Goal: Information Seeking & Learning: Check status

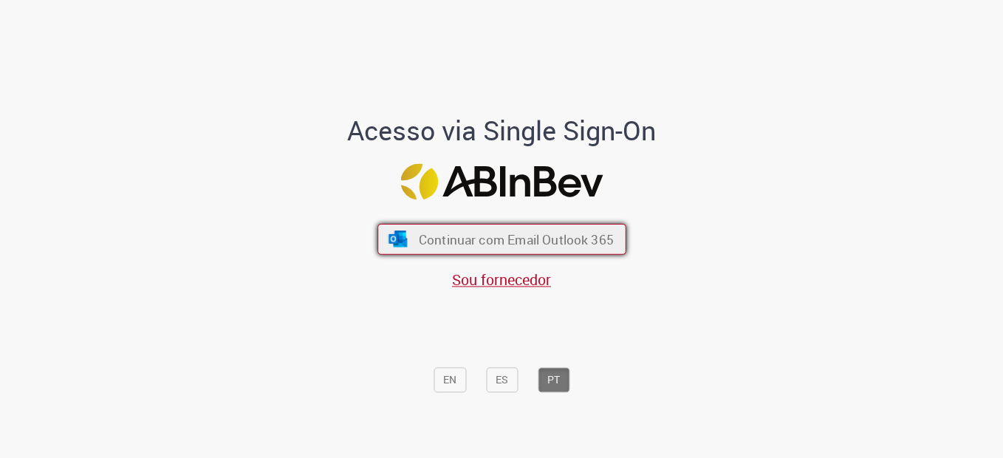
click at [480, 233] on span "Continuar com Email Outlook 365" at bounding box center [515, 238] width 195 height 17
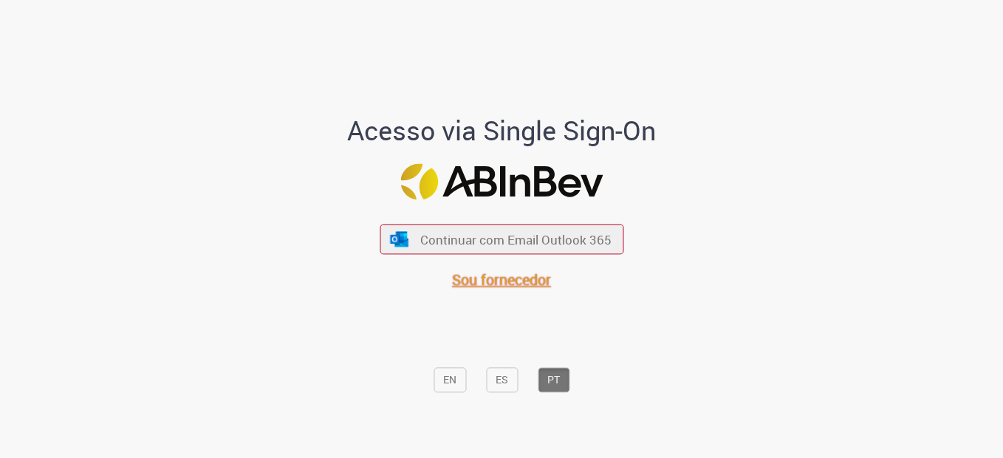
click at [531, 277] on span "Sou fornecedor" at bounding box center [501, 280] width 99 height 20
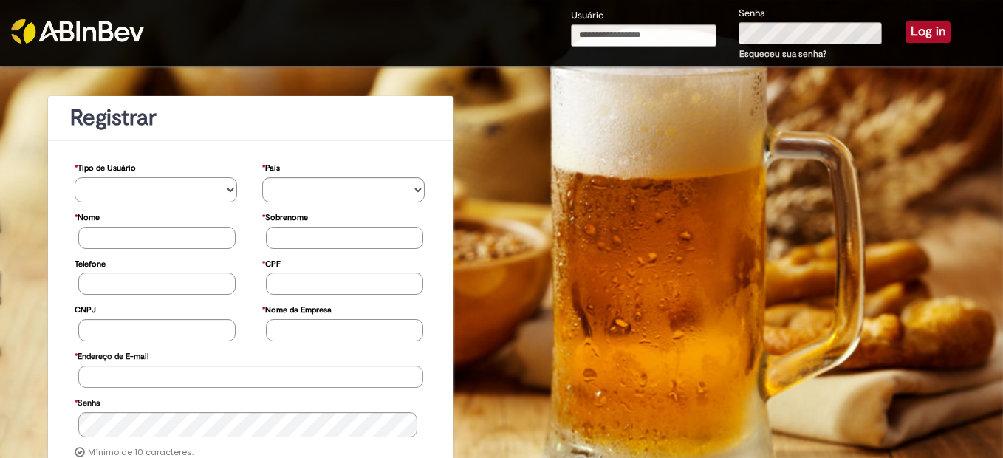
click at [168, 181] on select "**********" at bounding box center [156, 189] width 163 height 25
click at [687, 41] on input "Usuário" at bounding box center [644, 35] width 146 height 22
click at [682, 35] on input "**********" at bounding box center [644, 35] width 146 height 22
click at [593, 33] on input "**********" at bounding box center [644, 35] width 146 height 22
type input "**********"
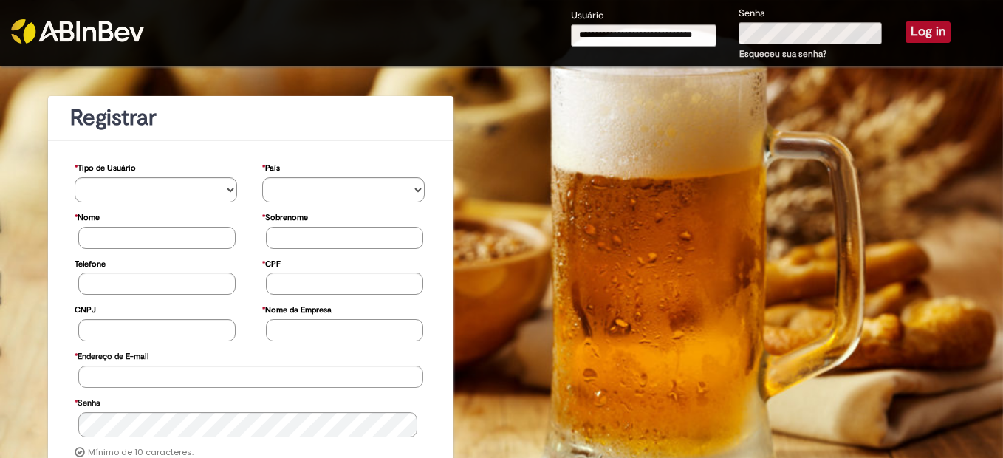
click at [906, 37] on button "Log in" at bounding box center [928, 31] width 45 height 21
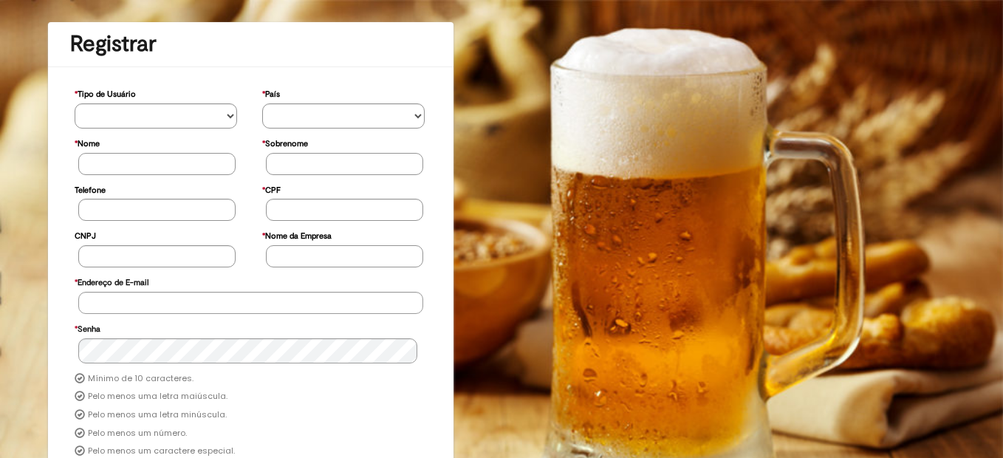
scroll to position [209, 0]
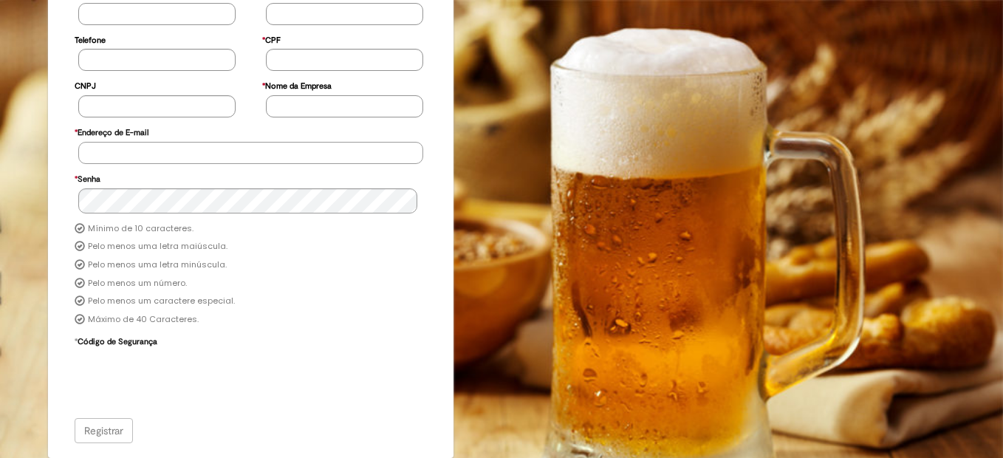
type input "**********"
click at [105, 430] on div "Registrar" at bounding box center [251, 430] width 353 height 25
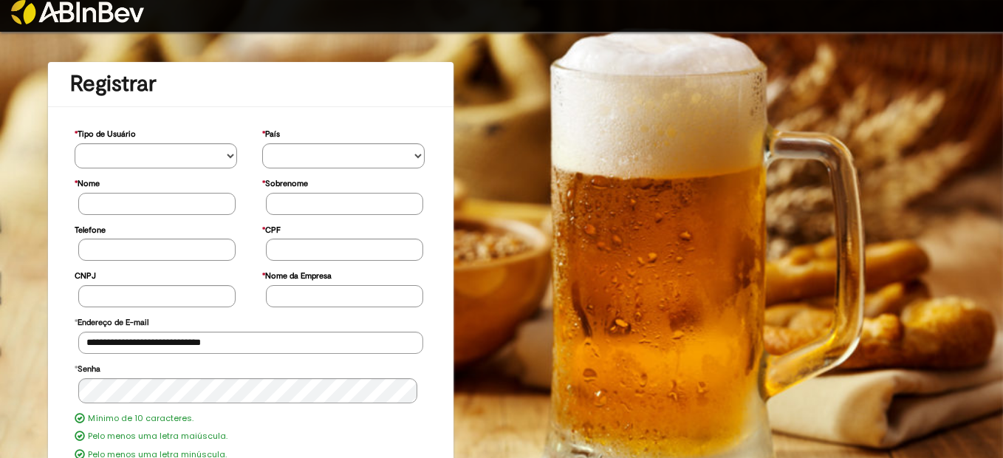
scroll to position [0, 0]
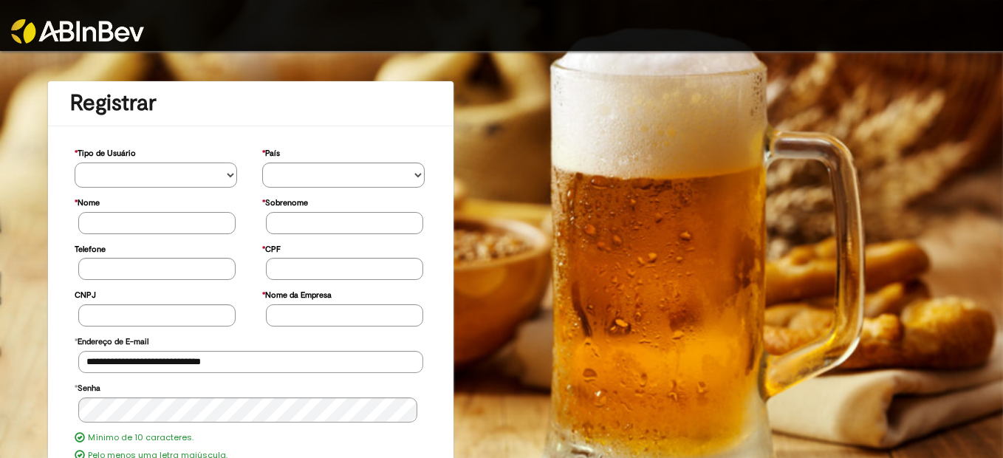
click at [108, 177] on select "**********" at bounding box center [156, 175] width 163 height 25
select select "******"
click at [75, 163] on select "**********" at bounding box center [156, 175] width 163 height 25
drag, startPoint x: 318, startPoint y: 173, endPoint x: 306, endPoint y: 180, distance: 13.9
click at [318, 173] on select "********* ******* ****** ***** ******** *******" at bounding box center [343, 175] width 163 height 25
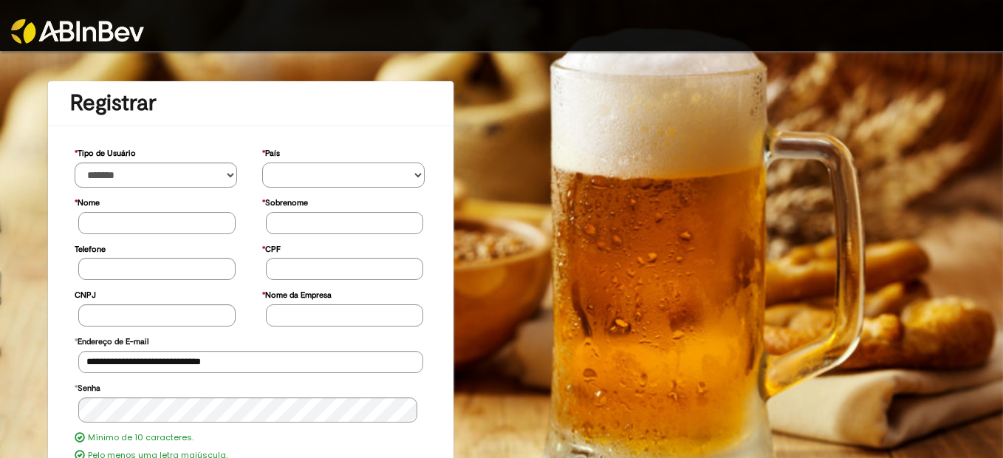
select select "**"
click at [262, 163] on select "********* ******* ****** ***** ******** *******" at bounding box center [343, 175] width 163 height 25
click at [88, 234] on div "* Nome Nome muito longo." at bounding box center [158, 214] width 188 height 47
click at [109, 219] on input "* Nome" at bounding box center [156, 223] width 157 height 22
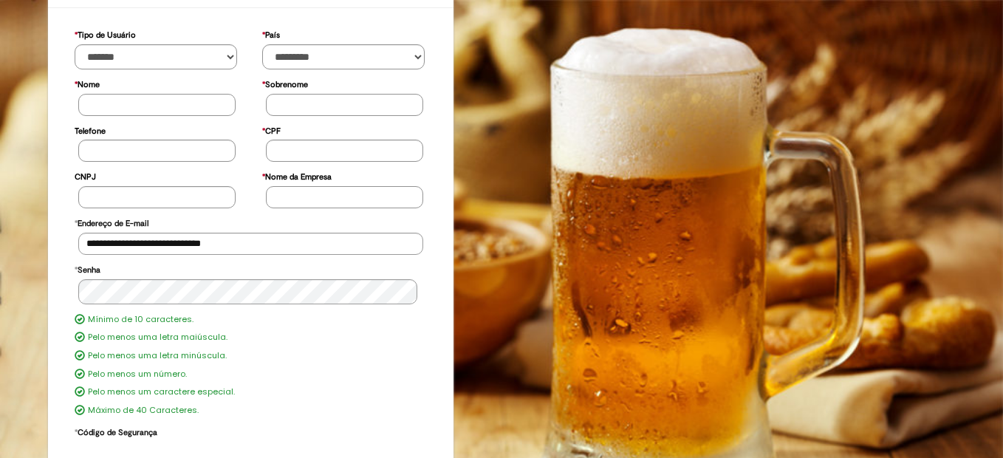
scroll to position [209, 0]
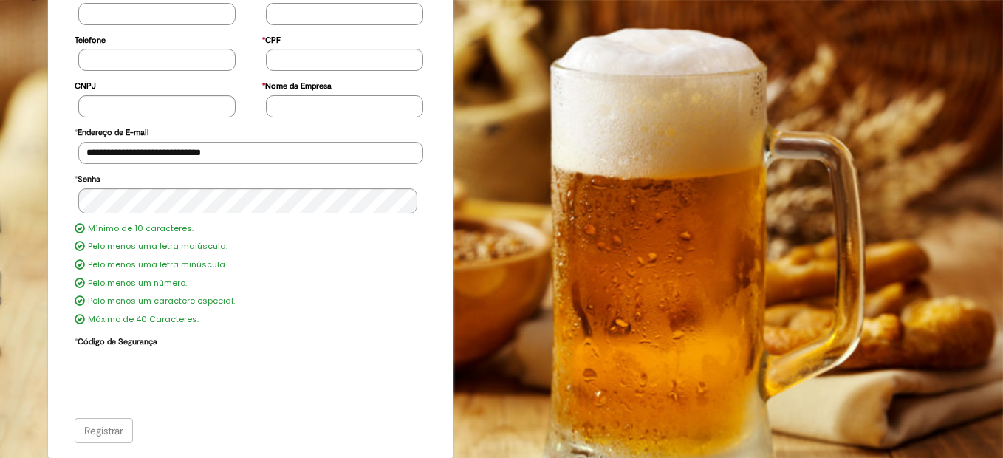
click at [365, 335] on div "**********" at bounding box center [251, 372] width 353 height 86
click at [101, 443] on div "Registrar" at bounding box center [251, 430] width 353 height 25
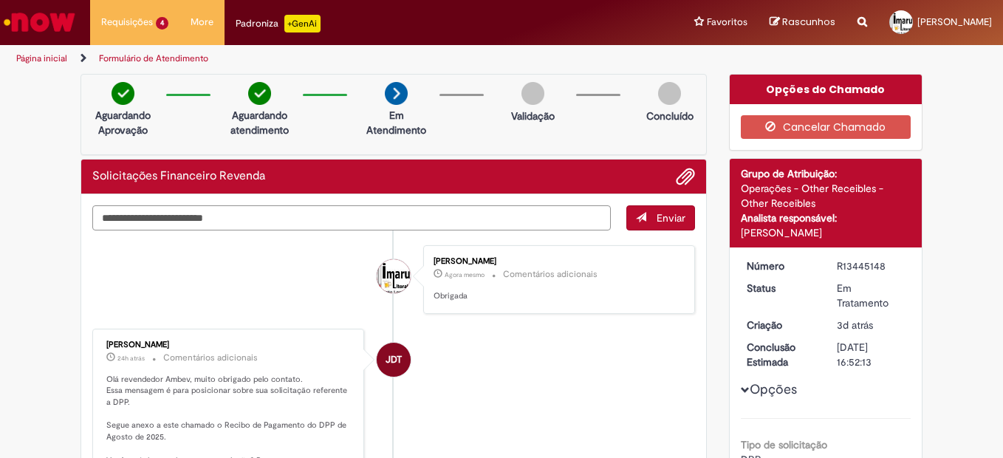
click at [183, 222] on textarea "Digite sua mensagem aqui..." at bounding box center [351, 217] width 519 height 25
click at [181, 210] on textarea "Digite sua mensagem aqui..." at bounding box center [351, 217] width 519 height 25
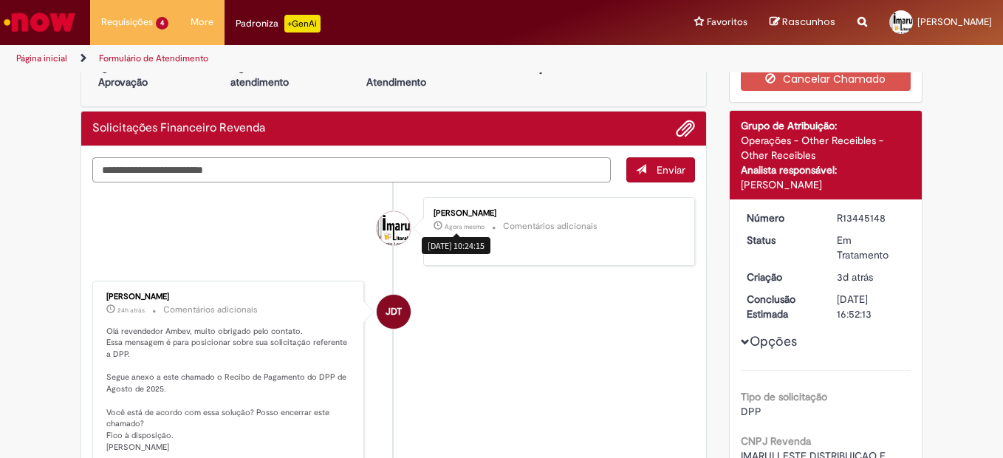
scroll to position [74, 0]
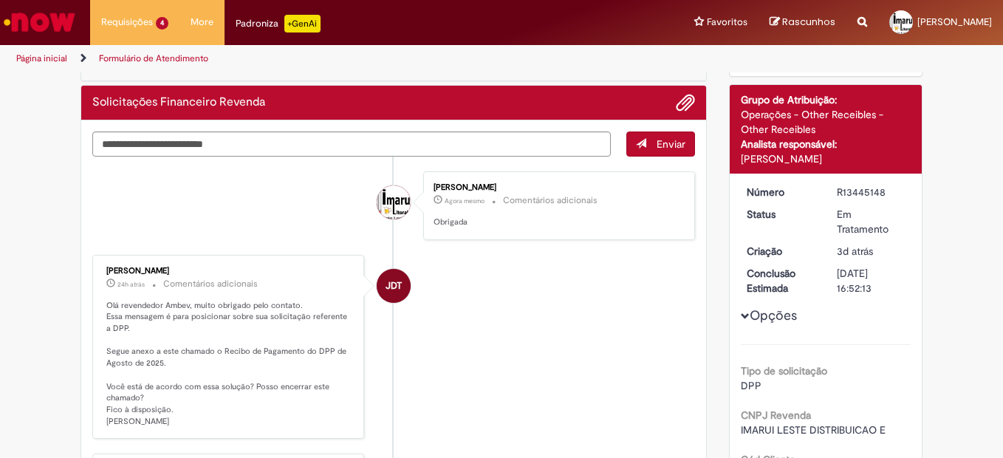
click at [388, 208] on div "Amanda Silva" at bounding box center [394, 202] width 34 height 34
drag, startPoint x: 400, startPoint y: 298, endPoint x: 379, endPoint y: 290, distance: 22.7
click at [386, 290] on span "JDT" at bounding box center [394, 285] width 16 height 35
click at [482, 306] on li "JDT JOAO DAMASCENO TEIXEIRA 24h atrás 24 horas atrás Comentários adicionais Olá…" at bounding box center [393, 347] width 603 height 185
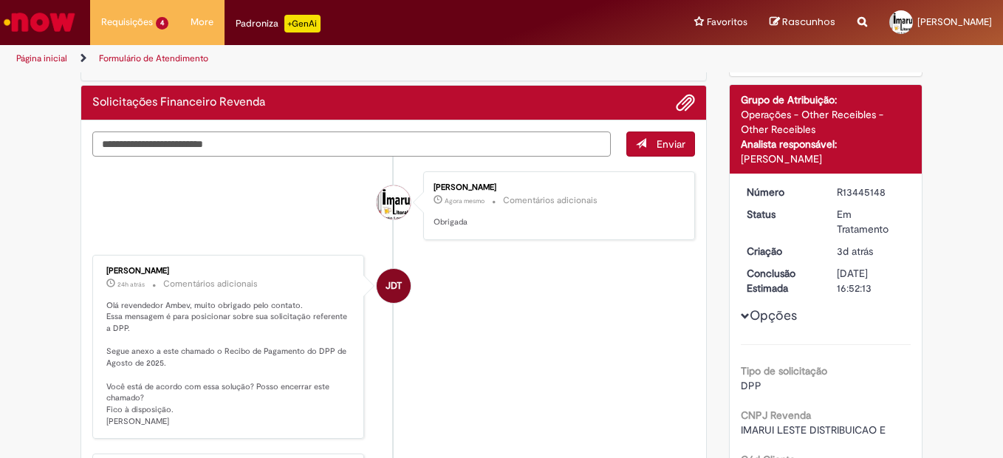
click at [245, 140] on textarea "Digite sua mensagem aqui..." at bounding box center [351, 144] width 519 height 25
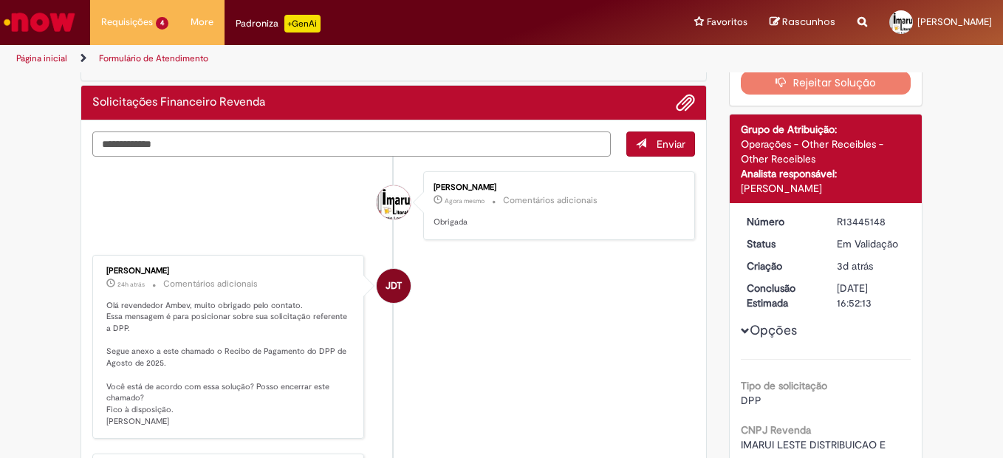
type textarea "**********"
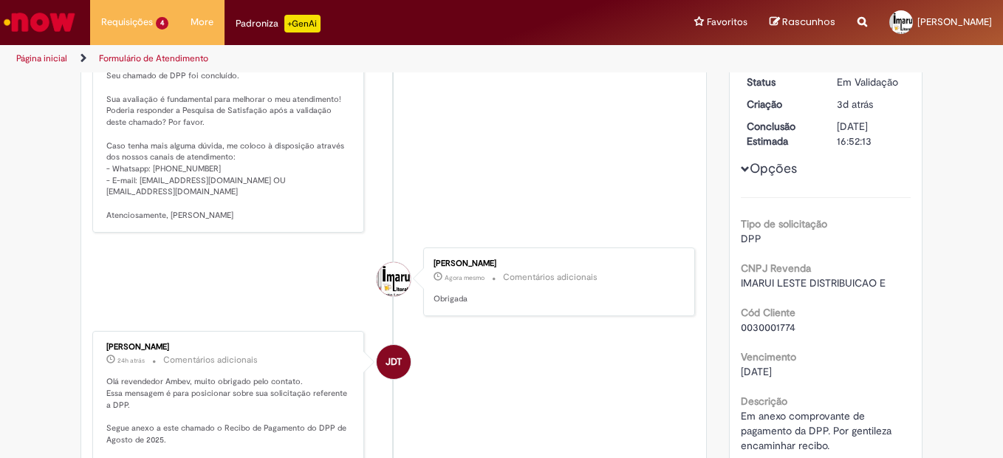
scroll to position [222, 0]
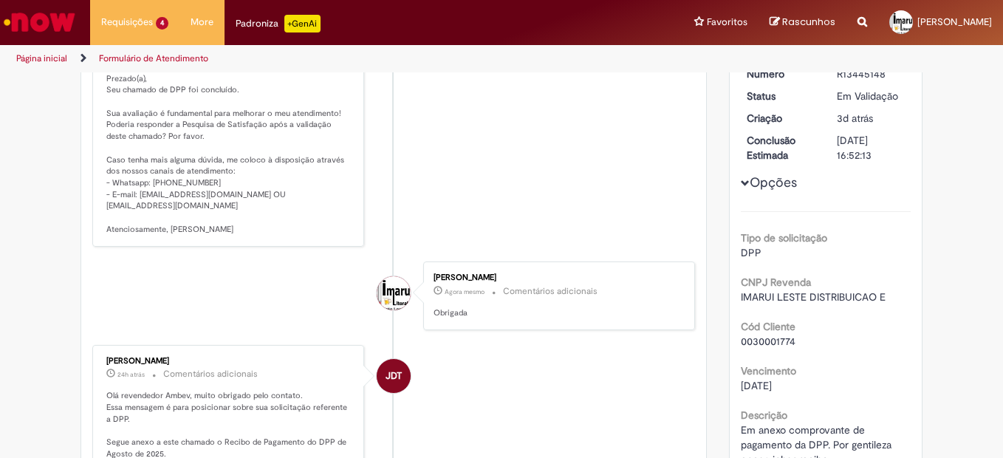
click at [431, 226] on li "JDT JOAO DAMASCENO TEIXEIRA Agora mesmo Agora mesmo Comentários adicionais Solu…" at bounding box center [393, 123] width 603 height 249
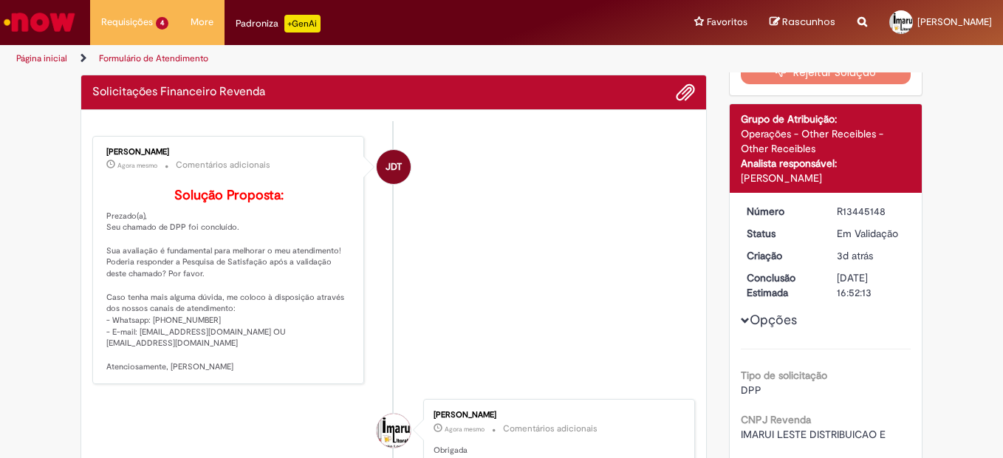
scroll to position [0, 0]
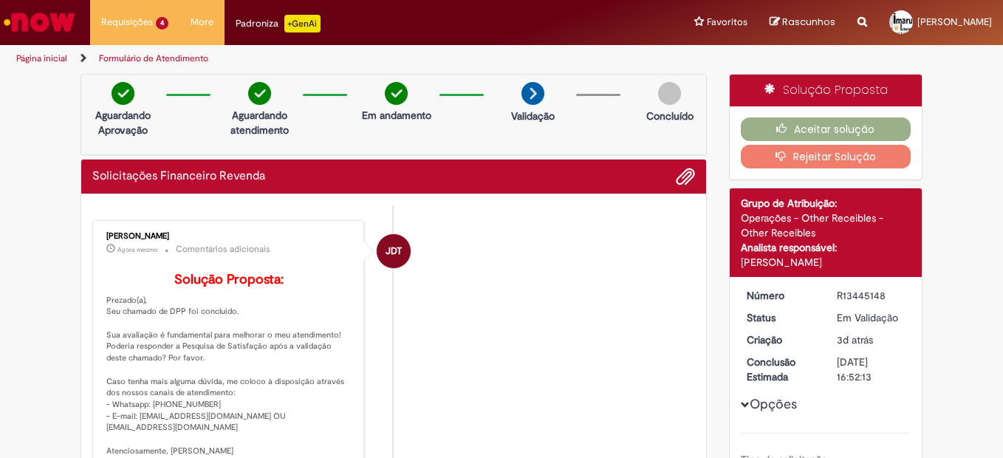
click at [417, 240] on li "JDT JOAO DAMASCENO TEIXEIRA Agora mesmo Agora mesmo Comentários adicionais Solu…" at bounding box center [393, 344] width 603 height 249
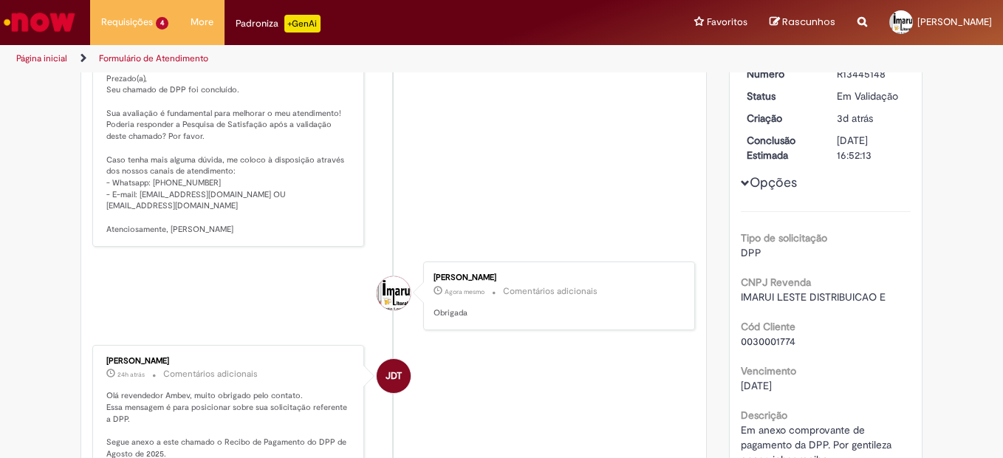
scroll to position [74, 0]
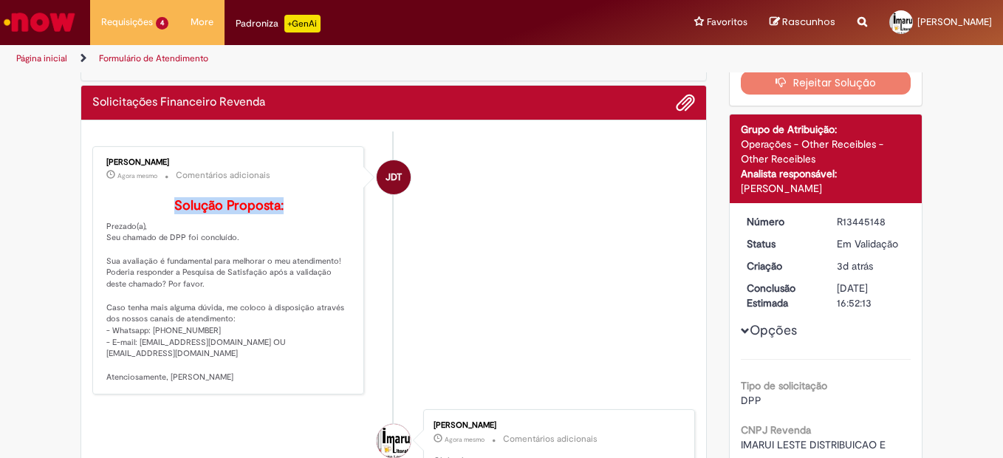
drag, startPoint x: 160, startPoint y: 200, endPoint x: 310, endPoint y: 203, distance: 150.0
click at [310, 203] on h4 "Solução Proposta:" at bounding box center [229, 206] width 246 height 15
drag, startPoint x: 310, startPoint y: 203, endPoint x: 425, endPoint y: 262, distance: 128.5
click at [425, 262] on li "JDT JOAO DAMASCENO TEIXEIRA Agora mesmo Agora mesmo Comentários adicionais Solu…" at bounding box center [393, 270] width 603 height 249
click at [196, 296] on p "Solução Proposta: Prezado(a), Seu chamado de DPP foi concluído. Sua avaliação é…" at bounding box center [229, 291] width 246 height 185
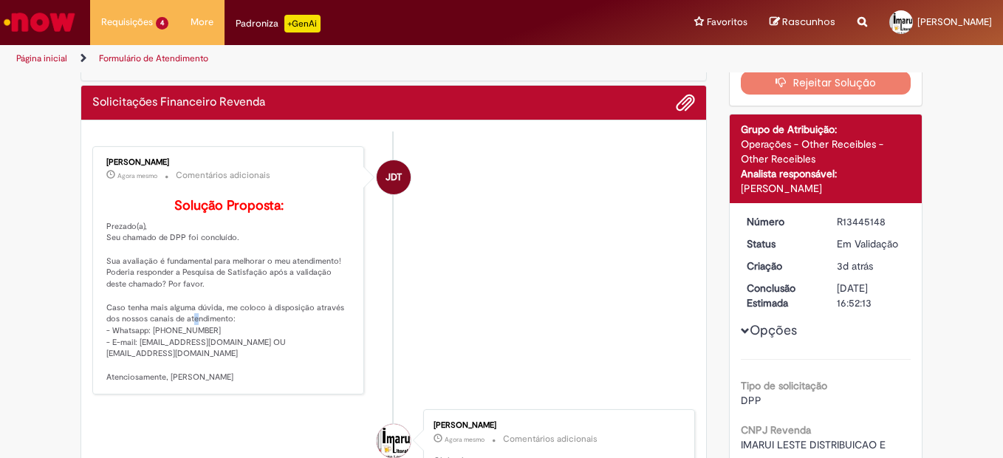
click at [183, 338] on p "Solução Proposta: Prezado(a), Seu chamado de DPP foi concluído. Sua avaliação é…" at bounding box center [229, 291] width 246 height 185
drag, startPoint x: 183, startPoint y: 338, endPoint x: 205, endPoint y: 361, distance: 32.4
click at [191, 355] on p "Solução Proposta: Prezado(a), Seu chamado de DPP foi concluído. Sua avaliação é…" at bounding box center [229, 291] width 246 height 185
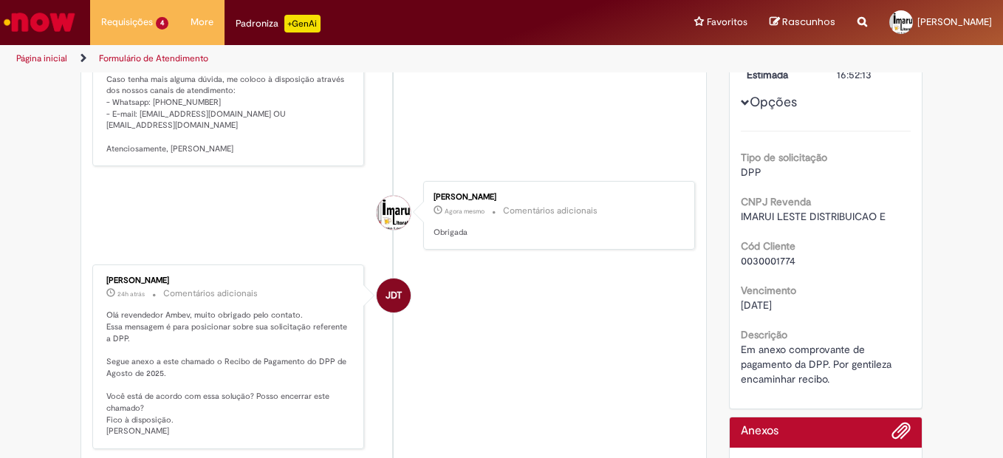
scroll to position [443, 0]
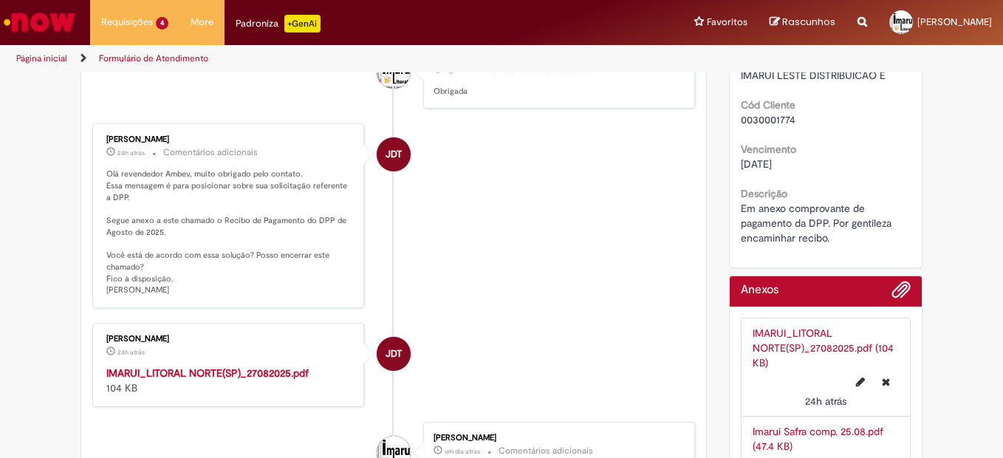
click at [401, 171] on div "JDT" at bounding box center [394, 154] width 34 height 34
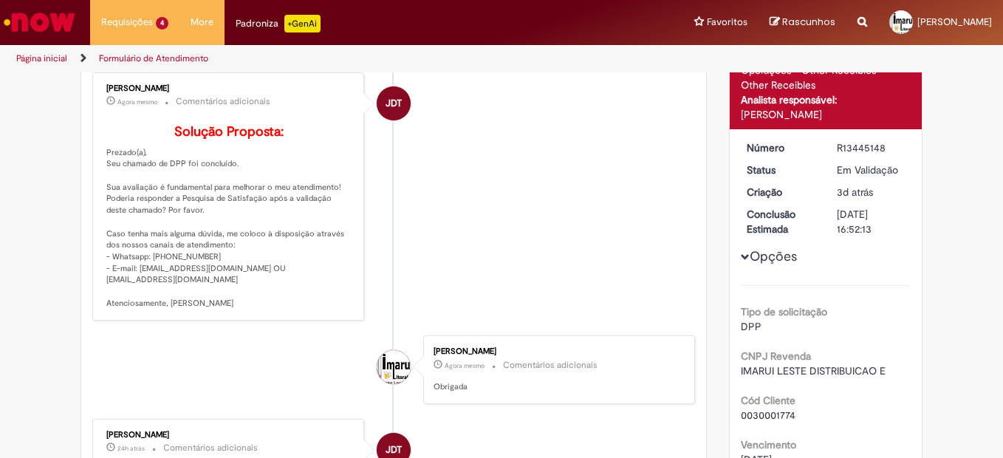
scroll to position [0, 0]
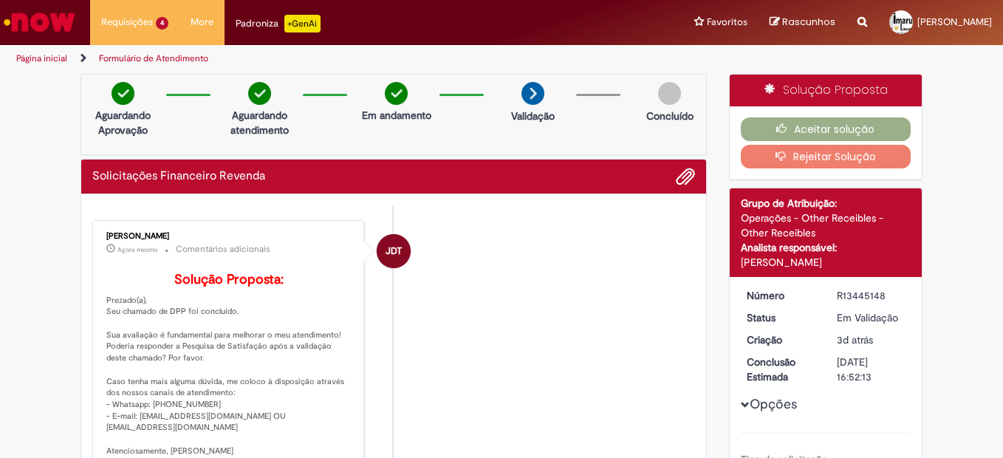
click at [555, 276] on li "JDT JOAO DAMASCENO TEIXEIRA Agora mesmo Agora mesmo Comentários adicionais Solu…" at bounding box center [393, 344] width 603 height 249
click at [525, 92] on img at bounding box center [533, 93] width 23 height 23
click at [522, 95] on img at bounding box center [533, 93] width 23 height 23
click at [405, 86] on div "Em andamento" at bounding box center [397, 106] width 72 height 48
click at [396, 88] on img at bounding box center [396, 93] width 23 height 23
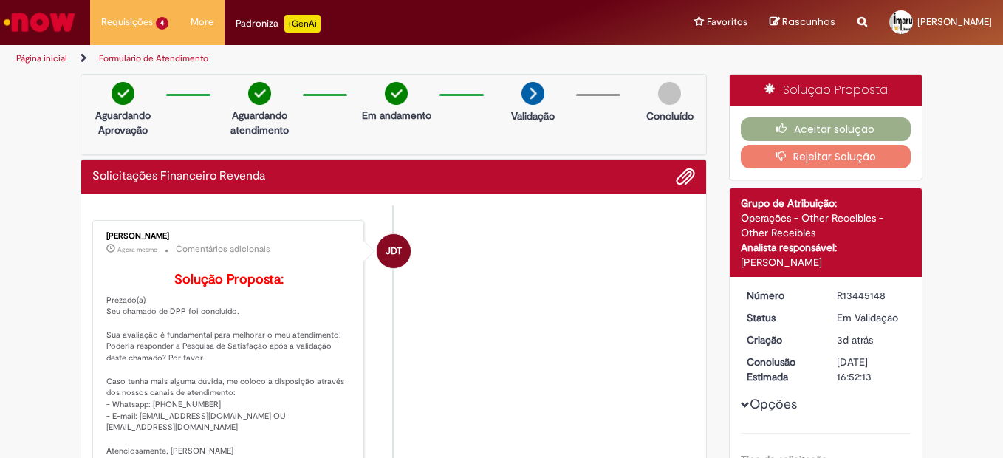
click at [396, 88] on img at bounding box center [396, 93] width 23 height 23
click at [213, 182] on h2 "Solicitações Financeiro Revenda" at bounding box center [178, 176] width 173 height 13
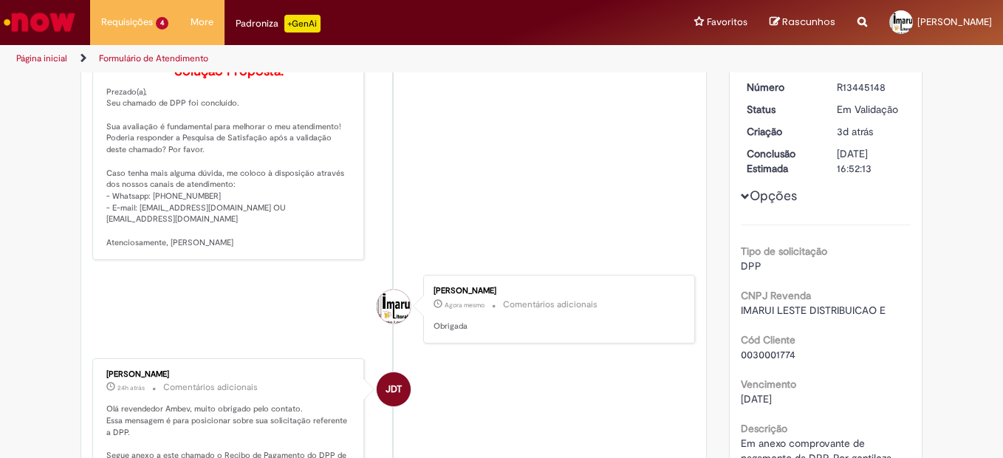
scroll to position [74, 0]
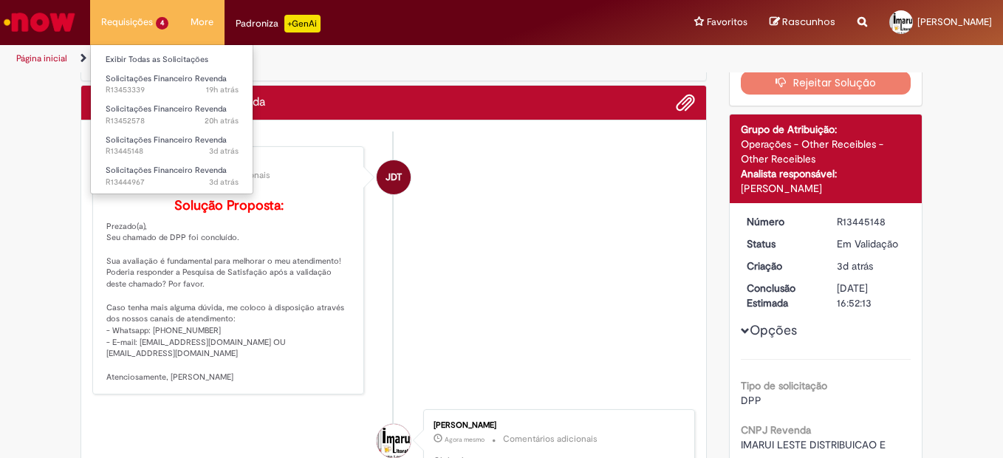
click at [128, 23] on li "Requisições 4 Exibir Todas as Solicitações Solicitações Financeiro Revenda 19h …" at bounding box center [134, 22] width 89 height 44
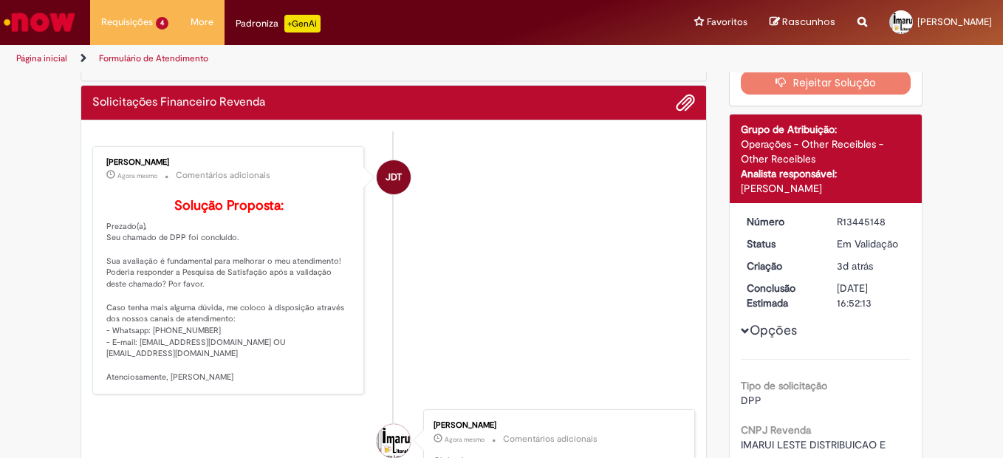
click at [49, 14] on img "Ir para a Homepage" at bounding box center [39, 22] width 76 height 30
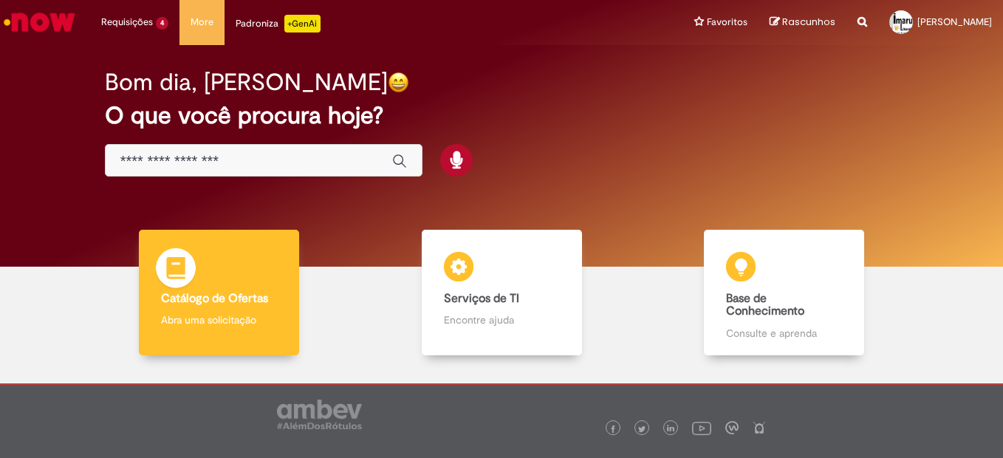
click at [195, 276] on img at bounding box center [176, 270] width 44 height 44
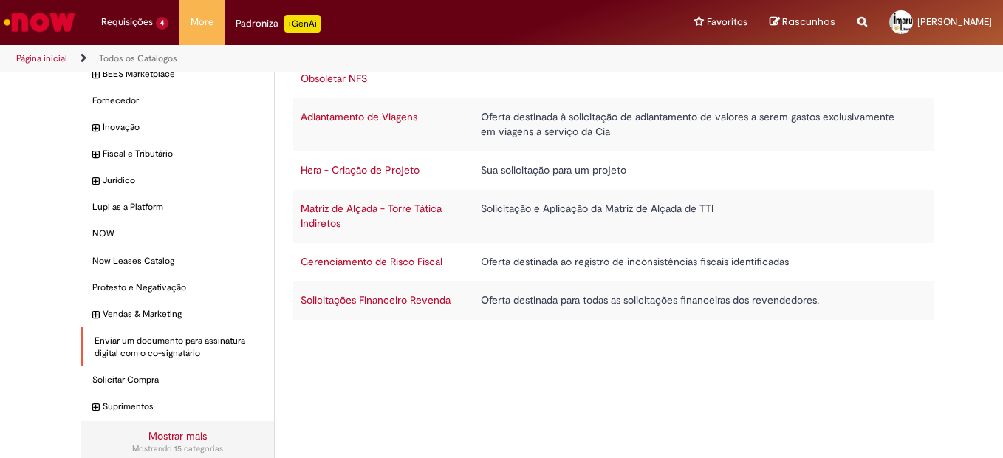
scroll to position [129, 0]
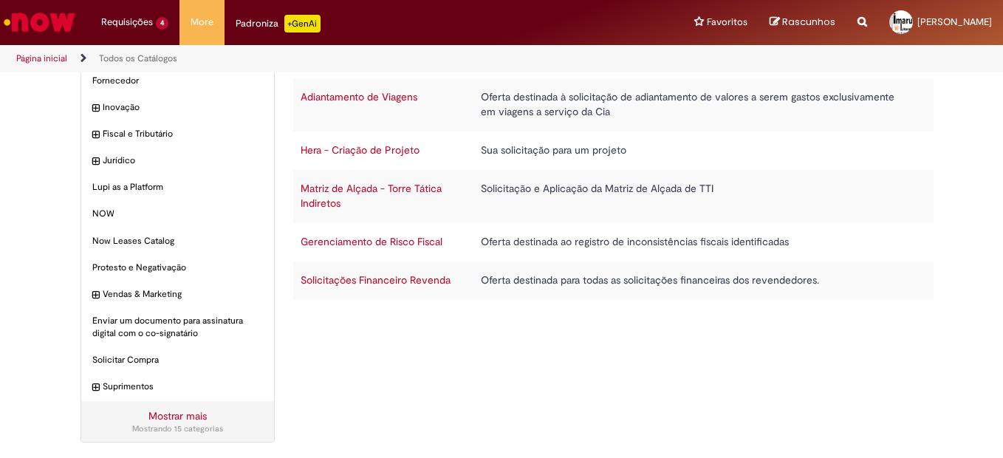
click at [174, 410] on link "Mostrar mais" at bounding box center [177, 415] width 58 height 13
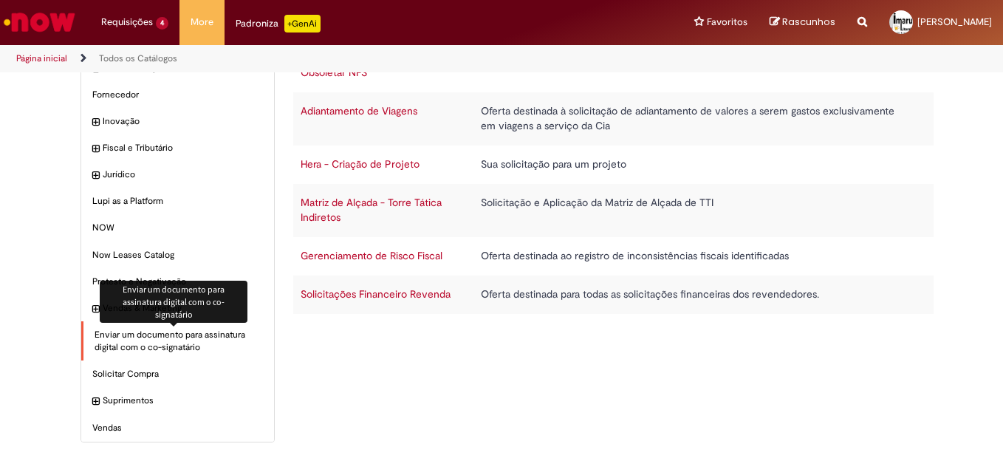
scroll to position [41, 0]
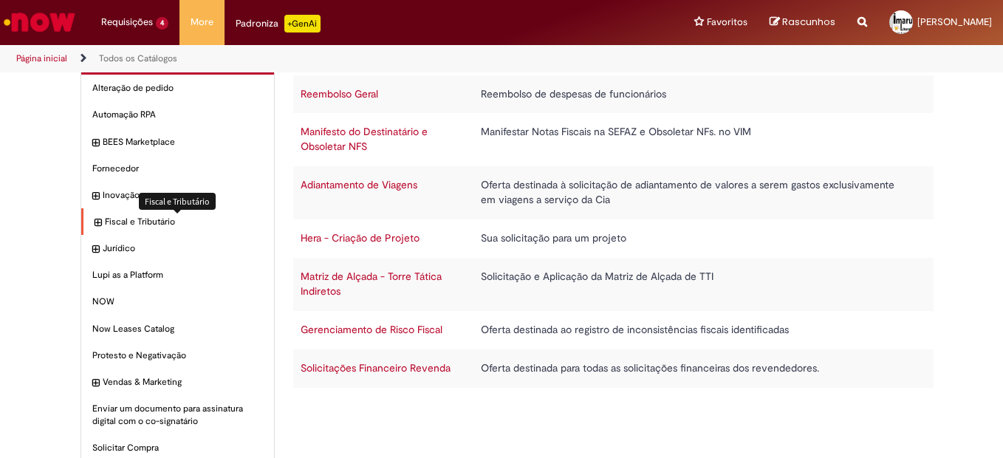
click at [130, 225] on span "Fiscal e Tributário Itens" at bounding box center [184, 222] width 158 height 13
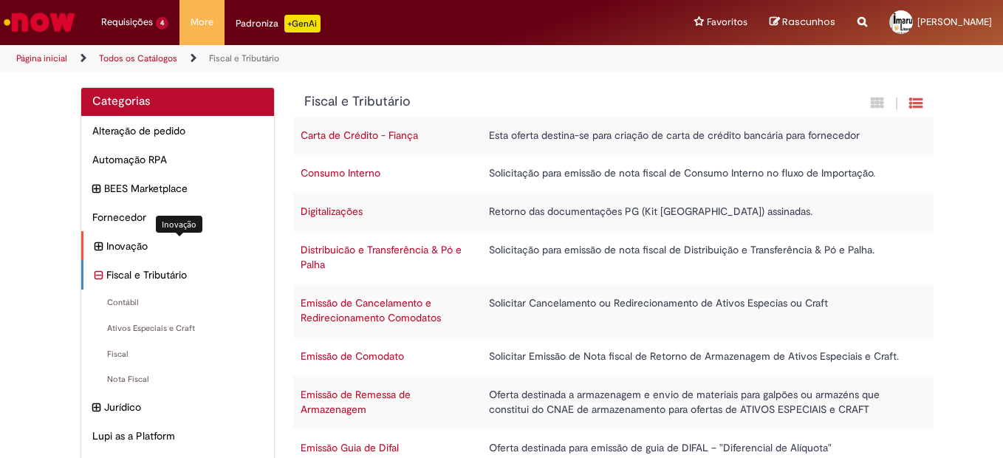
click at [121, 244] on span "Inovação Itens" at bounding box center [184, 246] width 157 height 15
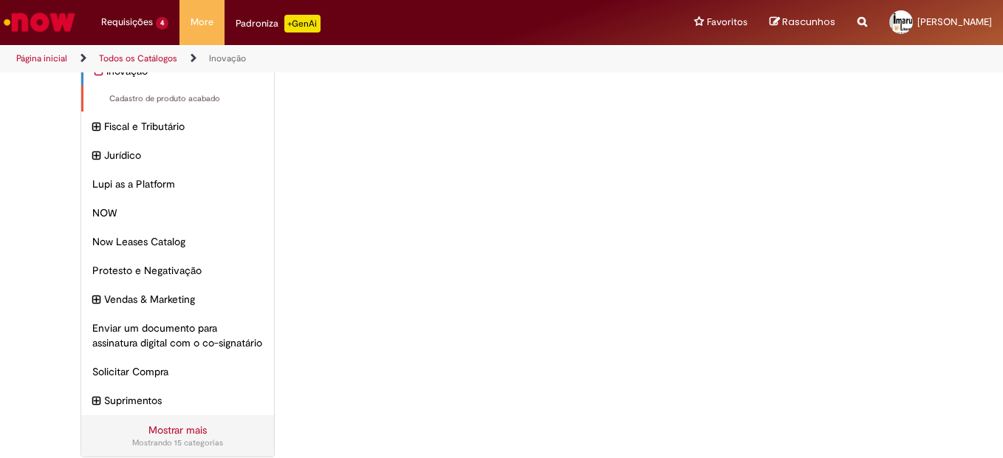
scroll to position [206, 0]
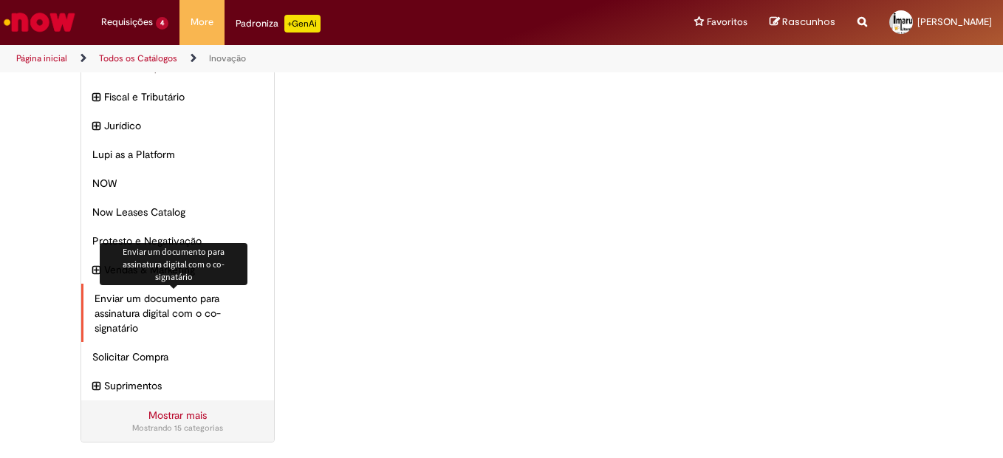
click at [122, 309] on span "Enviar um documento para assinatura digital com o co-signatário Itens" at bounding box center [179, 313] width 168 height 44
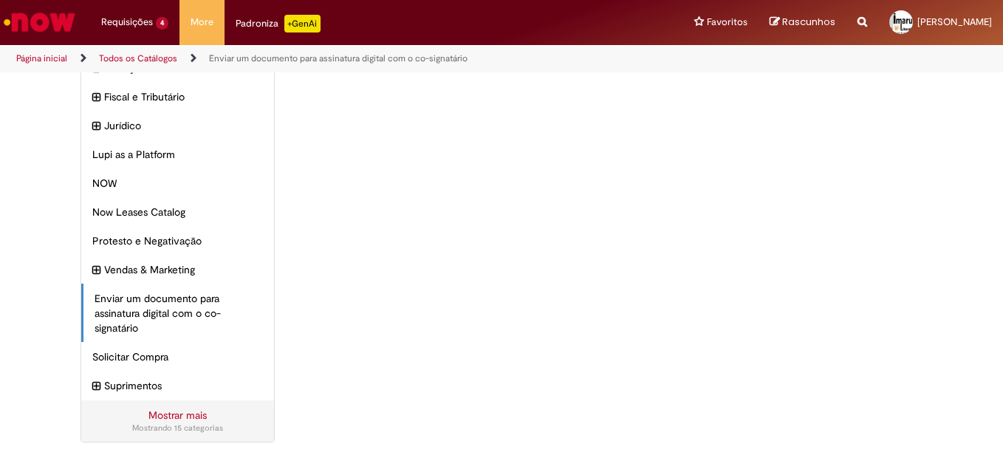
scroll to position [180, 0]
click at [174, 259] on div "Vendas & Marketing Itens" at bounding box center [177, 270] width 193 height 30
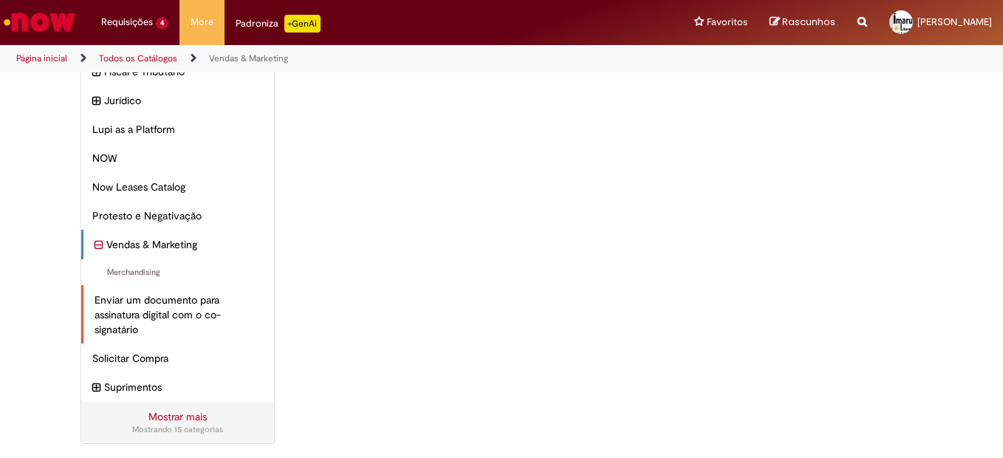
scroll to position [206, 0]
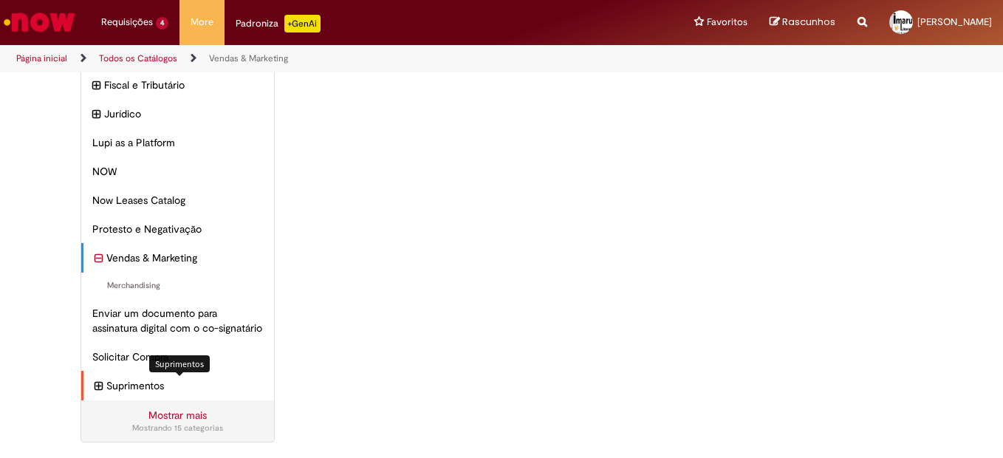
click at [120, 379] on span "Suprimentos Itens" at bounding box center [184, 385] width 157 height 15
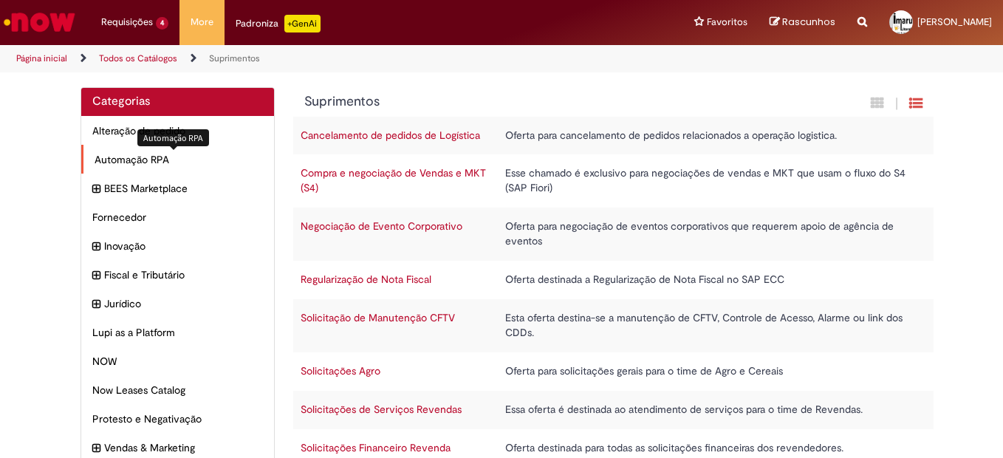
click at [124, 159] on span "Automação RPA Itens" at bounding box center [179, 159] width 168 height 15
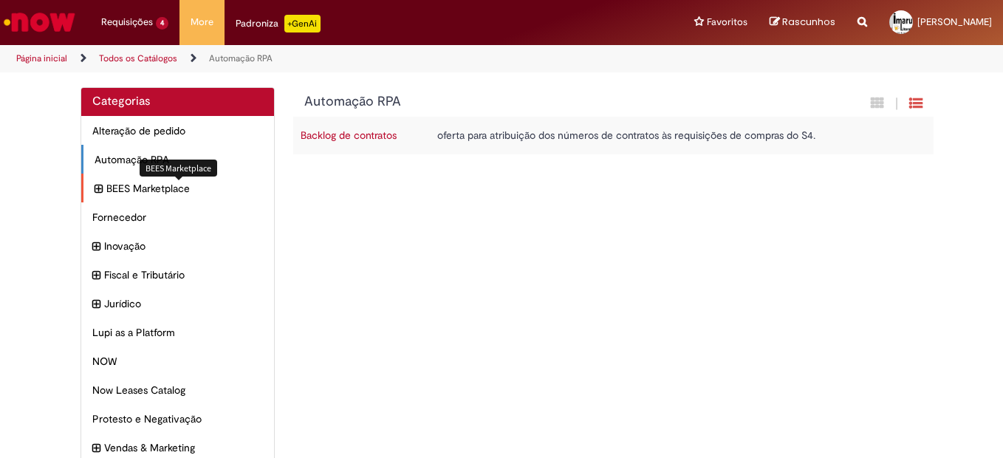
click at [146, 191] on span "BEES Marketplace Itens" at bounding box center [184, 188] width 157 height 15
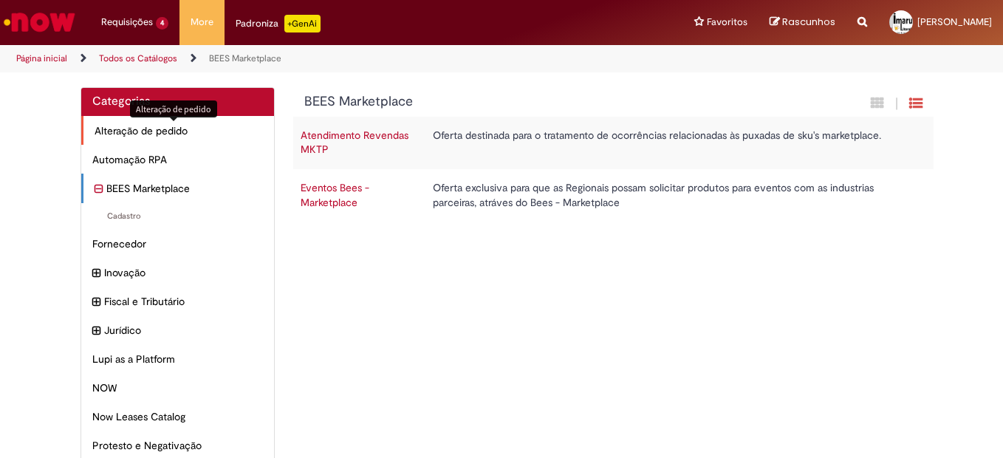
click at [161, 136] on span "Alteração de pedido Itens" at bounding box center [179, 130] width 168 height 15
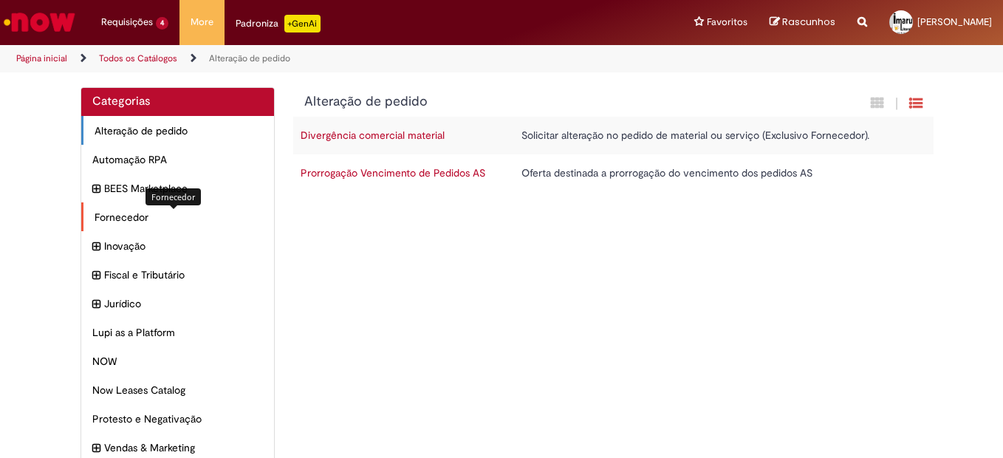
click at [137, 213] on span "Fornecedor Itens" at bounding box center [179, 217] width 168 height 15
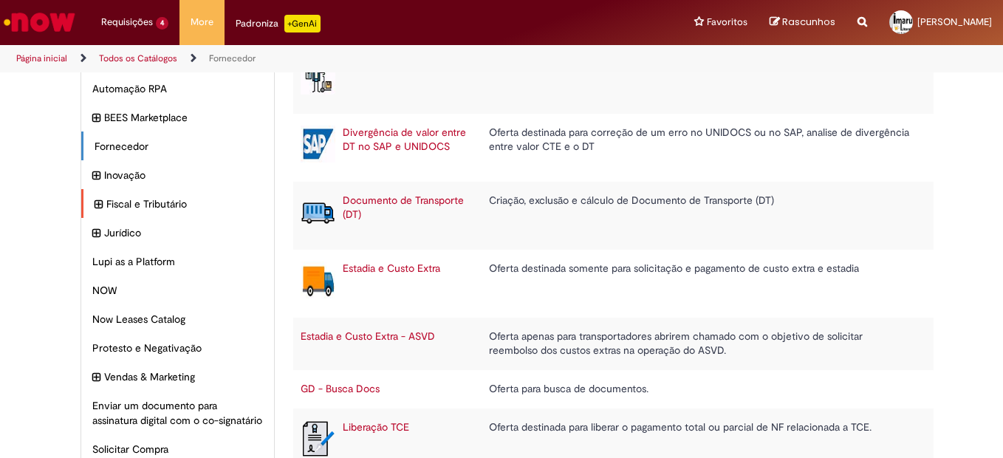
scroll to position [63, 0]
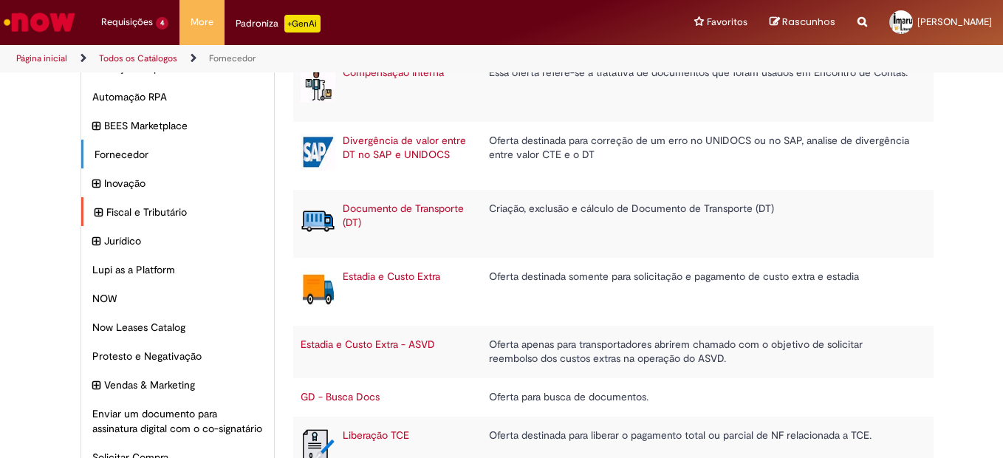
click at [130, 208] on span "Fiscal e Tributário Itens" at bounding box center [184, 212] width 157 height 15
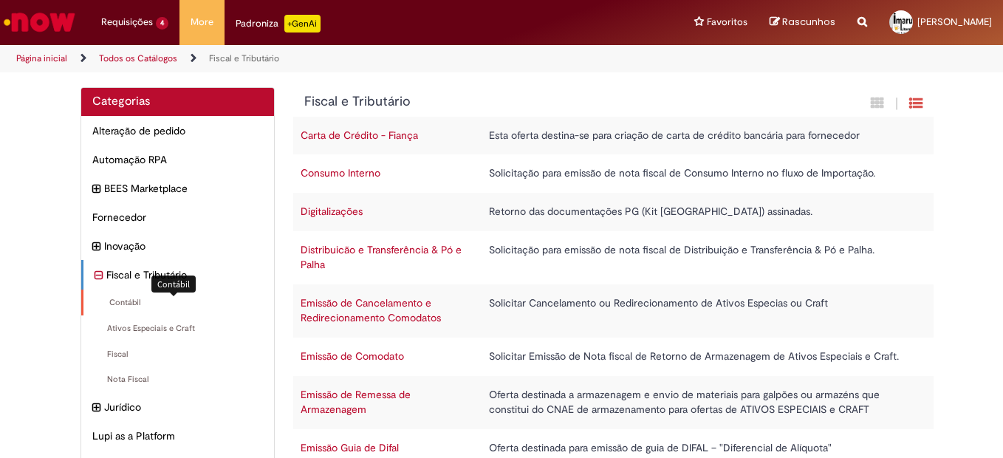
click at [146, 305] on span "Contábil Itens" at bounding box center [179, 303] width 168 height 12
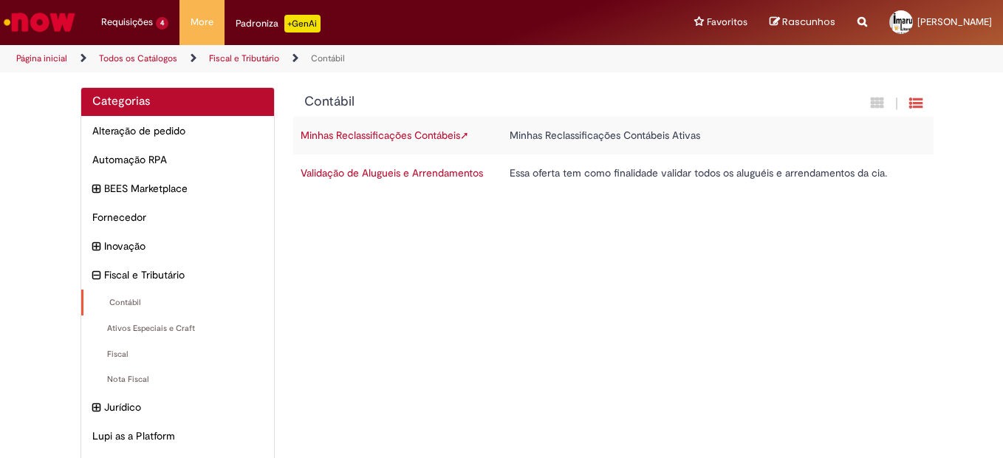
scroll to position [74, 0]
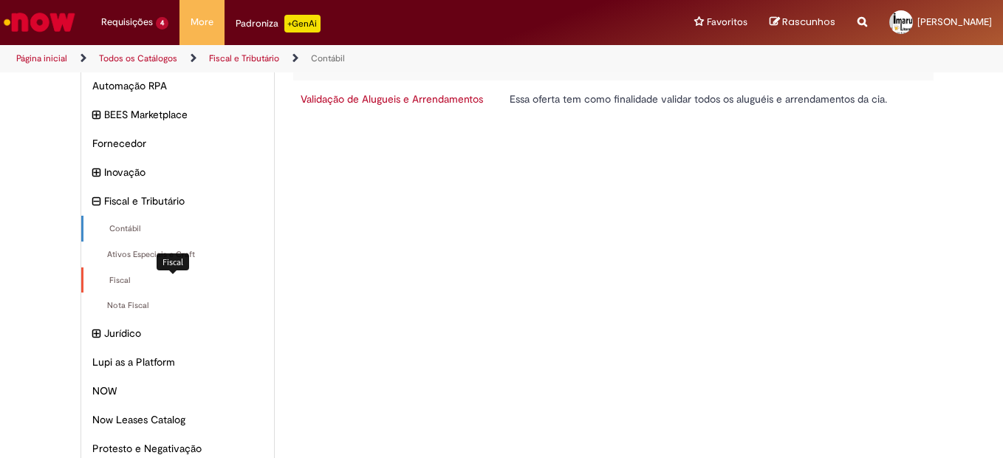
click at [132, 282] on span "Fiscal Itens" at bounding box center [179, 281] width 168 height 12
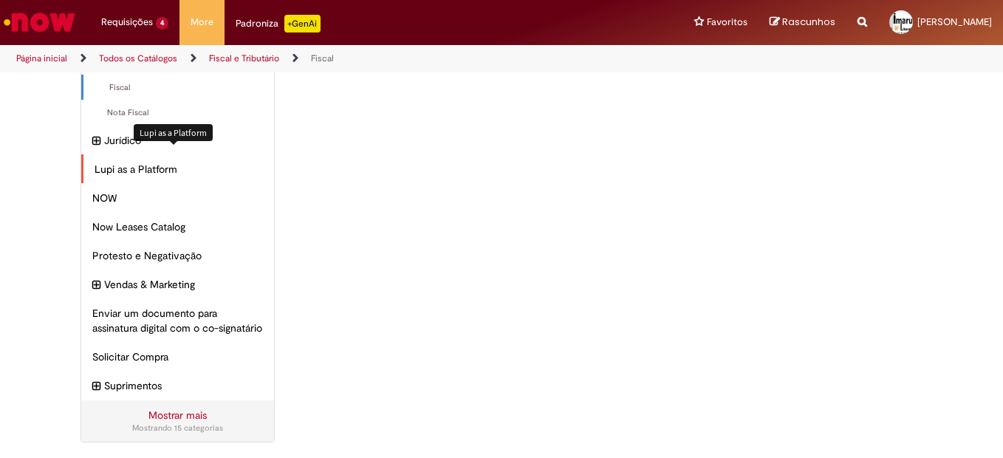
click at [157, 162] on span "Lupi as a Platform Itens" at bounding box center [179, 169] width 168 height 15
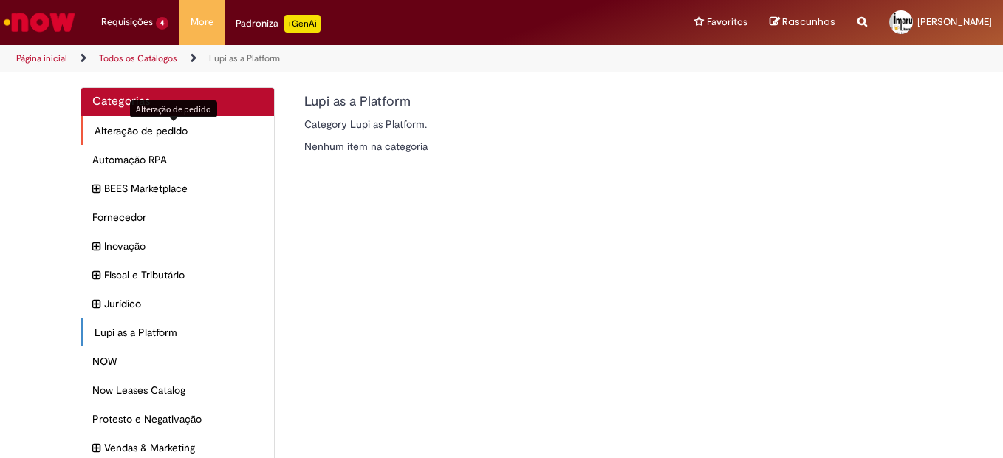
click at [150, 133] on span "Alteração de pedido Itens" at bounding box center [179, 130] width 168 height 15
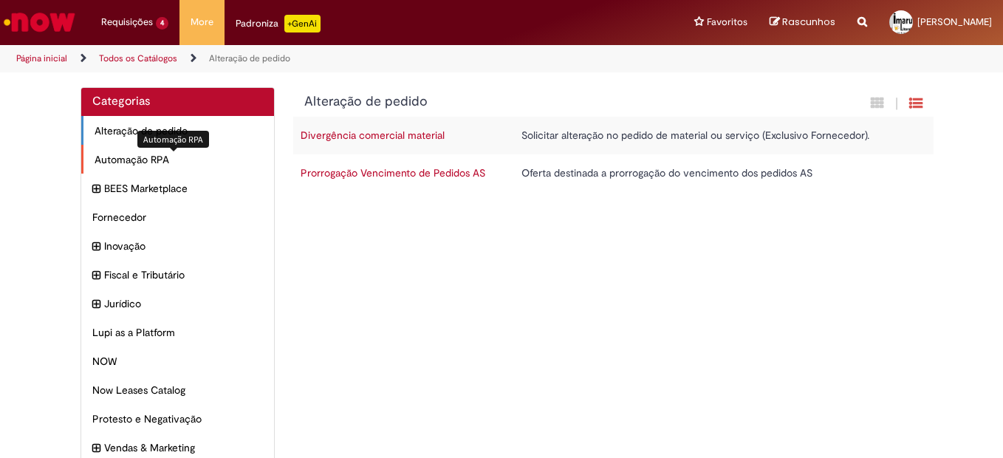
click at [196, 161] on span "Automação RPA Itens" at bounding box center [179, 159] width 168 height 15
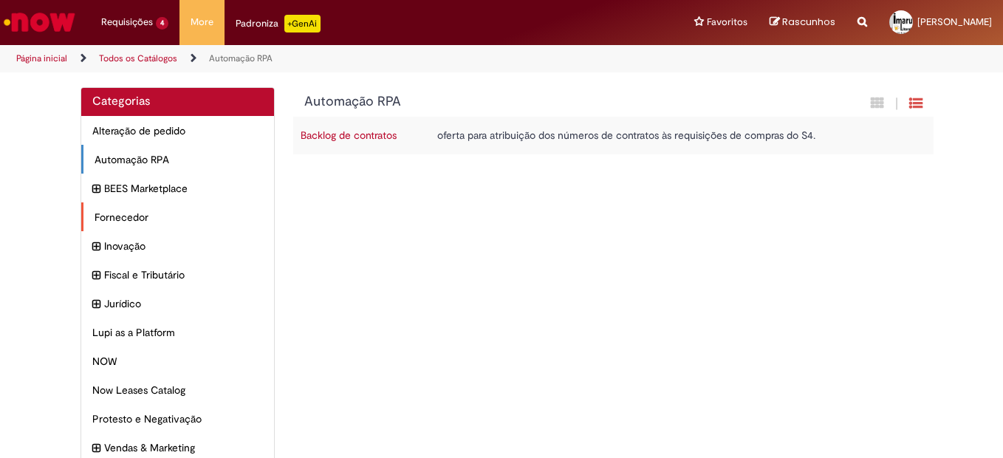
click at [151, 227] on div "Fornecedor Itens" at bounding box center [177, 217] width 193 height 30
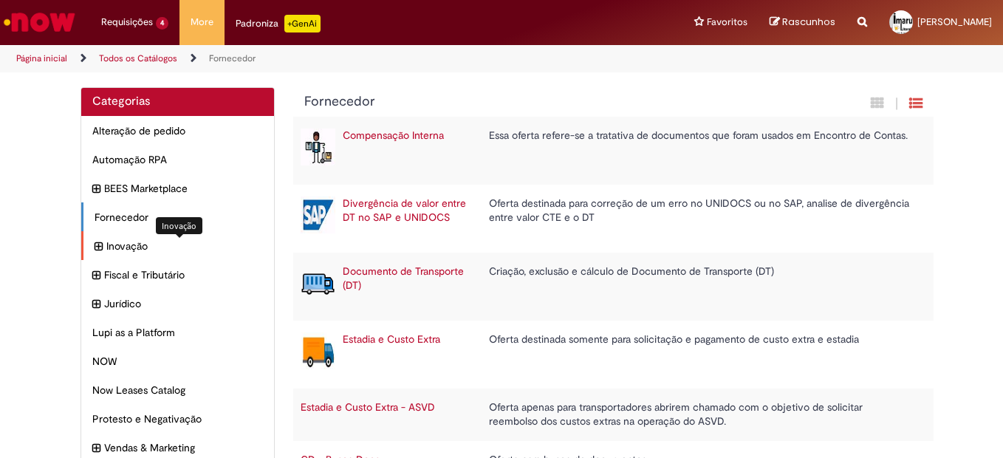
click at [174, 251] on span "Inovação Itens" at bounding box center [184, 246] width 157 height 15
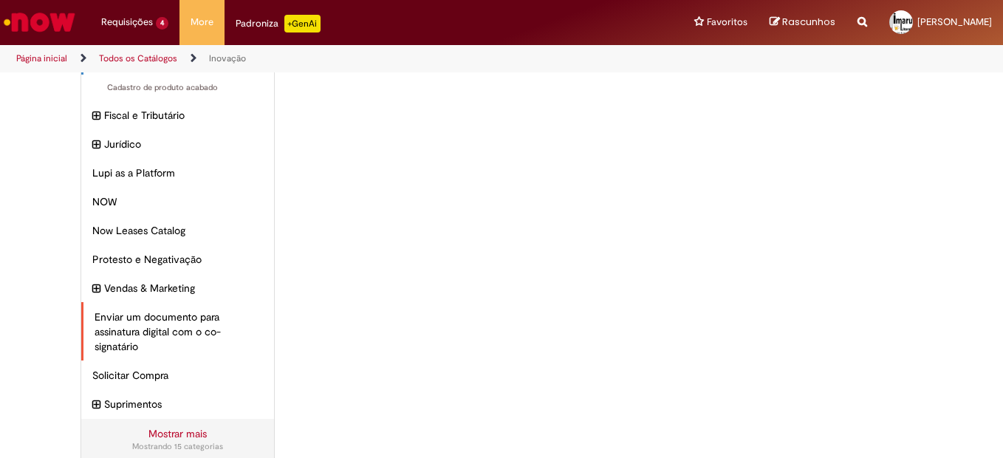
scroll to position [206, 0]
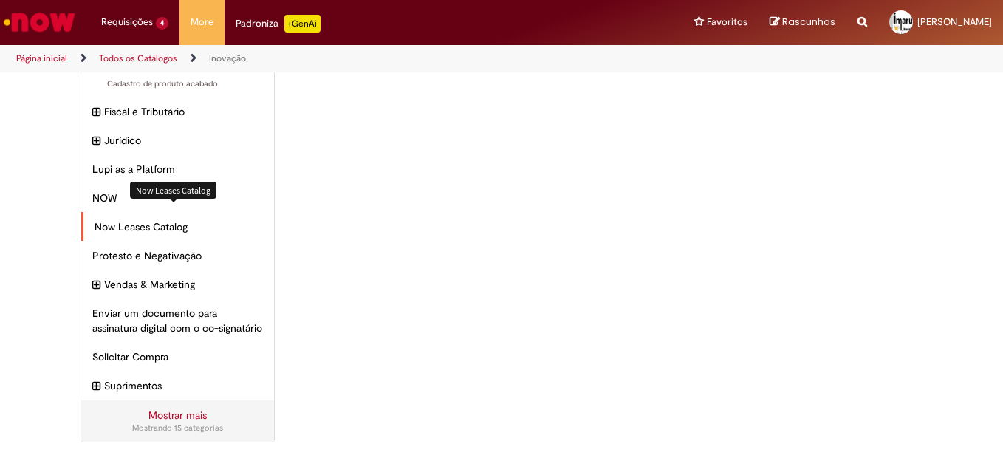
click at [132, 219] on span "Now Leases Catalog Itens" at bounding box center [179, 226] width 168 height 15
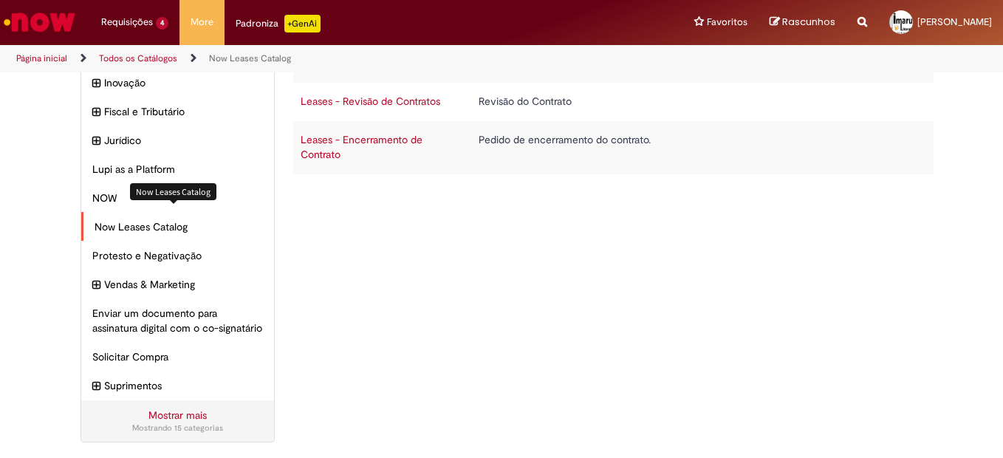
scroll to position [180, 0]
click at [148, 383] on span "Suprimentos Itens" at bounding box center [184, 385] width 157 height 15
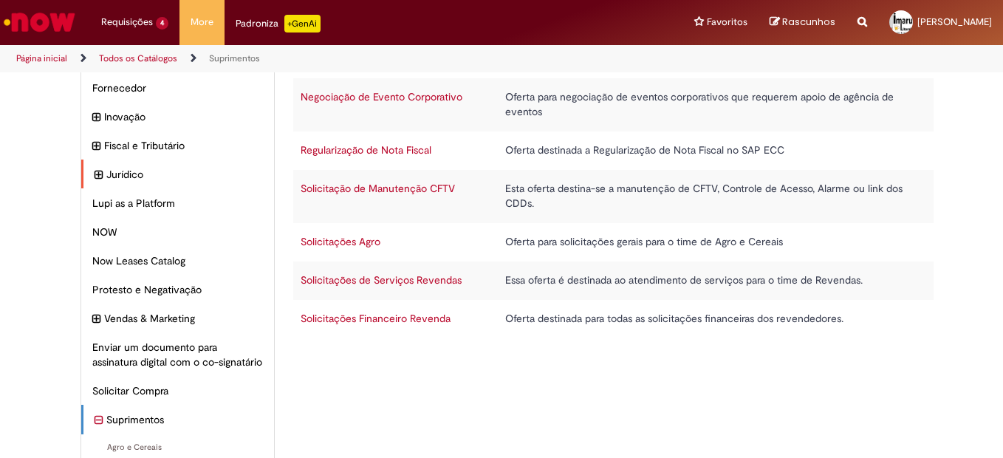
scroll to position [61, 0]
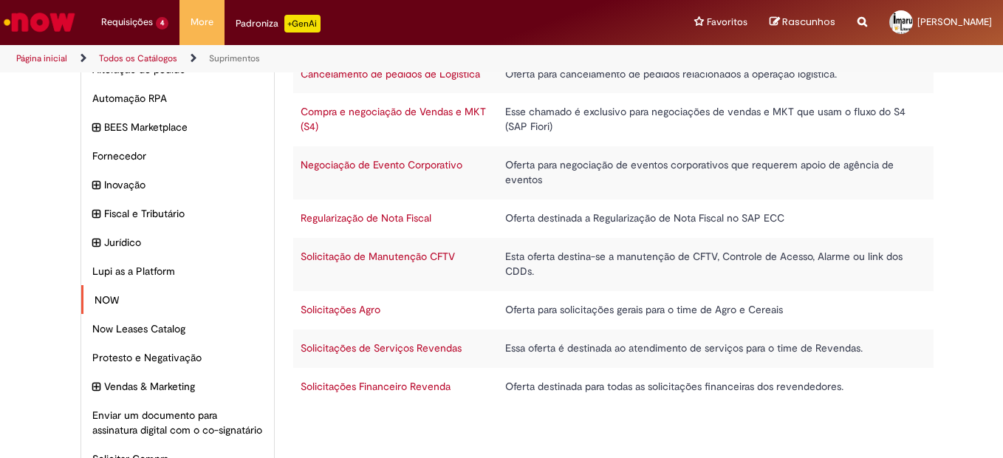
click at [105, 291] on div "NOW Itens" at bounding box center [177, 300] width 193 height 30
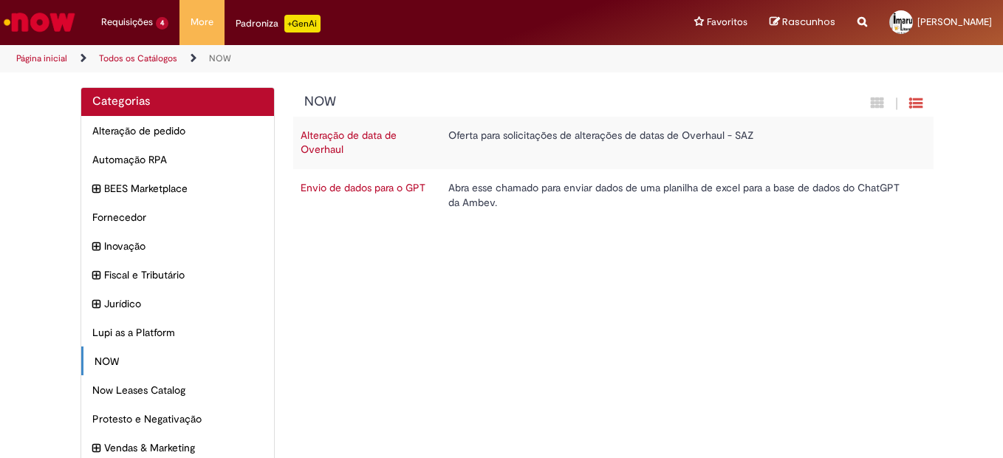
click at [867, 24] on icon "Search from all sources" at bounding box center [863, 13] width 10 height 27
click at [838, 20] on input "text" at bounding box center [833, 22] width 68 height 25
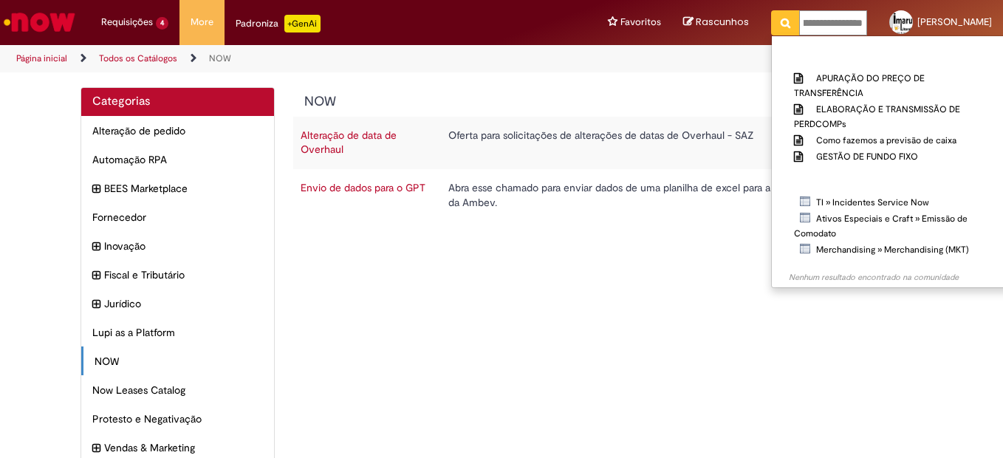
scroll to position [0, 44]
type input "**********"
click button "Pesquisar" at bounding box center [785, 22] width 29 height 25
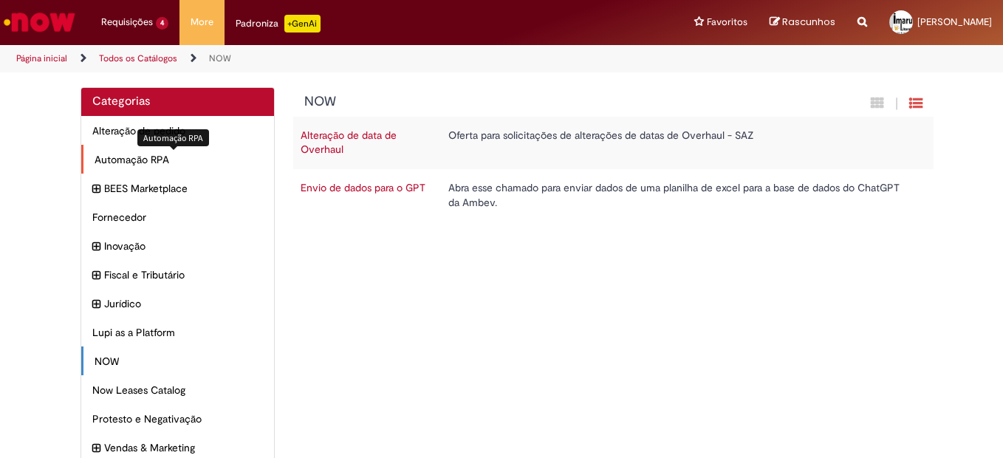
click at [129, 155] on span "Automação RPA Itens" at bounding box center [179, 159] width 168 height 15
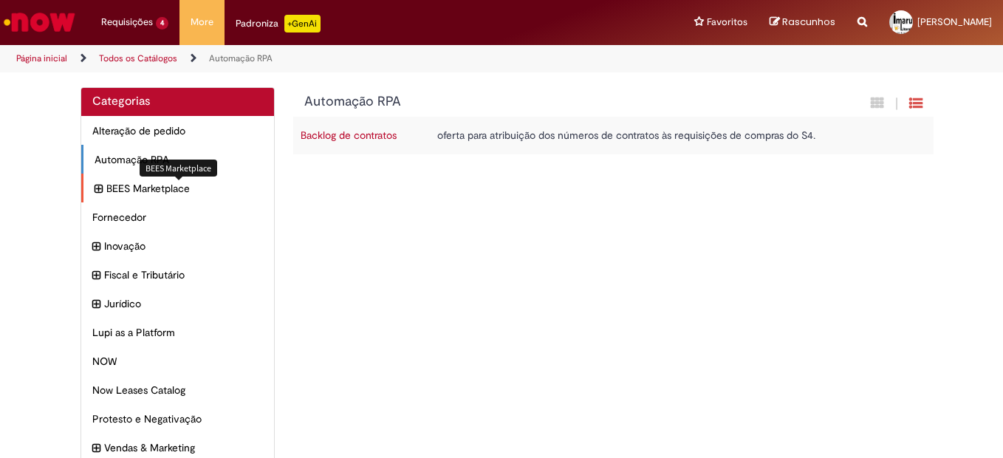
click at [148, 191] on span "BEES Marketplace Itens" at bounding box center [184, 188] width 157 height 15
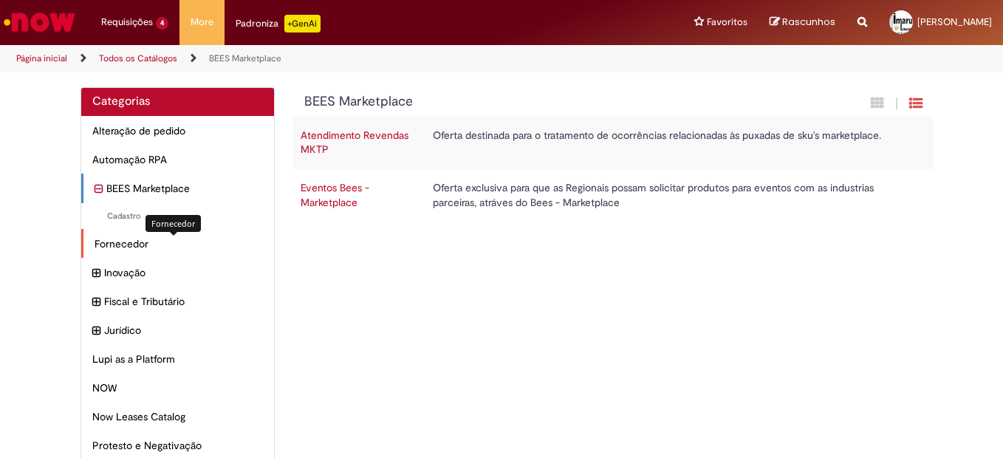
click at [121, 235] on div "Fornecedor Itens" at bounding box center [177, 244] width 193 height 30
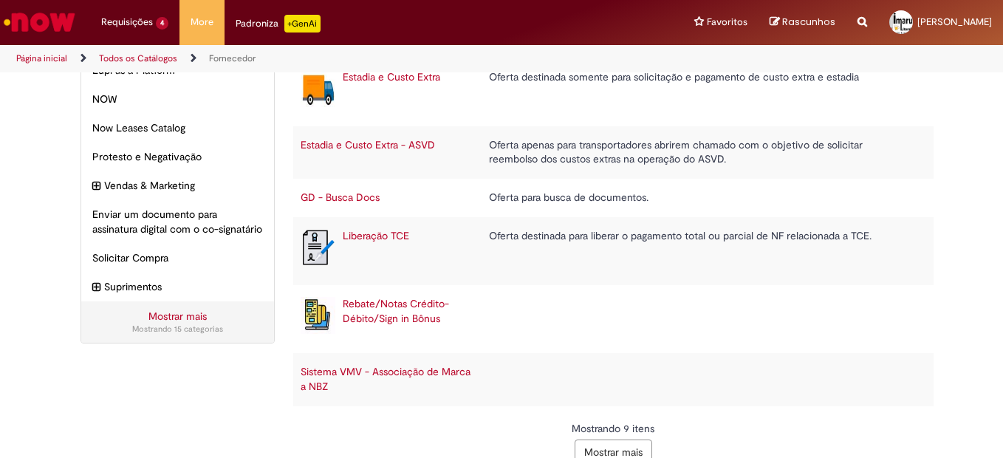
scroll to position [284, 0]
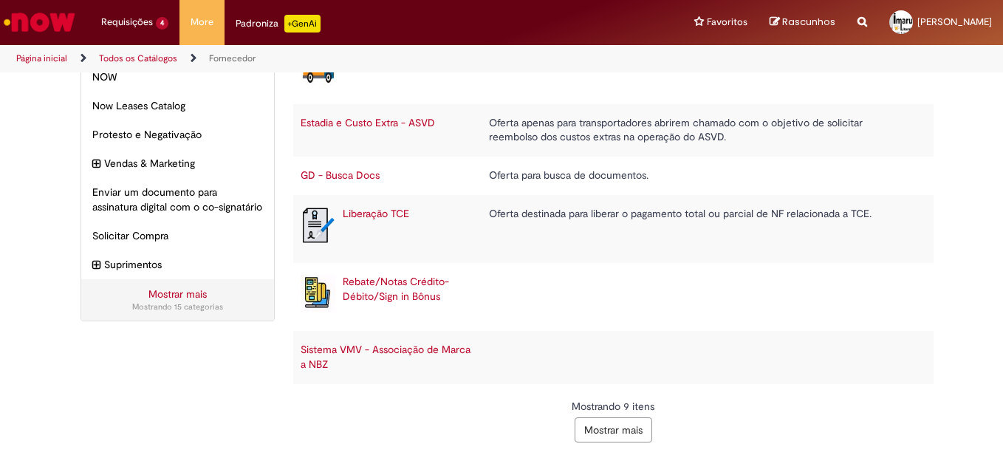
click at [587, 420] on button "Mostrar mais" at bounding box center [614, 429] width 78 height 25
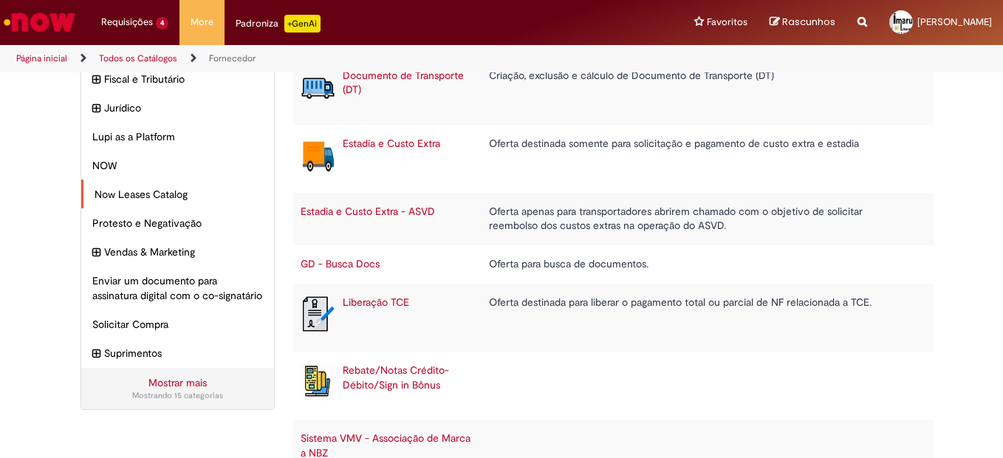
scroll to position [170, 0]
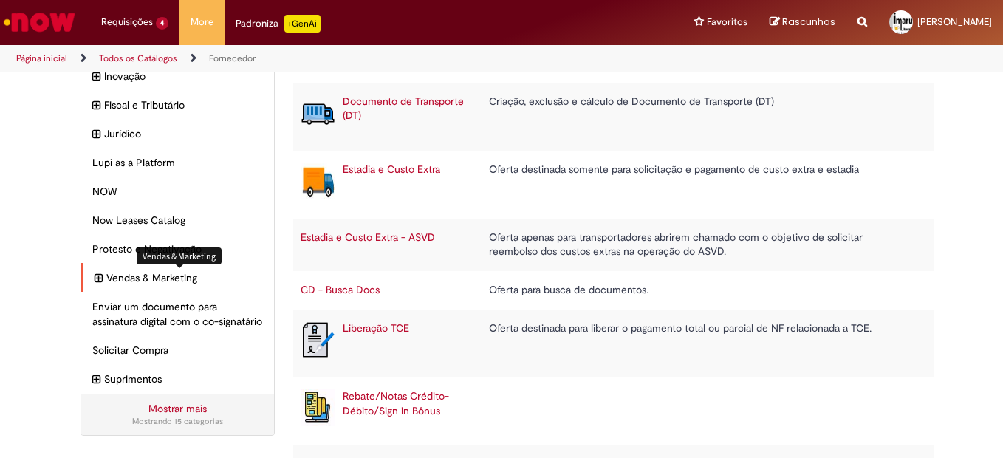
click at [133, 278] on span "Vendas & Marketing Itens" at bounding box center [184, 277] width 157 height 15
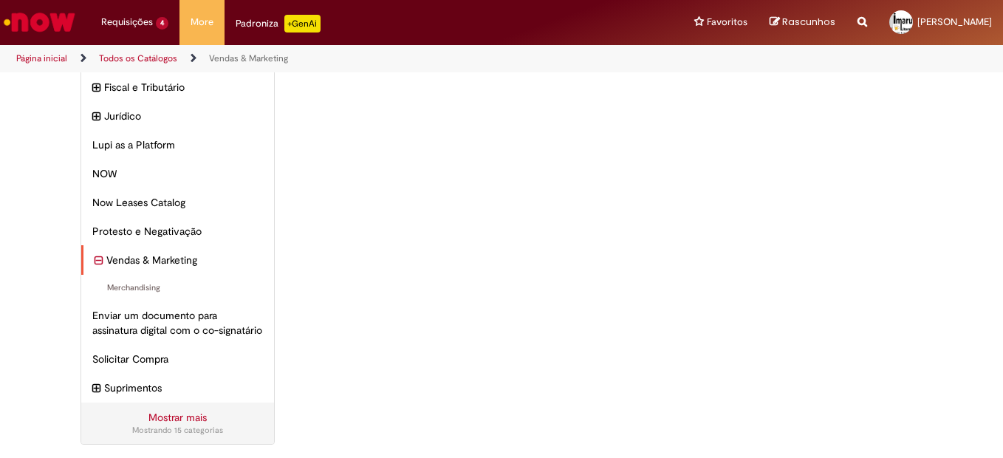
scroll to position [206, 0]
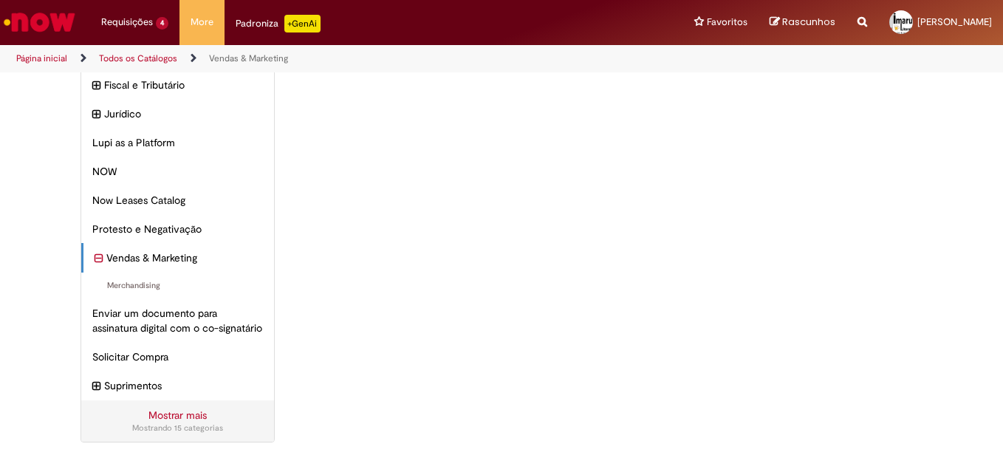
click at [179, 415] on link "Mostrar mais" at bounding box center [177, 415] width 58 height 13
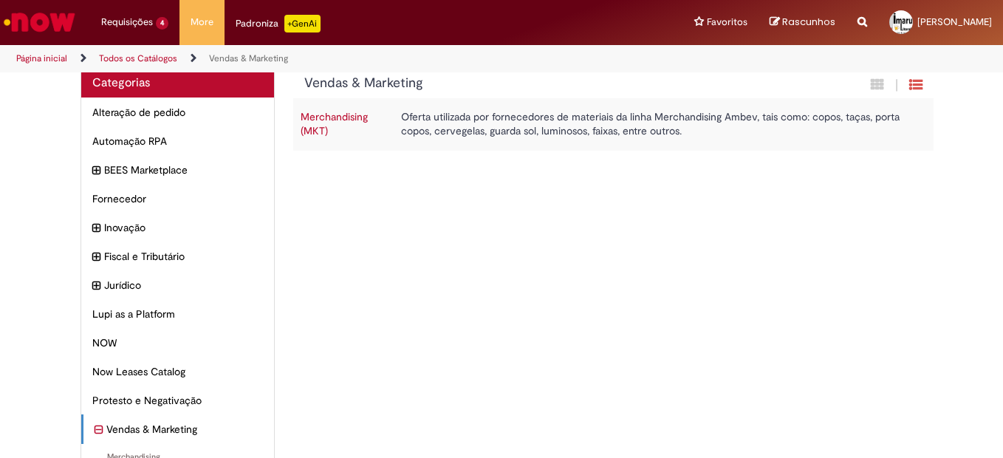
scroll to position [0, 0]
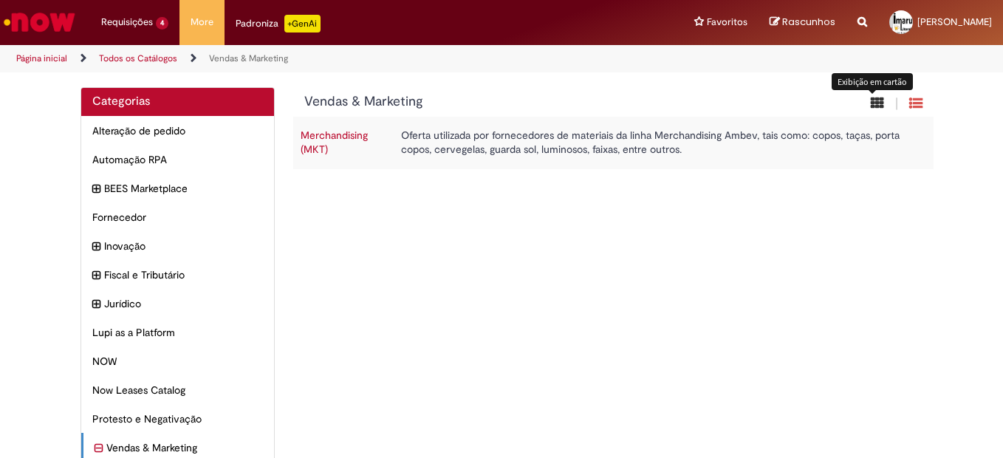
click at [871, 100] on icon "Exibição em cartão" at bounding box center [877, 103] width 13 height 14
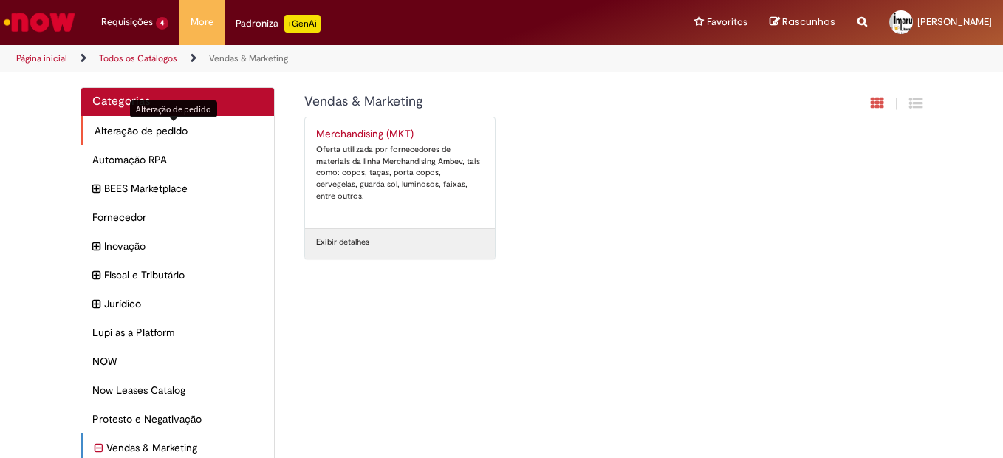
click at [169, 128] on span "Alteração de pedido Itens" at bounding box center [179, 130] width 168 height 15
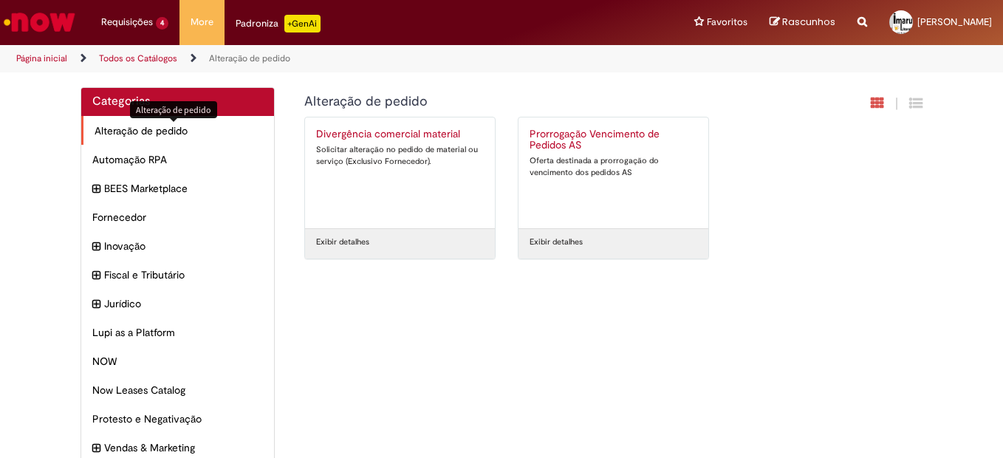
click at [147, 131] on span "Alteração de pedido Itens" at bounding box center [179, 130] width 168 height 15
click at [123, 196] on span "BEES Marketplace Itens" at bounding box center [184, 188] width 157 height 15
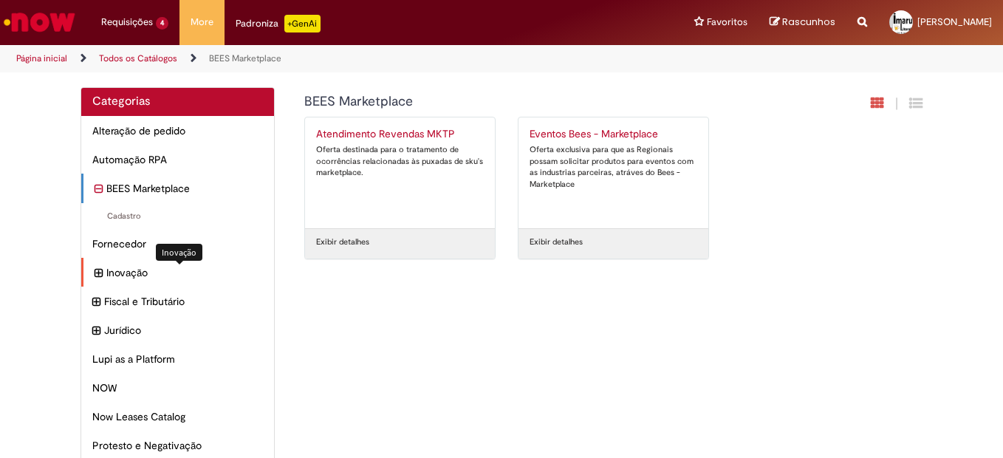
click at [130, 280] on span "Inovação Itens" at bounding box center [184, 272] width 157 height 15
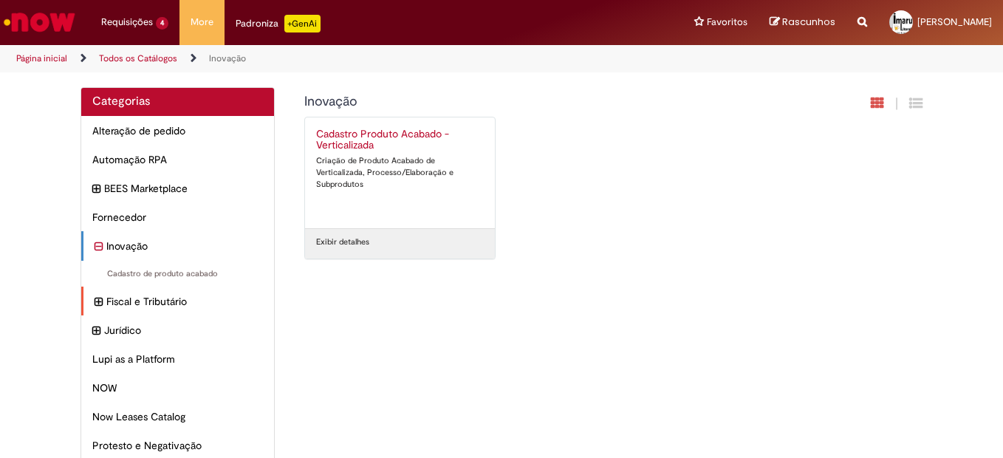
click at [149, 307] on span "Fiscal e Tributário Itens" at bounding box center [184, 301] width 157 height 15
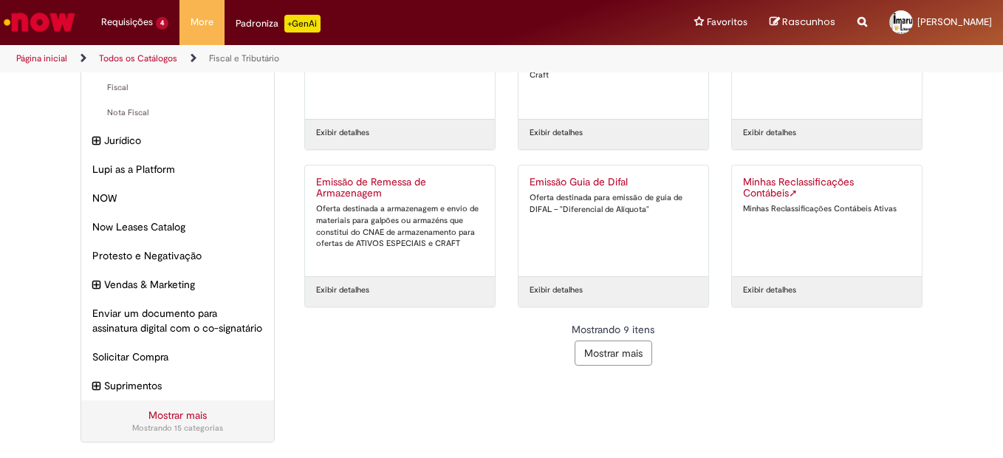
scroll to position [281, 0]
click at [613, 341] on button "Mostrar mais" at bounding box center [614, 353] width 78 height 25
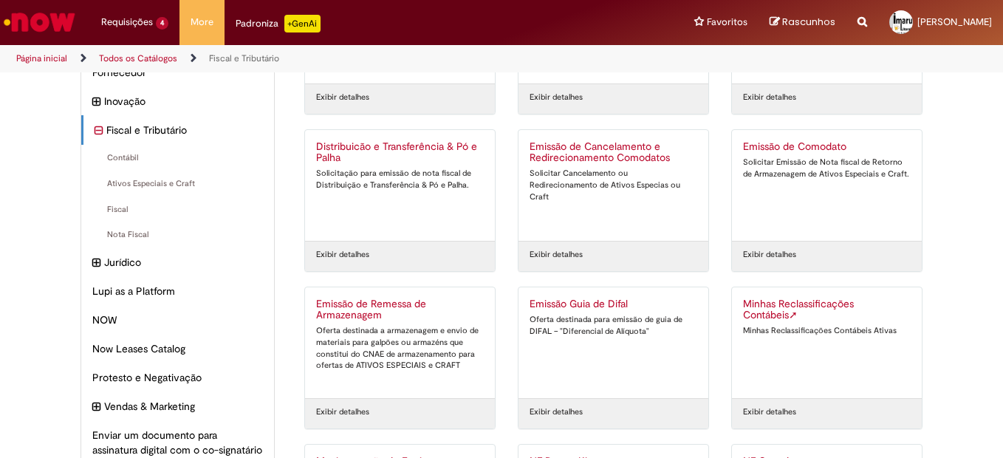
scroll to position [0, 0]
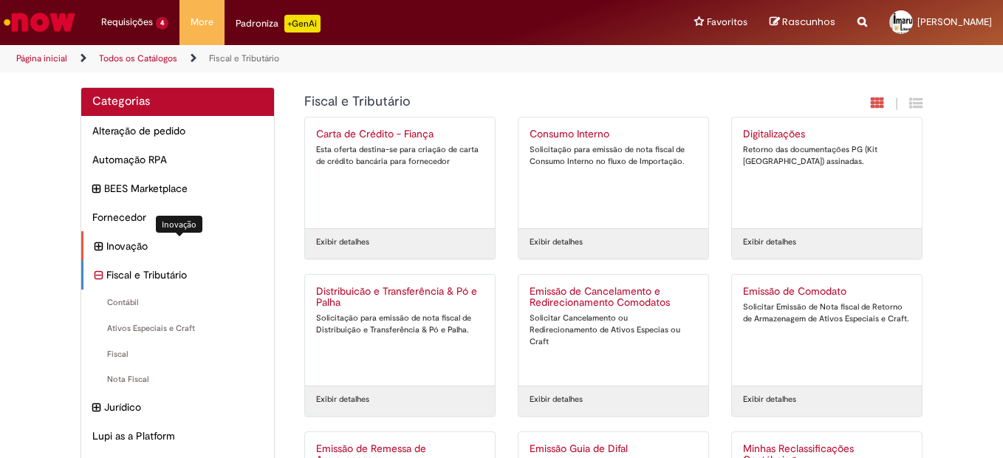
click at [137, 251] on span "Inovação Itens" at bounding box center [184, 246] width 157 height 15
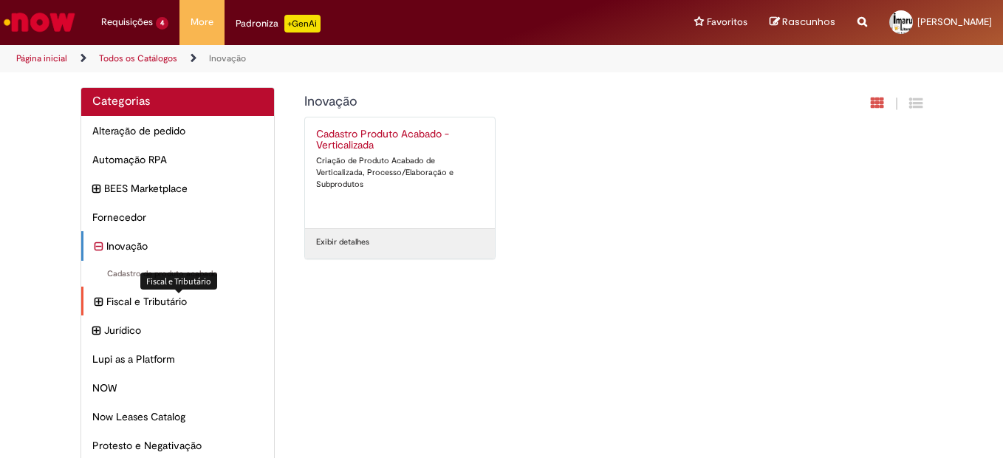
click at [143, 309] on span "Fiscal e Tributário Itens" at bounding box center [184, 301] width 157 height 15
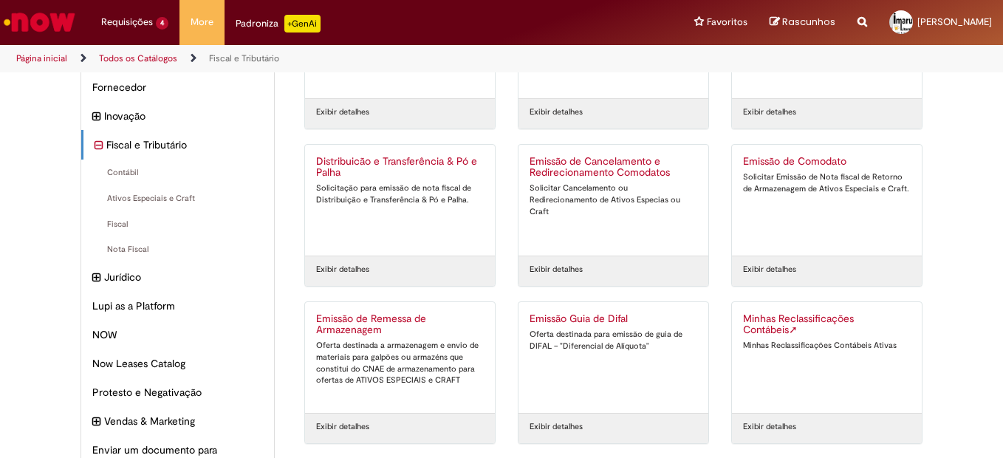
scroll to position [283, 0]
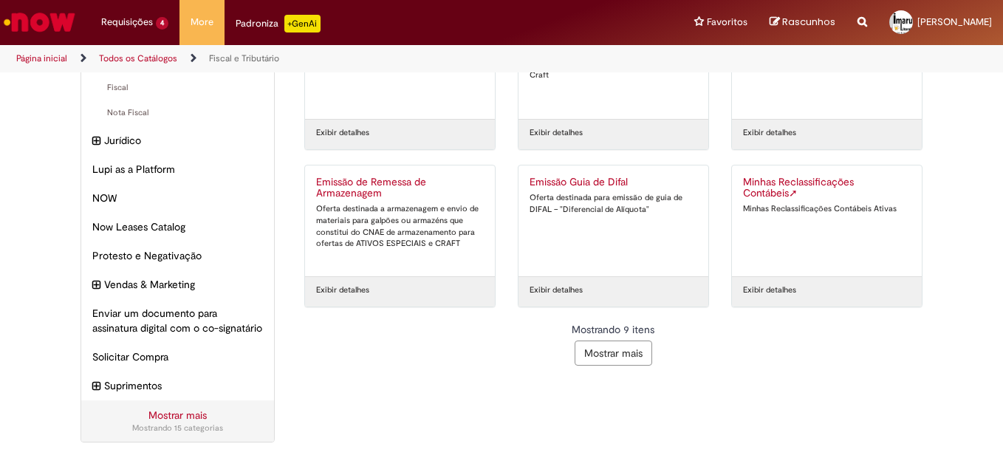
click at [626, 342] on button "Mostrar mais" at bounding box center [614, 353] width 78 height 25
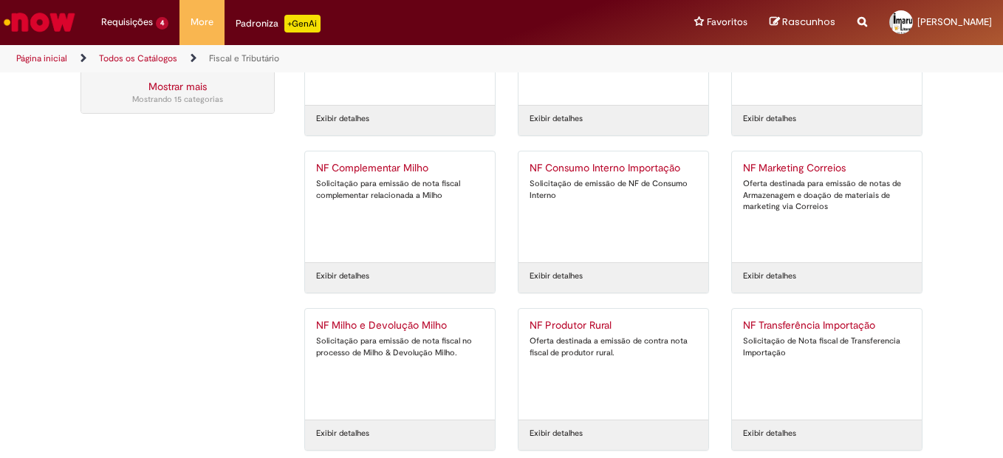
scroll to position [651, 0]
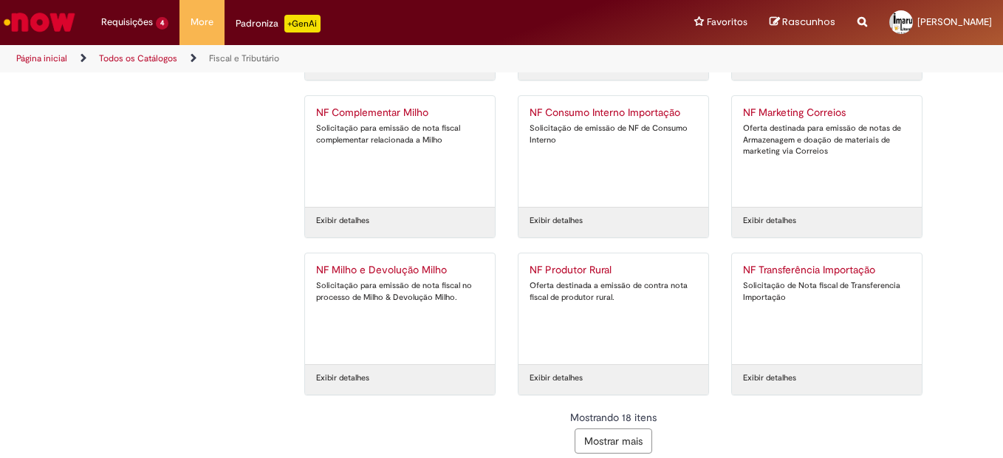
click at [619, 440] on button "Mostrar mais" at bounding box center [614, 440] width 78 height 25
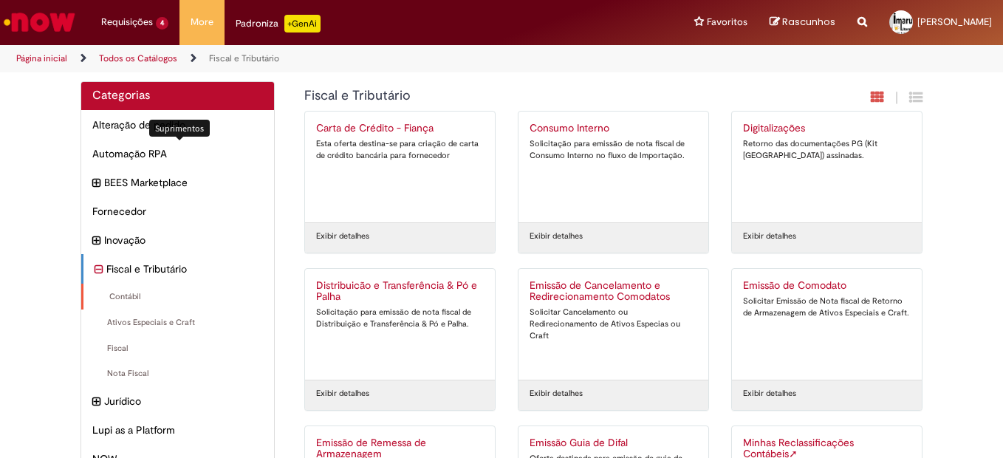
scroll to position [0, 0]
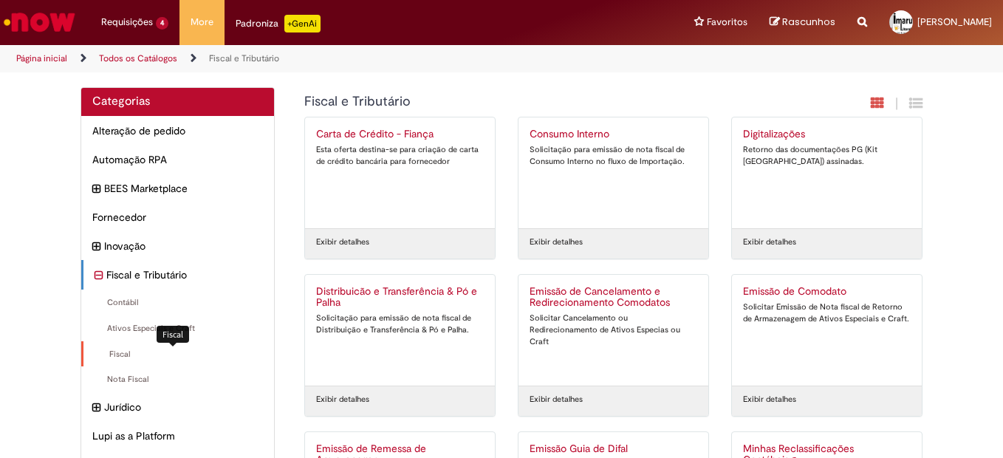
click at [135, 358] on span "Fiscal Itens" at bounding box center [179, 355] width 168 height 12
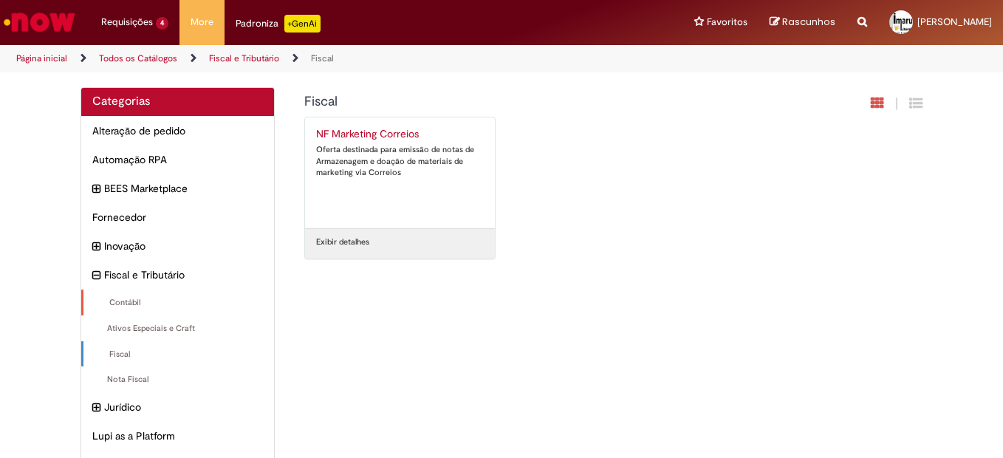
click at [141, 296] on div "Contábil Itens" at bounding box center [177, 303] width 193 height 27
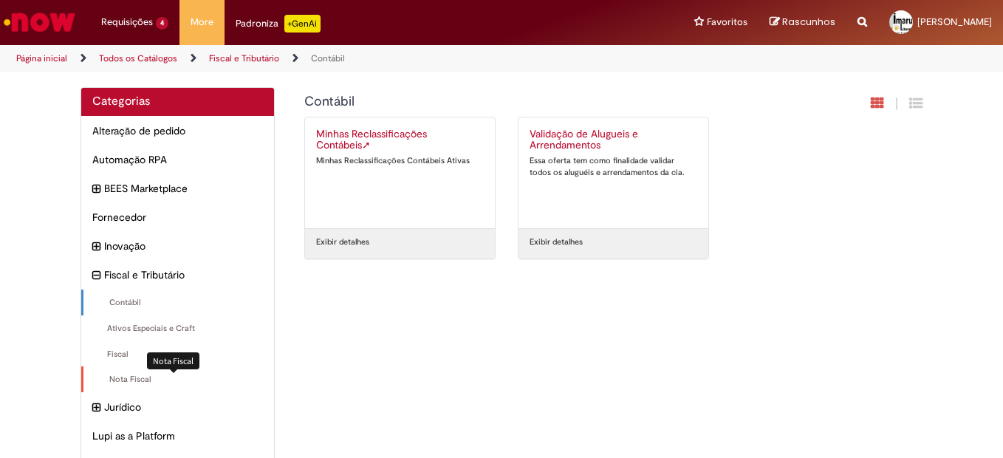
click at [116, 383] on span "Nota Fiscal Itens" at bounding box center [179, 380] width 168 height 12
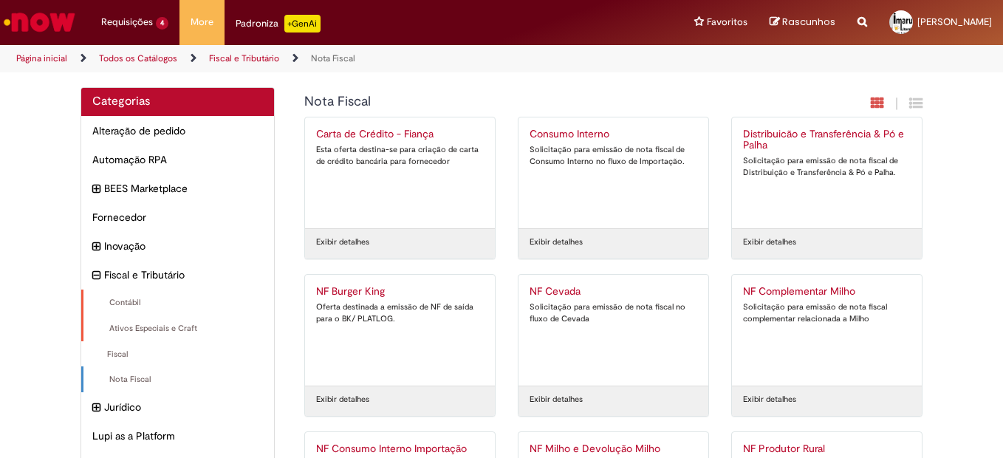
click at [169, 301] on span "Contábil Itens" at bounding box center [179, 303] width 168 height 12
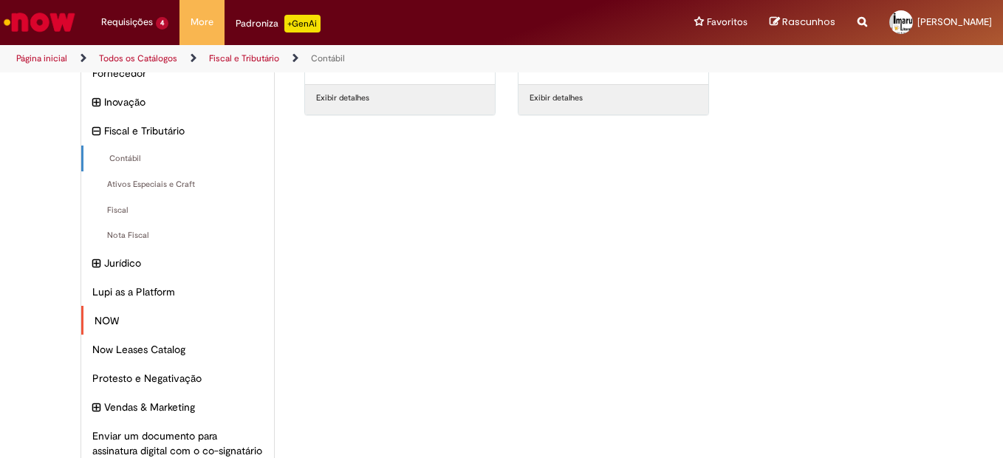
scroll to position [148, 0]
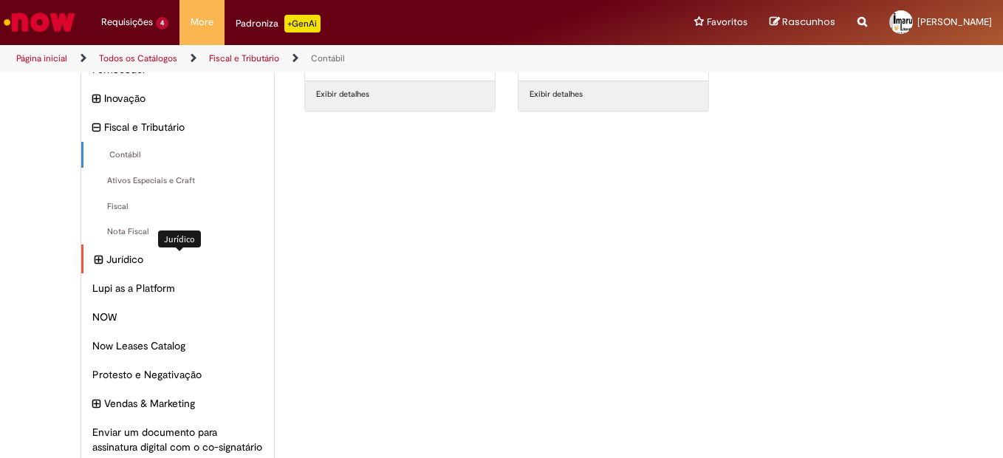
click at [106, 257] on span "Jurídico Itens" at bounding box center [184, 259] width 157 height 15
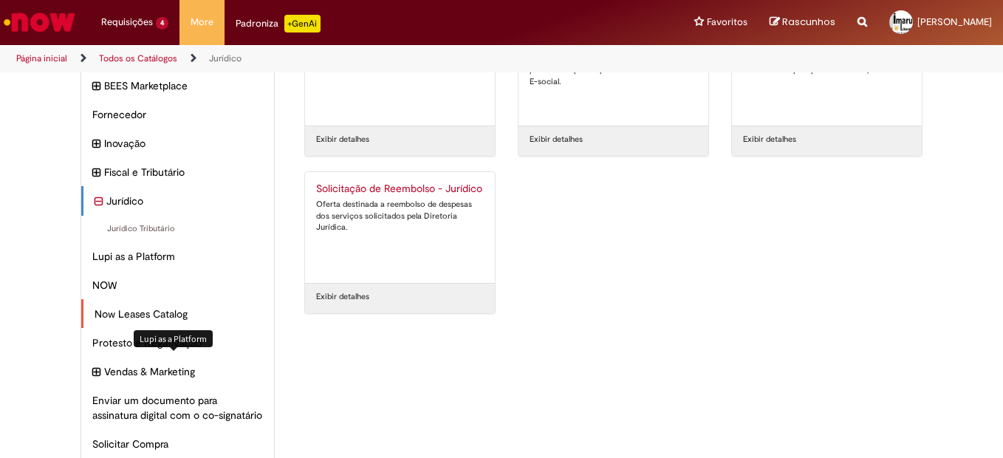
scroll to position [148, 0]
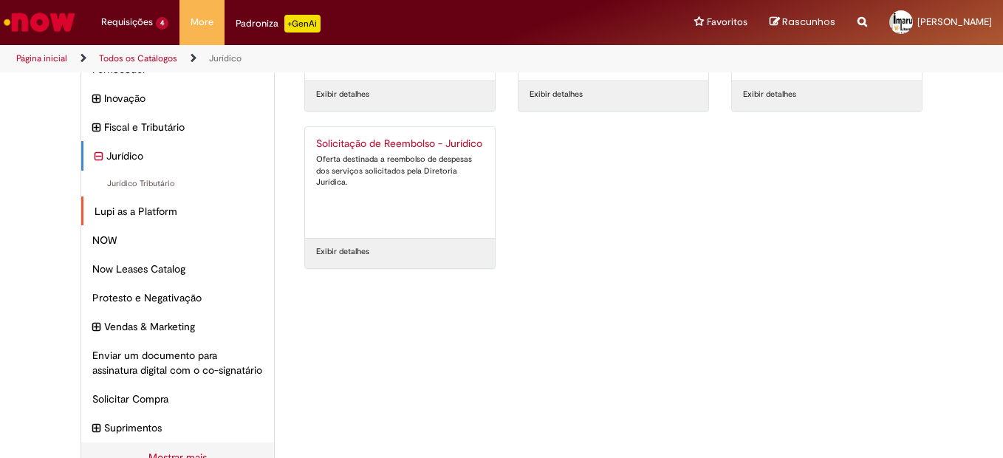
click at [138, 219] on div "Lupi as a Platform Itens" at bounding box center [177, 212] width 193 height 30
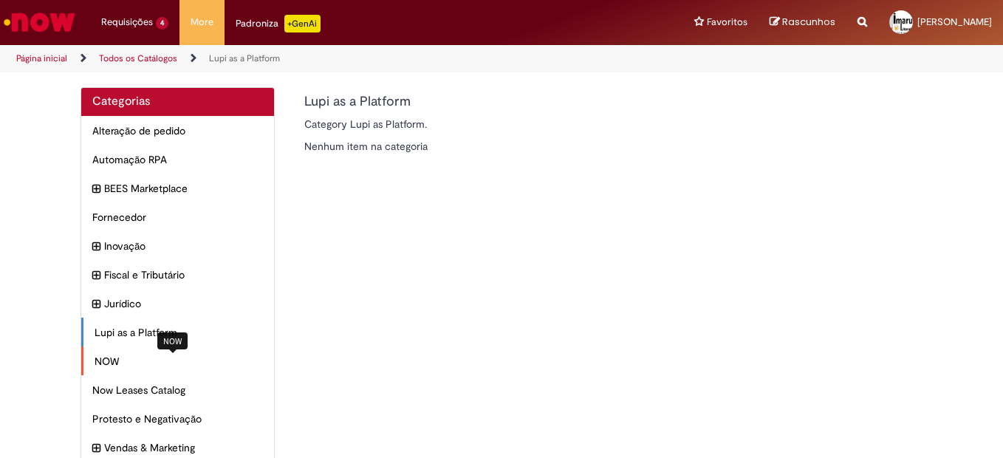
click at [103, 366] on span "NOW Itens" at bounding box center [179, 361] width 168 height 15
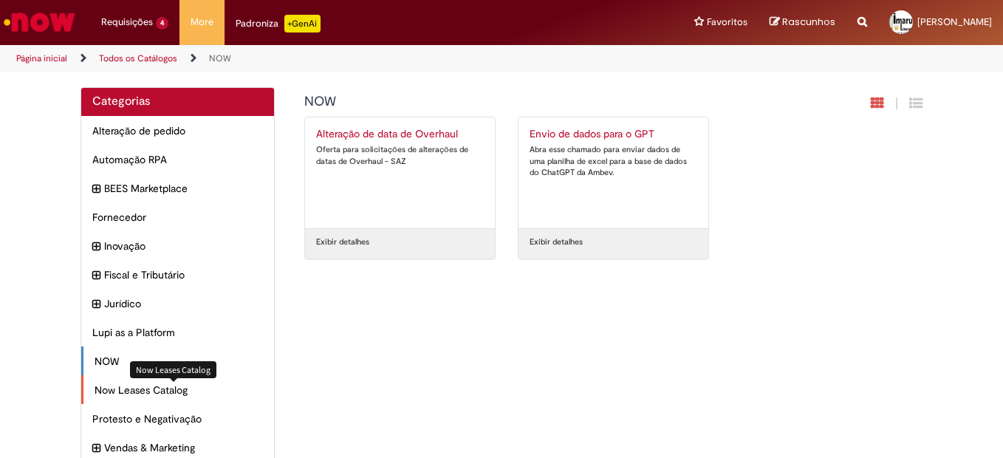
click at [129, 389] on span "Now Leases Catalog Itens" at bounding box center [179, 390] width 168 height 15
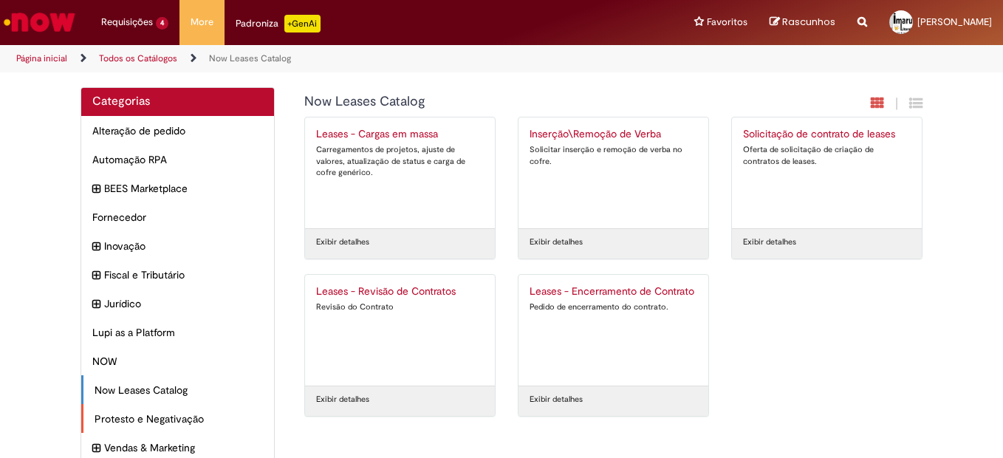
click at [129, 410] on div "Protesto e Negativação Itens" at bounding box center [177, 419] width 193 height 30
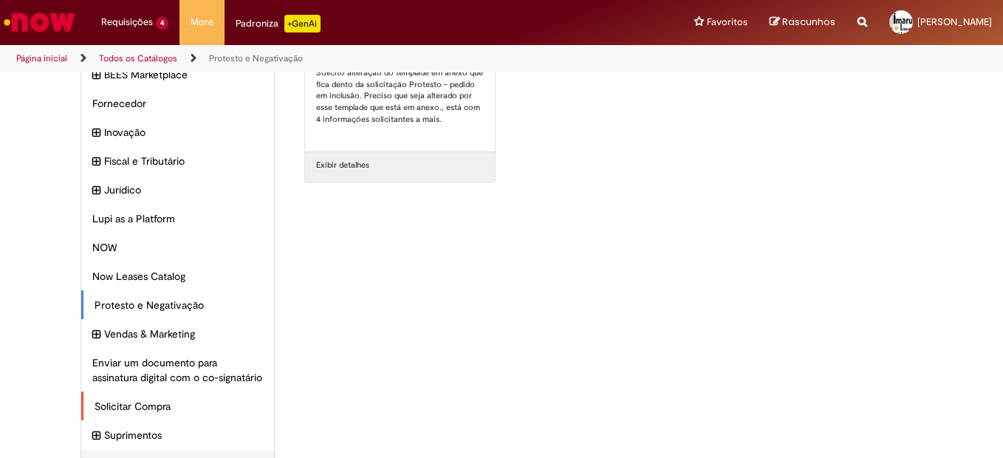
scroll to position [148, 0]
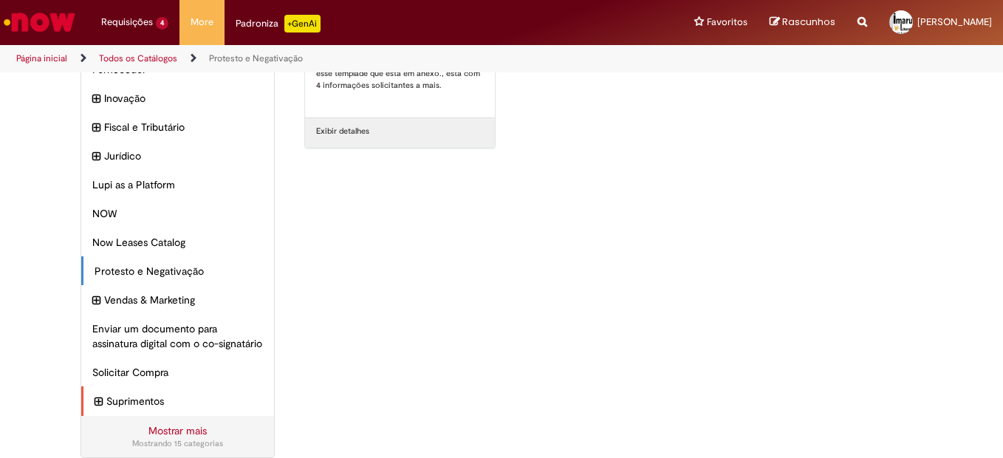
click at [126, 416] on div "Suprimentos Itens" at bounding box center [177, 401] width 193 height 30
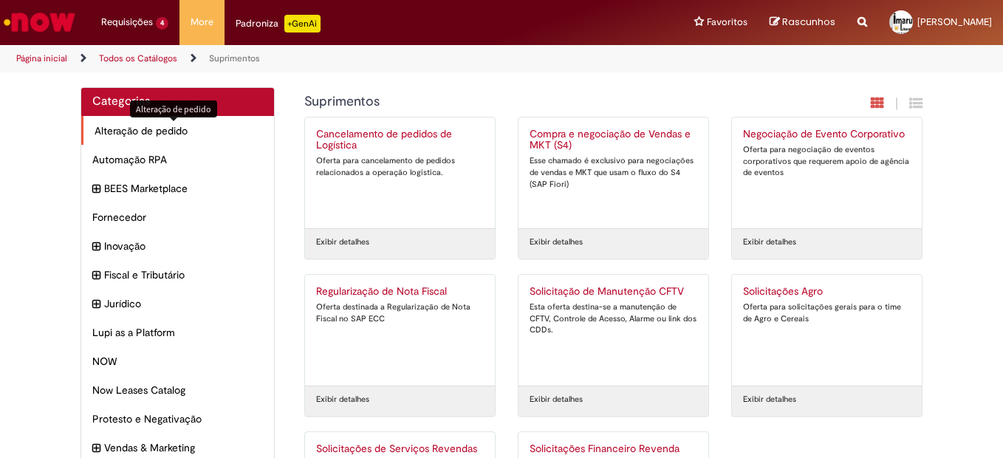
click at [140, 124] on span "Alteração de pedido Itens" at bounding box center [179, 130] width 168 height 15
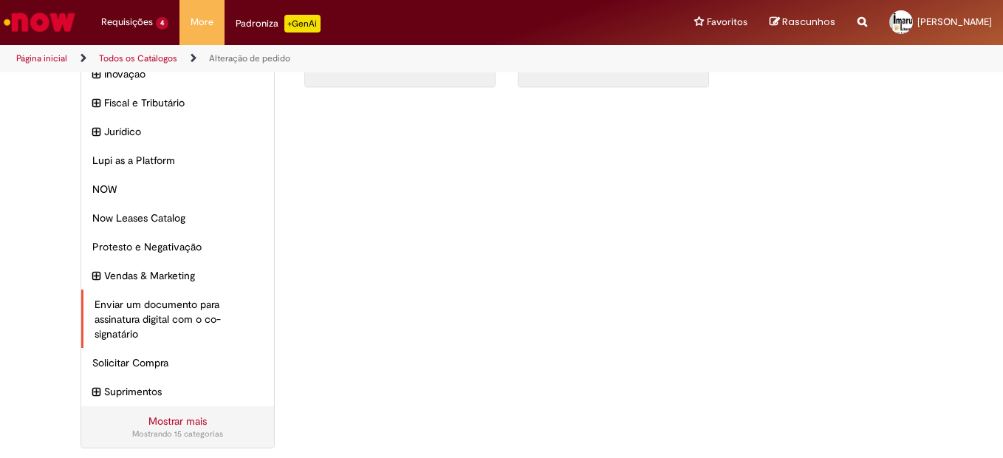
scroll to position [180, 0]
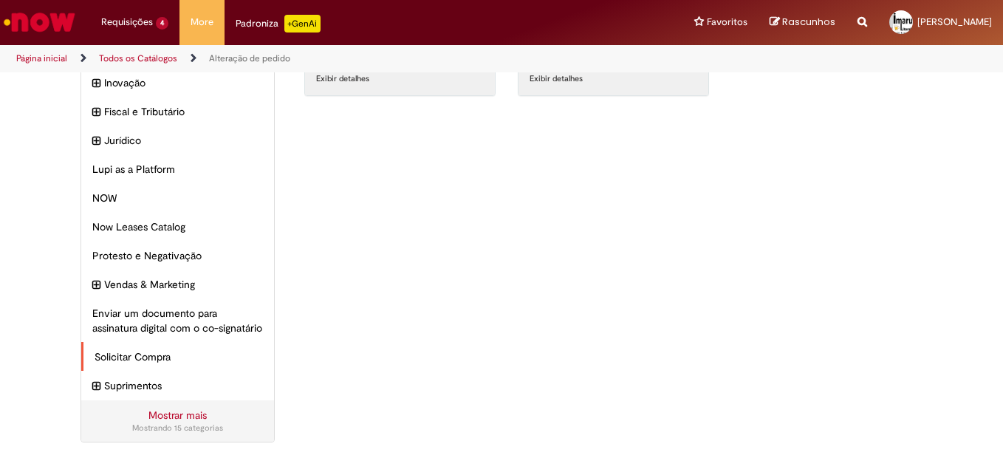
click at [120, 365] on div "Solicitar Compra Itens" at bounding box center [177, 357] width 193 height 30
click at [137, 355] on span "Solicitar Compra Itens" at bounding box center [179, 356] width 168 height 15
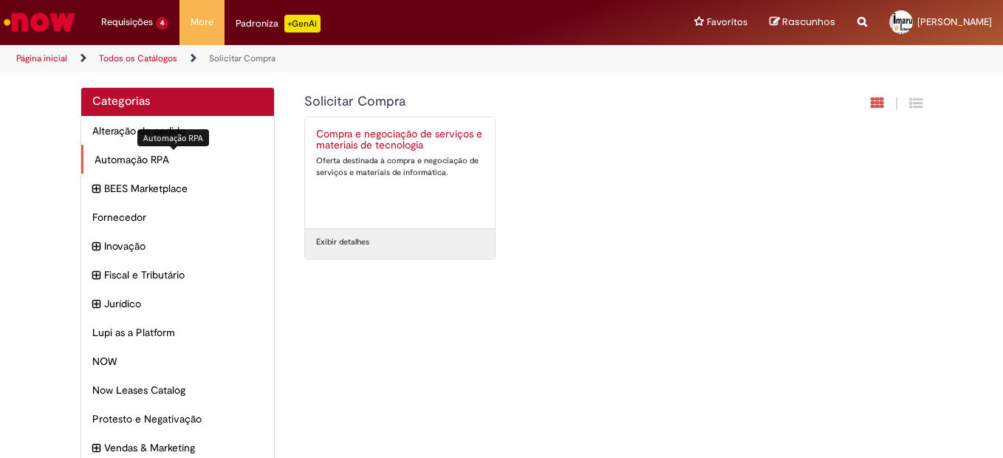
click at [161, 151] on div "Automação RPA Itens" at bounding box center [177, 160] width 193 height 30
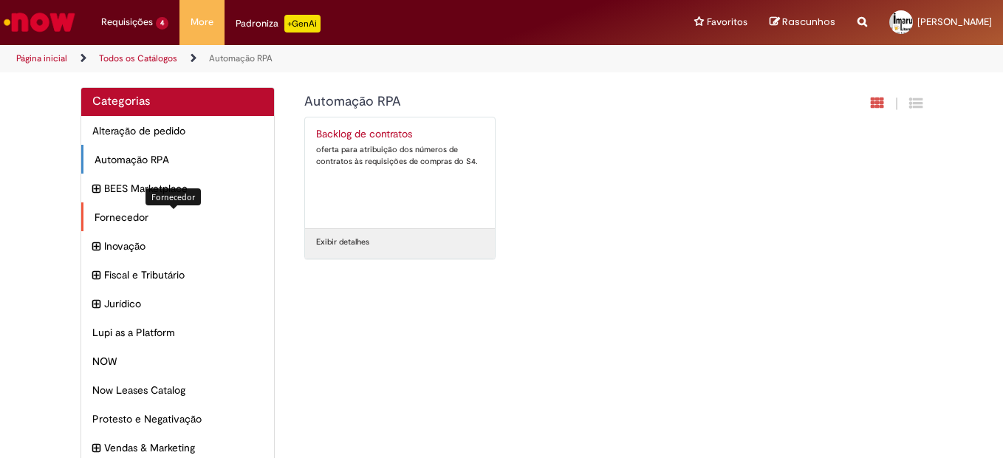
click at [140, 215] on span "Fornecedor Itens" at bounding box center [179, 217] width 168 height 15
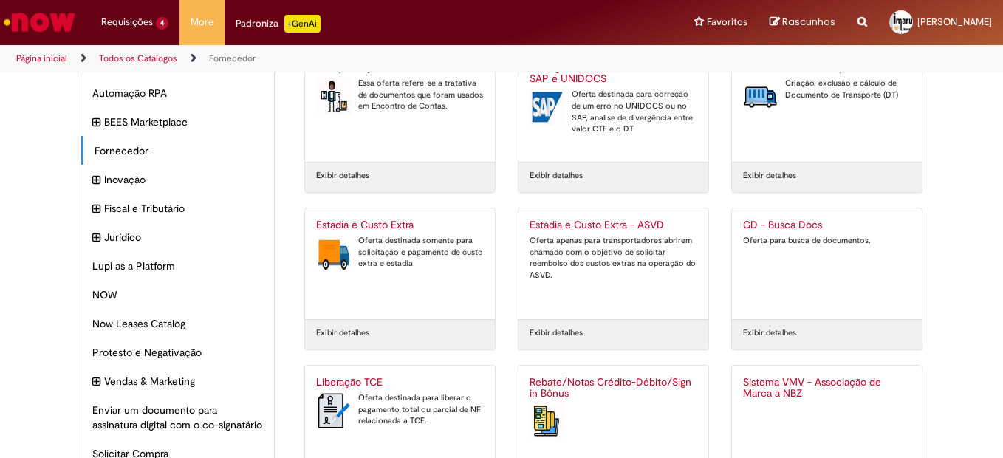
scroll to position [190, 0]
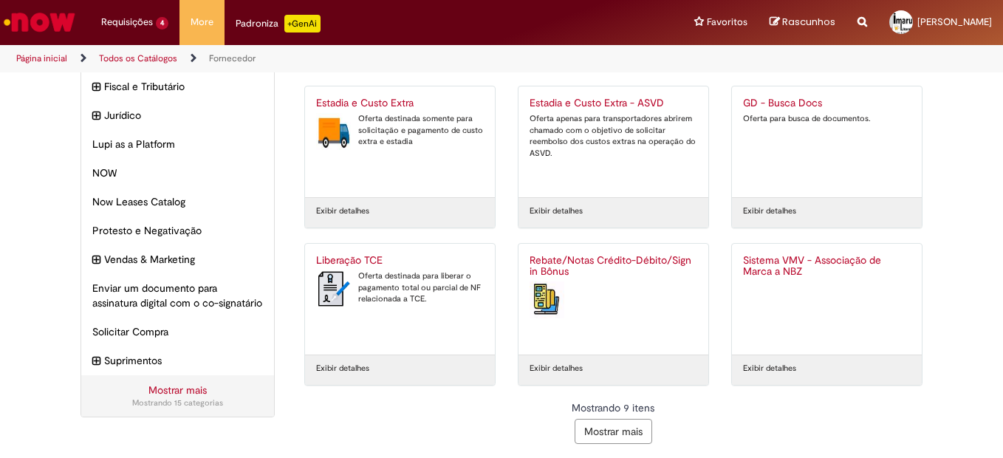
click at [608, 435] on button "Mostrar mais" at bounding box center [614, 431] width 78 height 25
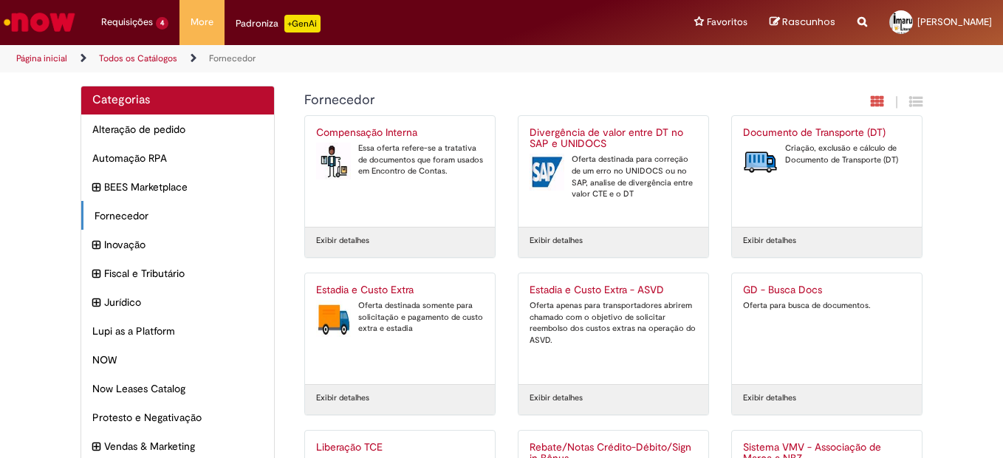
scroll to position [0, 0]
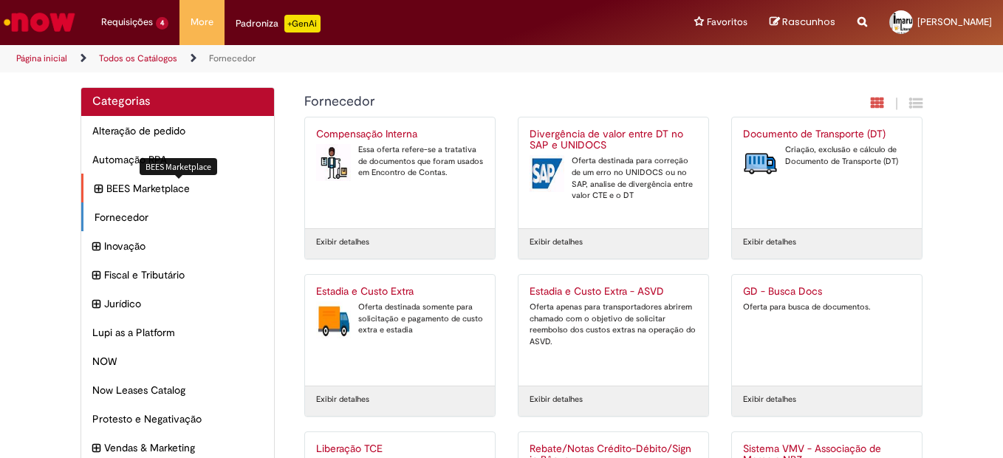
click at [132, 191] on span "BEES Marketplace Itens" at bounding box center [184, 188] width 157 height 15
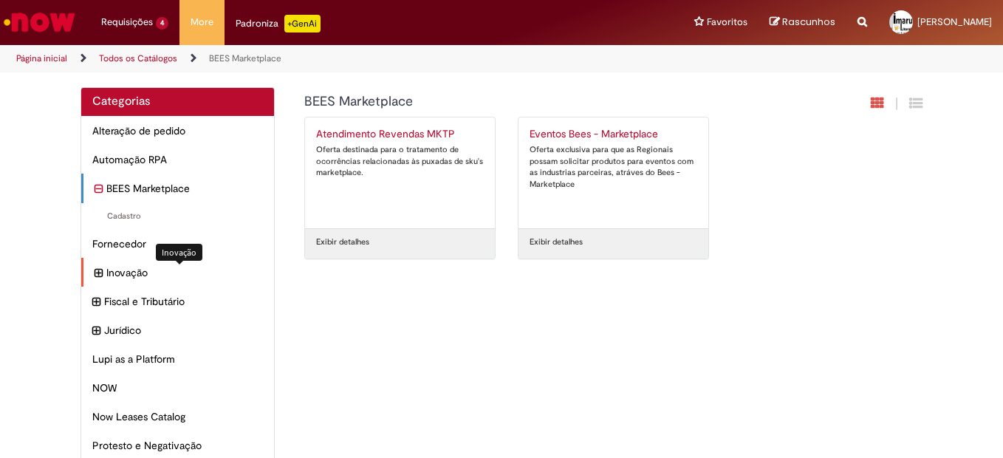
click at [126, 270] on span "Inovação Itens" at bounding box center [184, 272] width 157 height 15
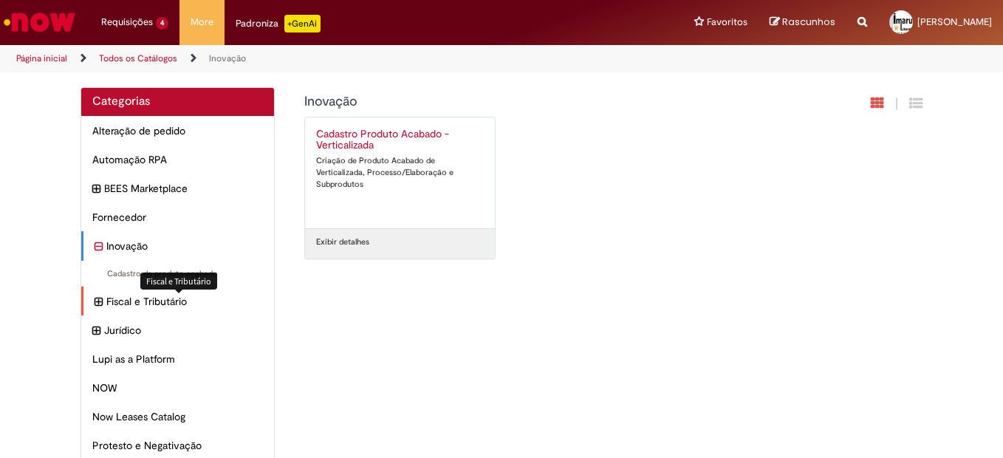
click at [132, 293] on div "Fiscal e Tributário Itens" at bounding box center [177, 302] width 193 height 30
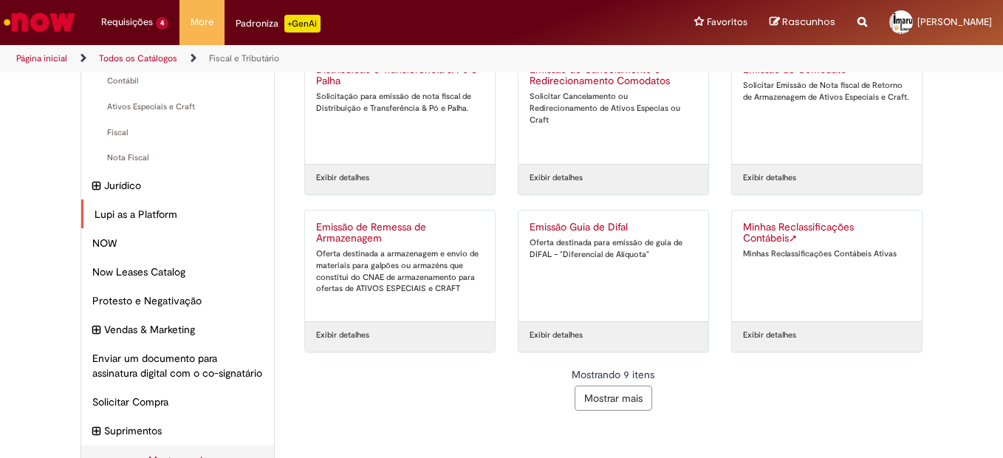
scroll to position [220, 0]
click at [153, 208] on div "Lupi as a Platform Itens" at bounding box center [177, 216] width 193 height 30
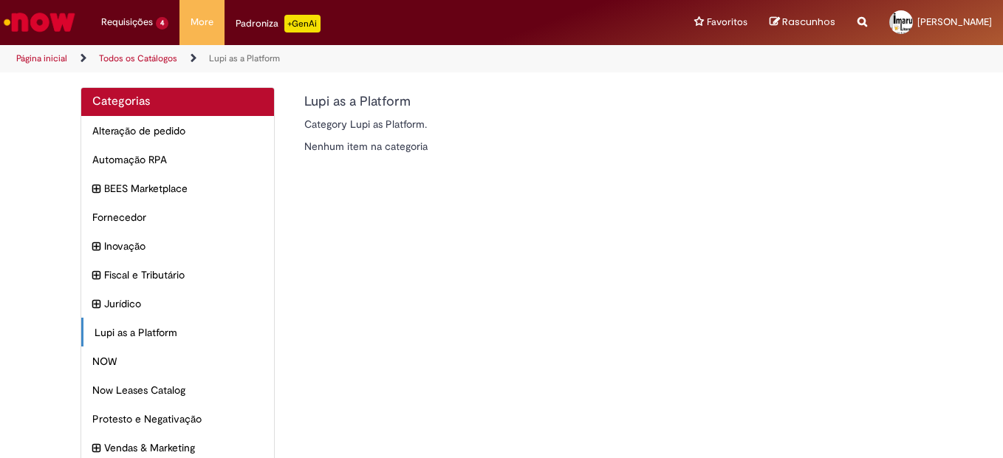
click at [342, 120] on p "Category Lupi as Platform." at bounding box center [533, 124] width 459 height 15
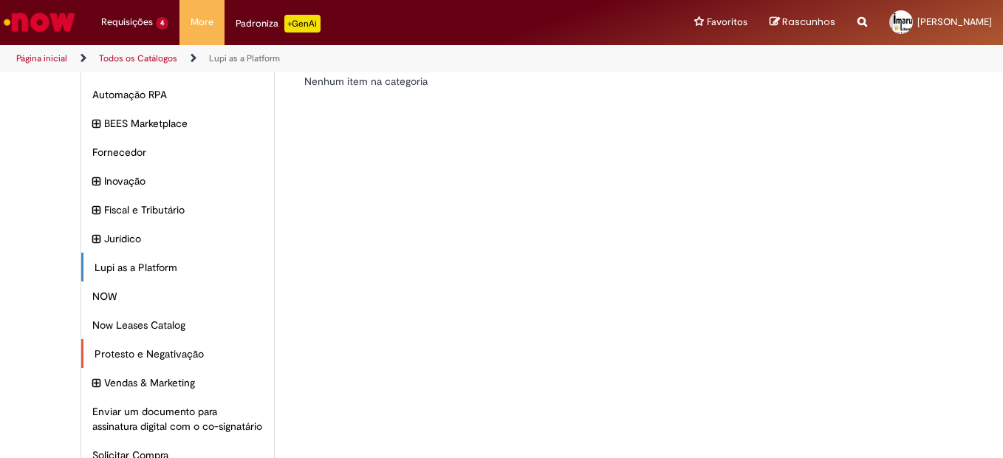
scroll to position [178, 0]
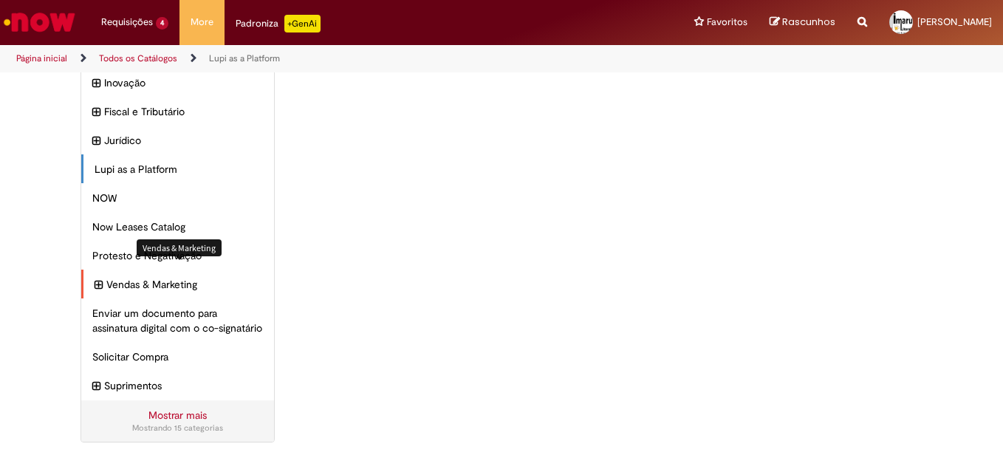
click at [117, 277] on span "Vendas & Marketing Itens" at bounding box center [184, 284] width 157 height 15
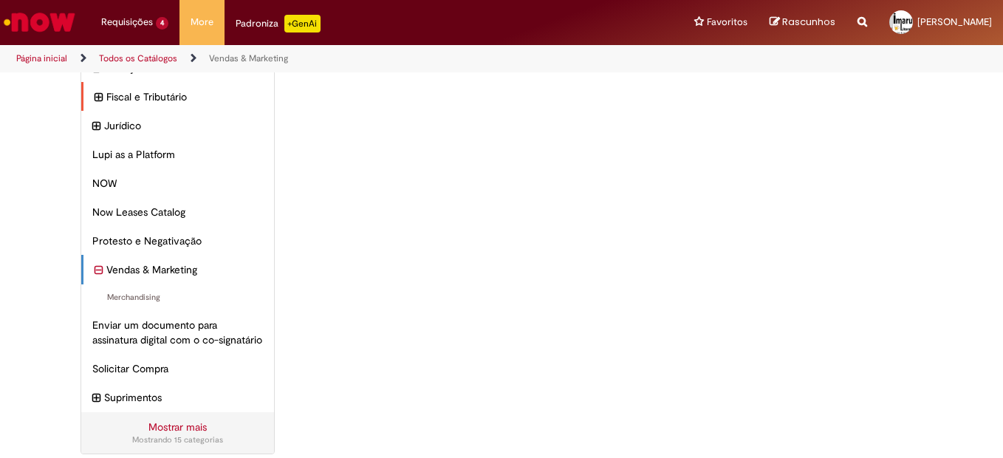
scroll to position [6, 0]
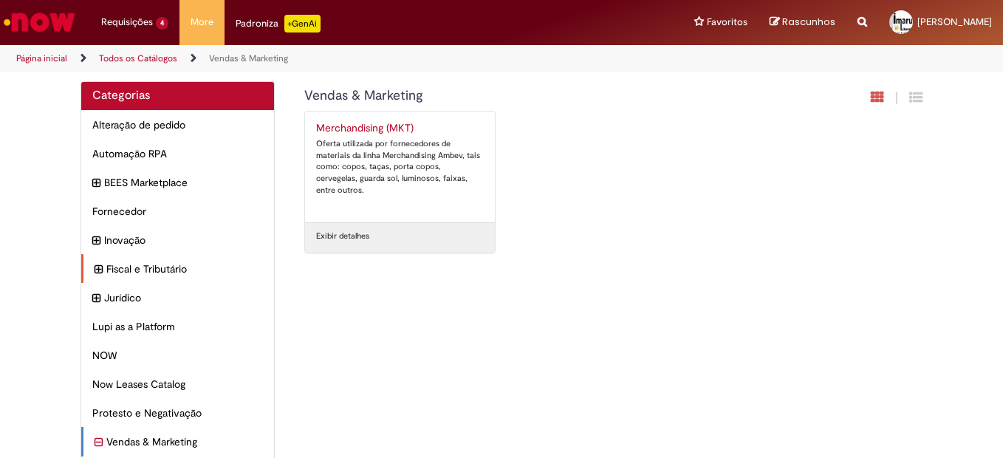
click at [113, 281] on div "Fiscal e Tributário Itens" at bounding box center [177, 269] width 193 height 30
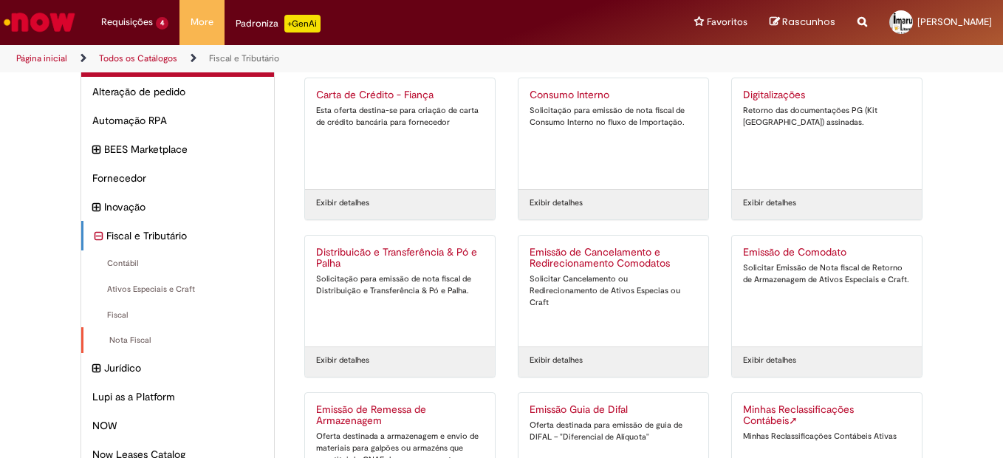
scroll to position [74, 0]
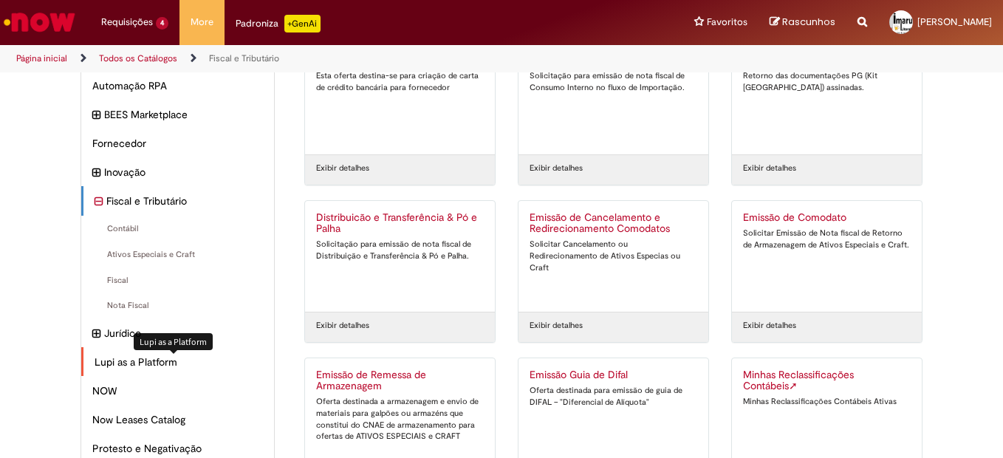
click at [113, 361] on span "Lupi as a Platform Itens" at bounding box center [179, 362] width 168 height 15
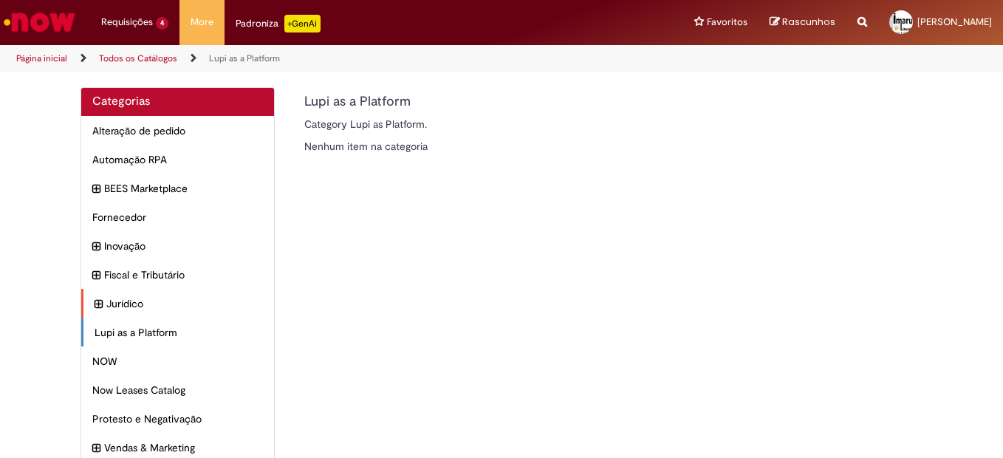
click at [145, 293] on div "Jurídico Itens" at bounding box center [177, 304] width 193 height 30
click at [157, 280] on span "Fiscal e Tributário Itens" at bounding box center [184, 274] width 157 height 15
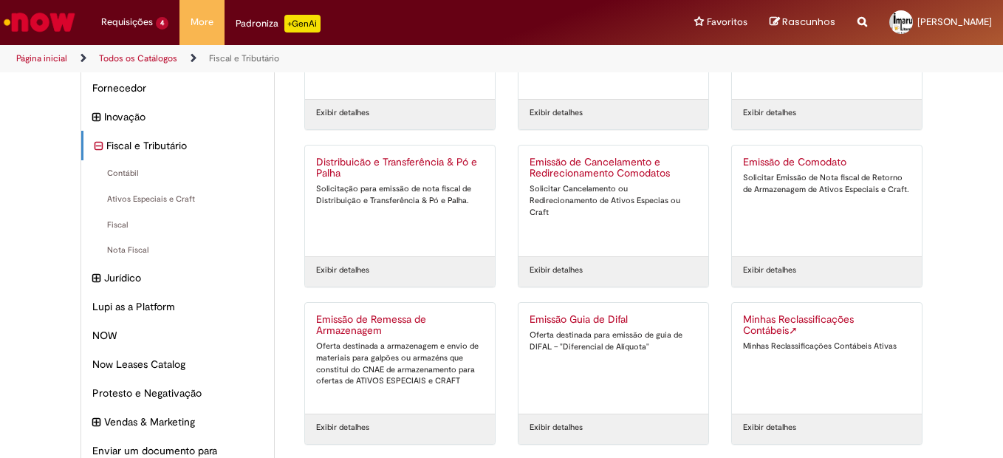
scroll to position [283, 0]
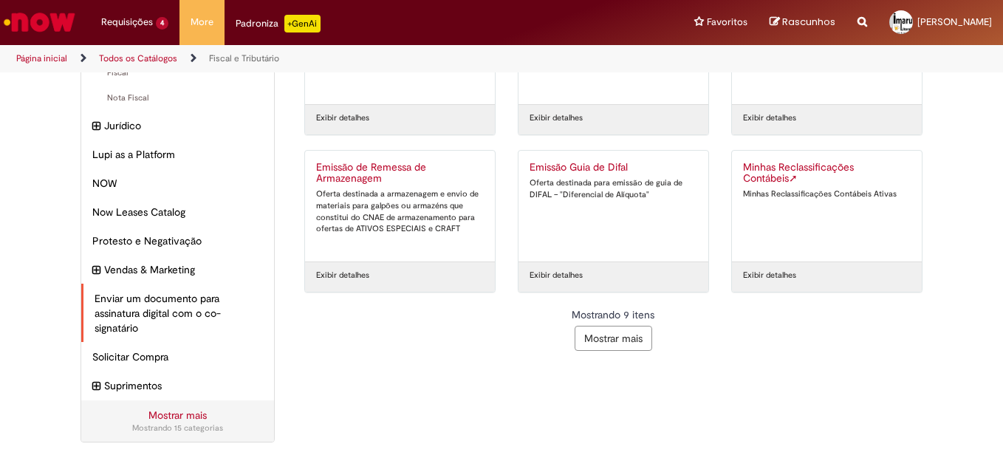
click at [95, 330] on span "Enviar um documento para assinatura digital com o co-signatário Itens" at bounding box center [179, 313] width 168 height 44
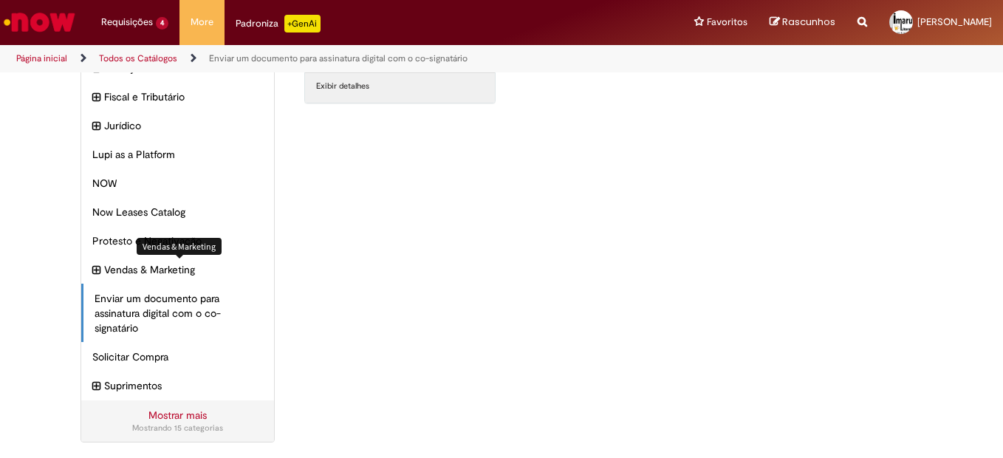
scroll to position [180, 0]
click at [139, 274] on span "Vendas & Marketing Itens" at bounding box center [184, 269] width 157 height 15
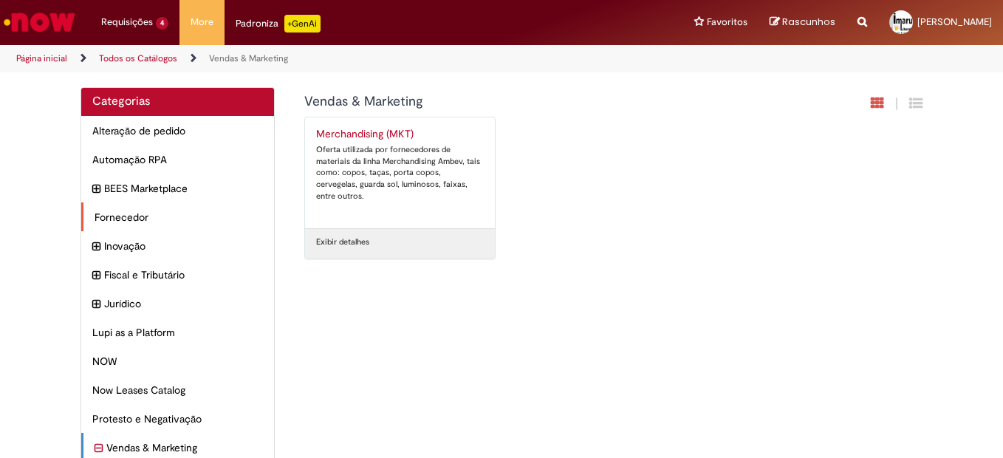
click at [156, 211] on span "Fornecedor Itens" at bounding box center [179, 217] width 168 height 15
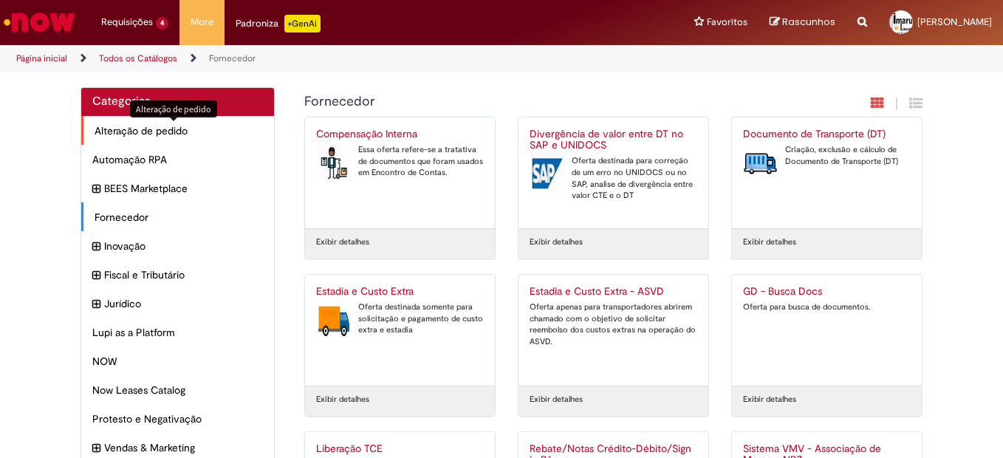
click at [160, 133] on span "Alteração de pedido Itens" at bounding box center [179, 130] width 168 height 15
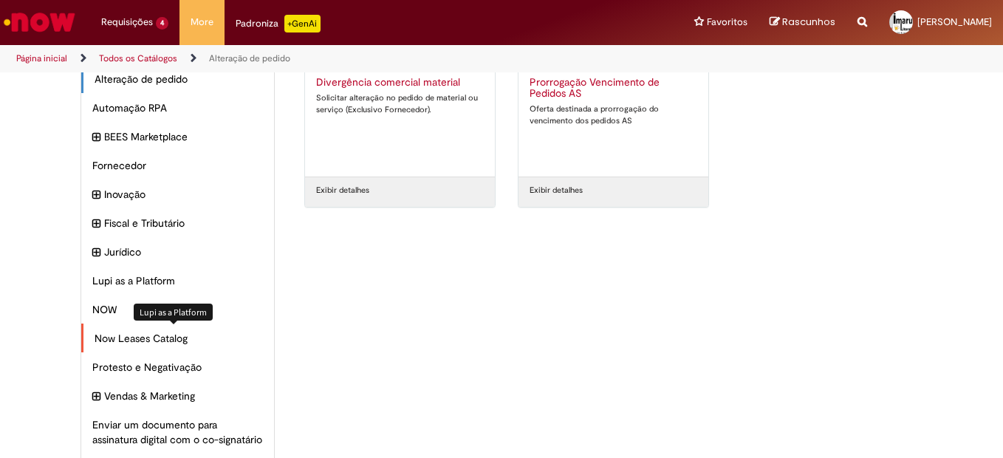
scroll to position [74, 0]
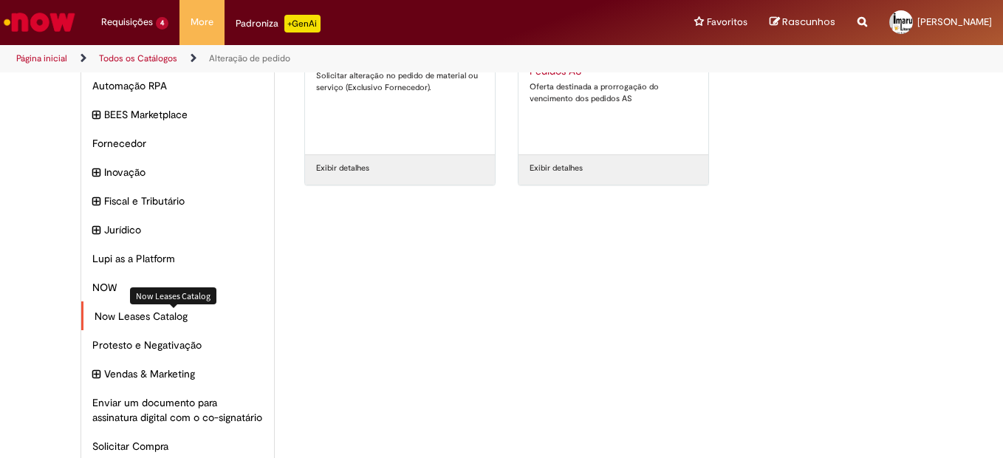
click at [124, 315] on span "Now Leases Catalog Itens" at bounding box center [179, 316] width 168 height 15
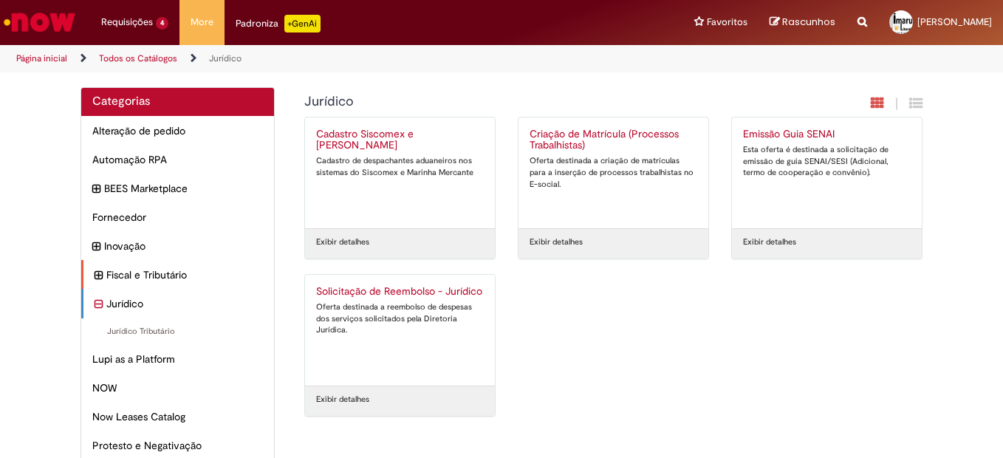
click at [137, 277] on span "Fiscal e Tributário Itens" at bounding box center [184, 274] width 157 height 15
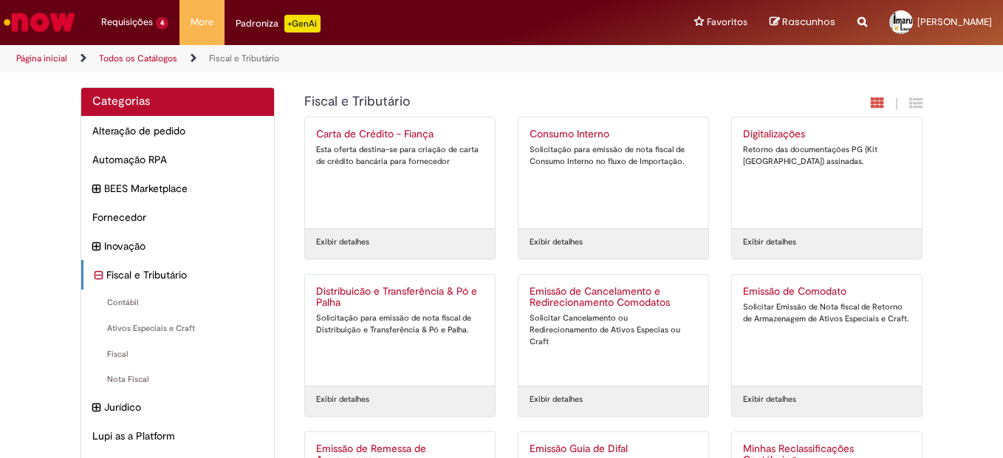
click at [776, 143] on div "Digitalizações Retorno das documentações PG (Kit Ponta de Gondola) assinadas." at bounding box center [827, 173] width 168 height 89
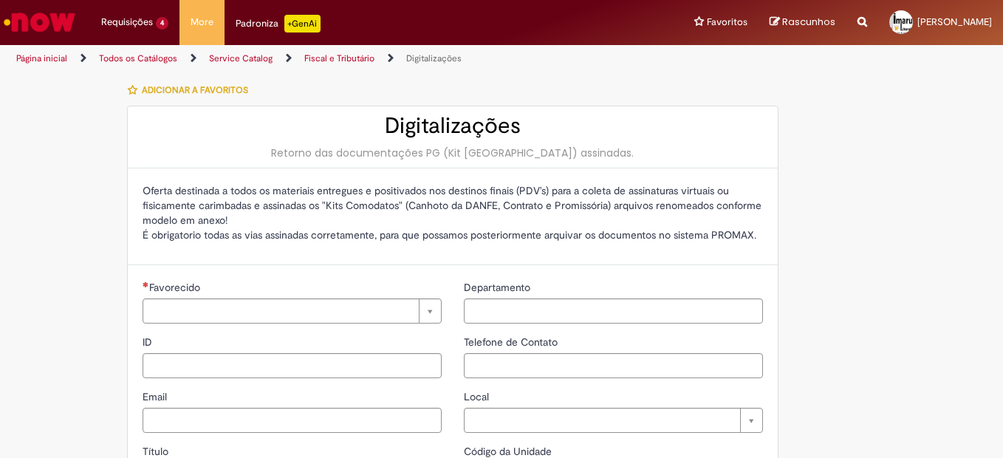
type input "**********"
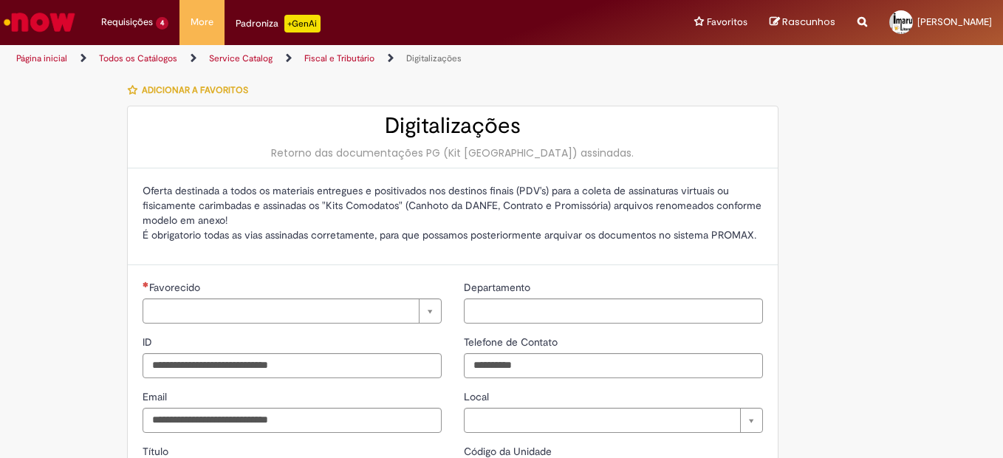
type input "**********"
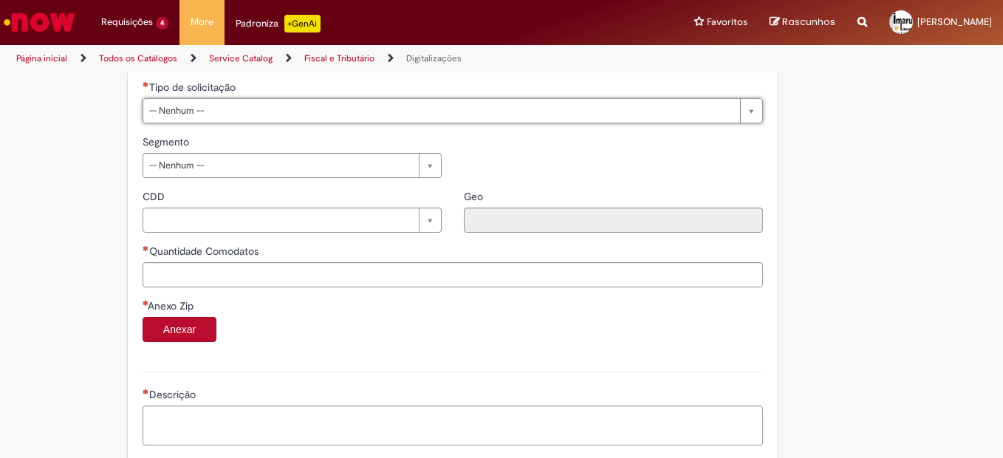
scroll to position [417, 0]
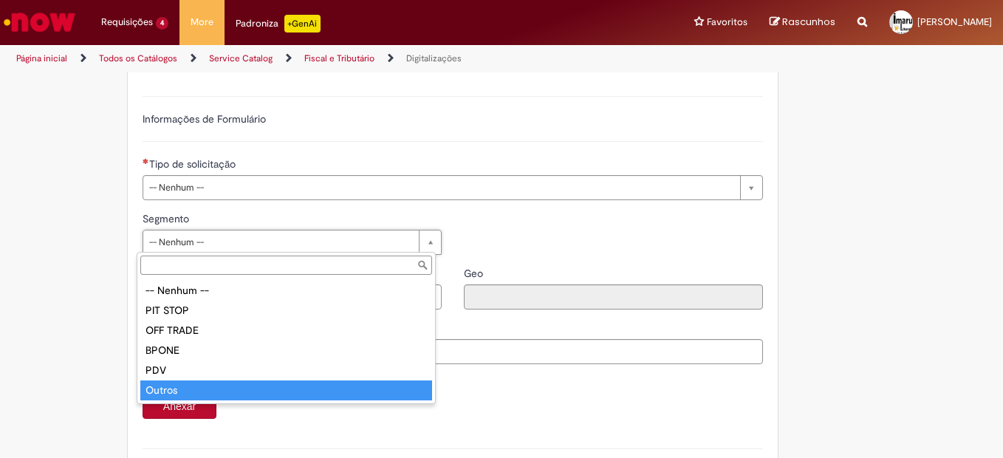
type input "******"
select select "******"
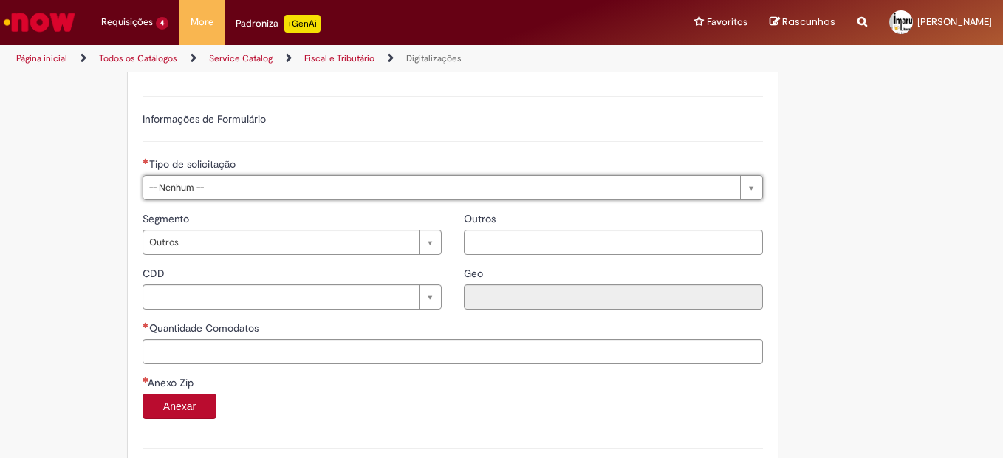
click at [274, 211] on div "Segmento" at bounding box center [292, 220] width 299 height 18
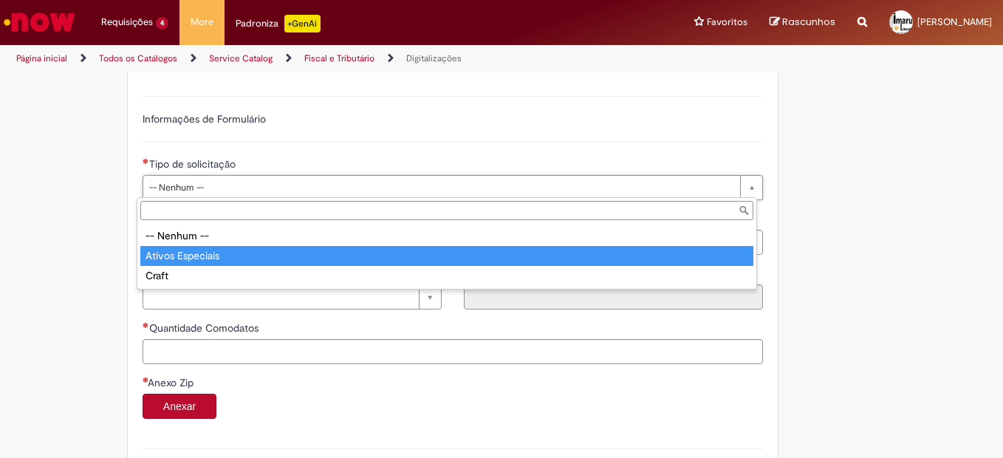
type input "**********"
select select "**********"
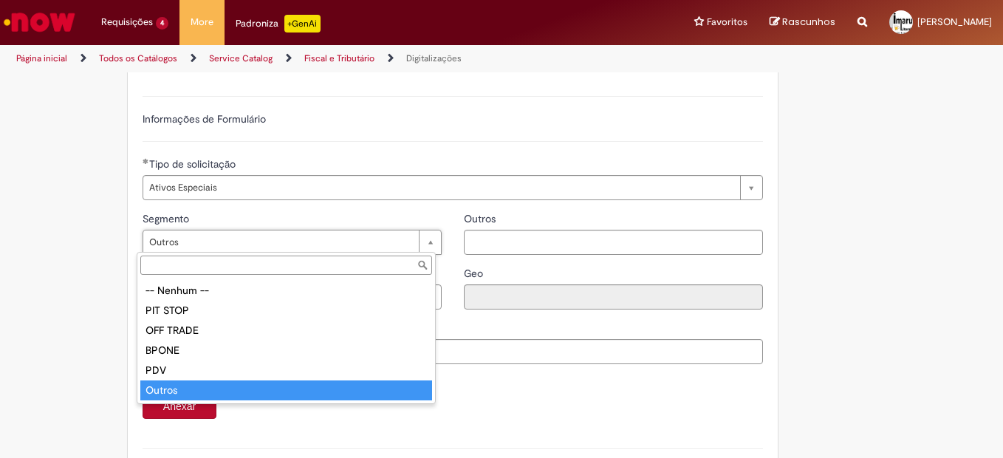
type input "******"
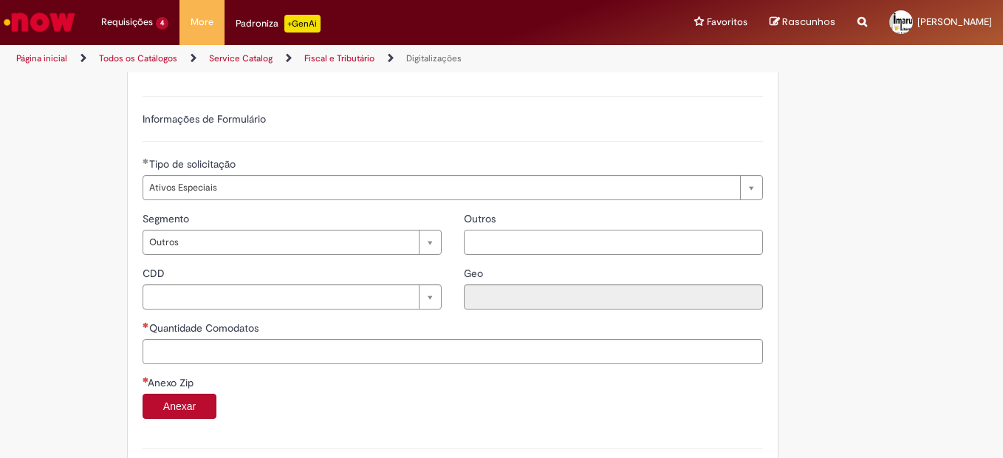
scroll to position [0, 0]
click at [534, 239] on input "Outros" at bounding box center [613, 242] width 299 height 25
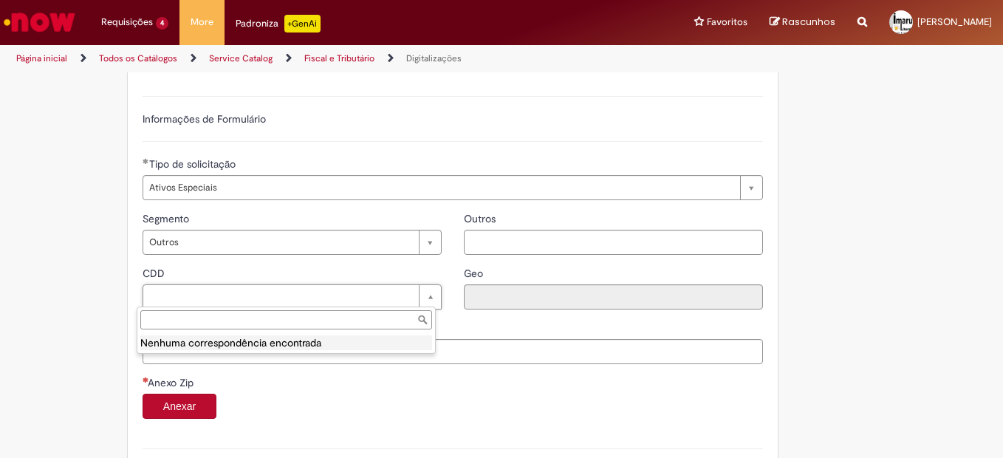
click at [213, 339] on li "Nenhuma correspondência encontrada" at bounding box center [286, 342] width 292 height 15
click at [397, 313] on input "CDD" at bounding box center [286, 319] width 292 height 19
click at [218, 350] on ul "Nenhuma correspondência encontrada" at bounding box center [286, 342] width 298 height 21
click at [233, 339] on li "Nenhuma correspondência encontrada" at bounding box center [286, 342] width 292 height 15
click at [226, 348] on li "Nenhuma correspondência encontrada" at bounding box center [286, 342] width 292 height 15
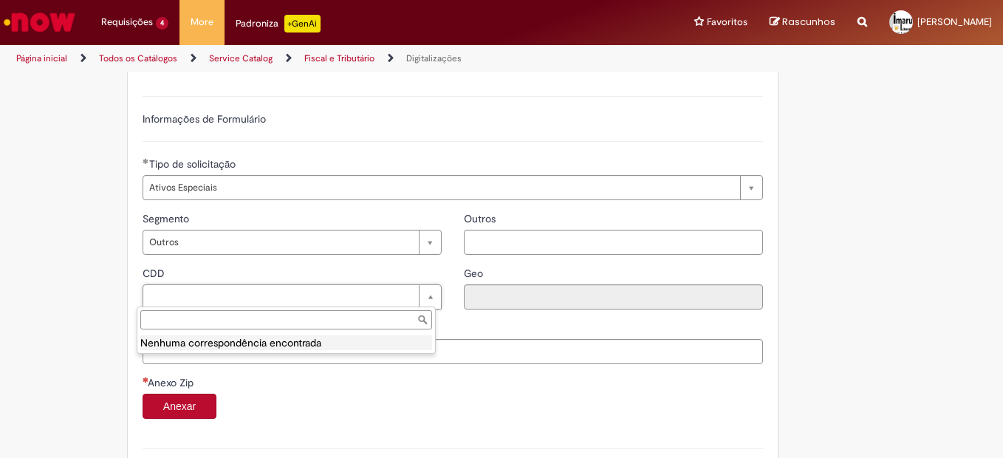
click at [396, 343] on li "Nenhuma correspondência encontrada" at bounding box center [286, 342] width 292 height 15
click at [380, 347] on li "Nenhuma correspondência encontrada" at bounding box center [286, 342] width 292 height 15
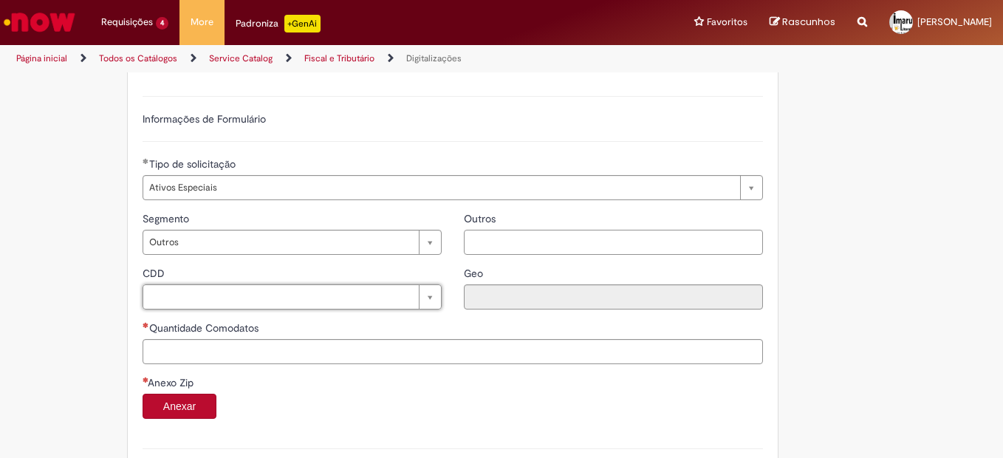
click at [485, 236] on input "Outros" at bounding box center [613, 242] width 299 height 25
click at [197, 359] on input "Quantidade Comodatos" at bounding box center [453, 351] width 621 height 25
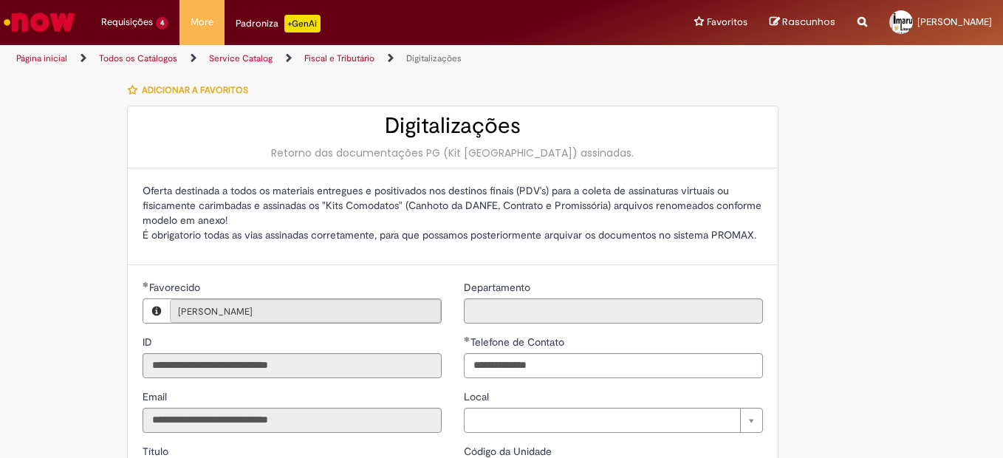
click at [324, 58] on link "Fiscal e Tributário" at bounding box center [339, 58] width 70 height 12
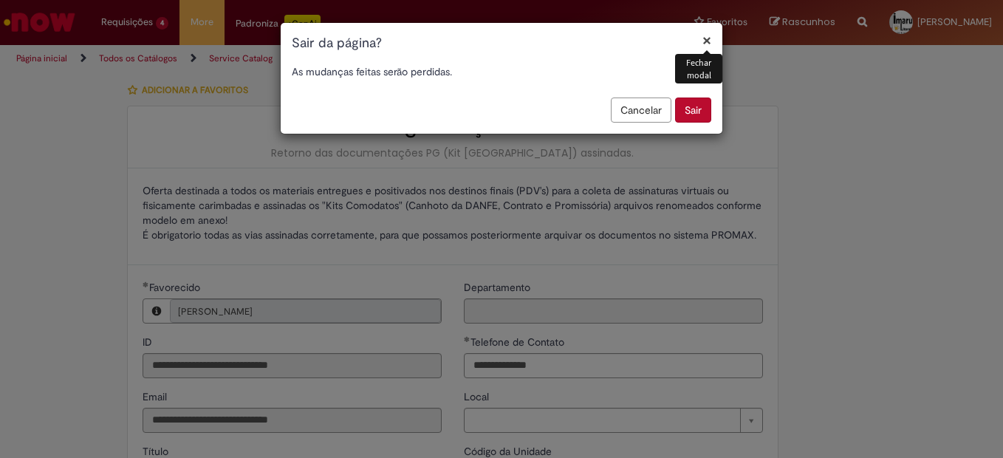
click at [686, 111] on button "Sair" at bounding box center [693, 110] width 36 height 25
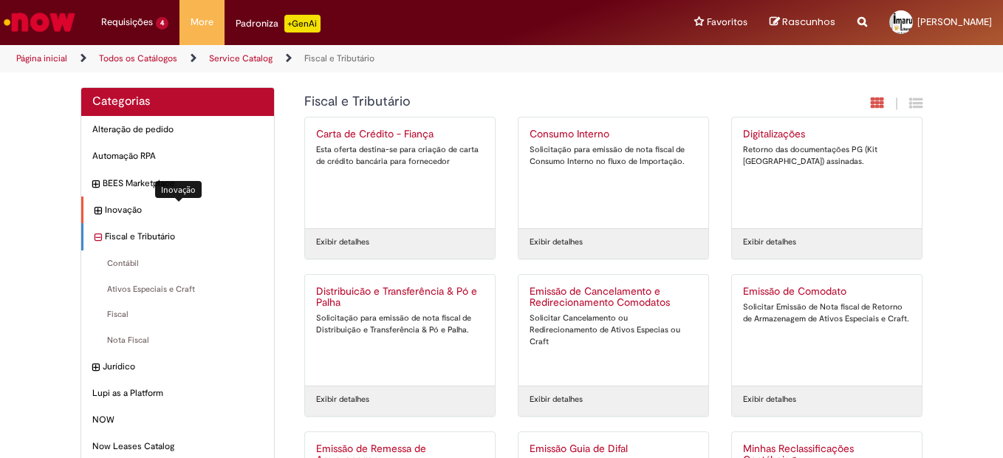
click at [113, 208] on span "Inovação Itens" at bounding box center [184, 210] width 158 height 13
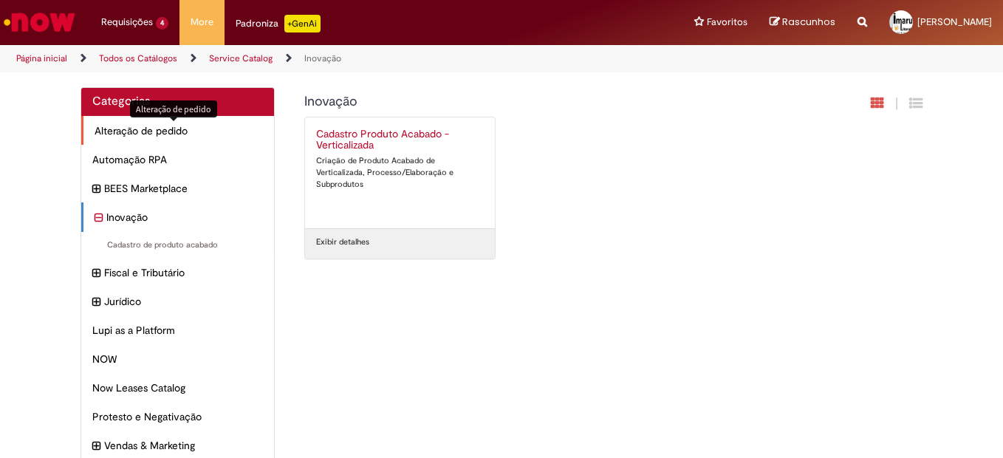
click at [115, 137] on span "Alteração de pedido Itens" at bounding box center [179, 130] width 168 height 15
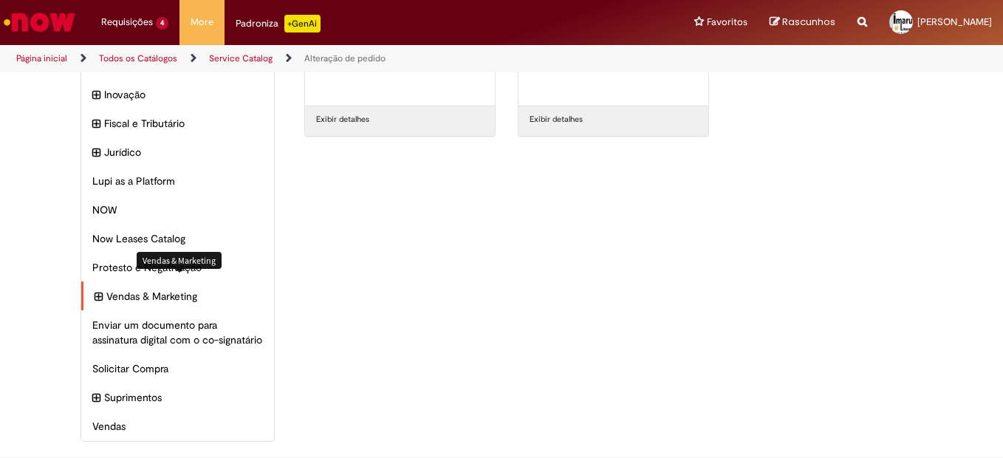
scroll to position [137, 0]
click at [124, 289] on span "Vendas & Marketing Itens" at bounding box center [184, 296] width 157 height 15
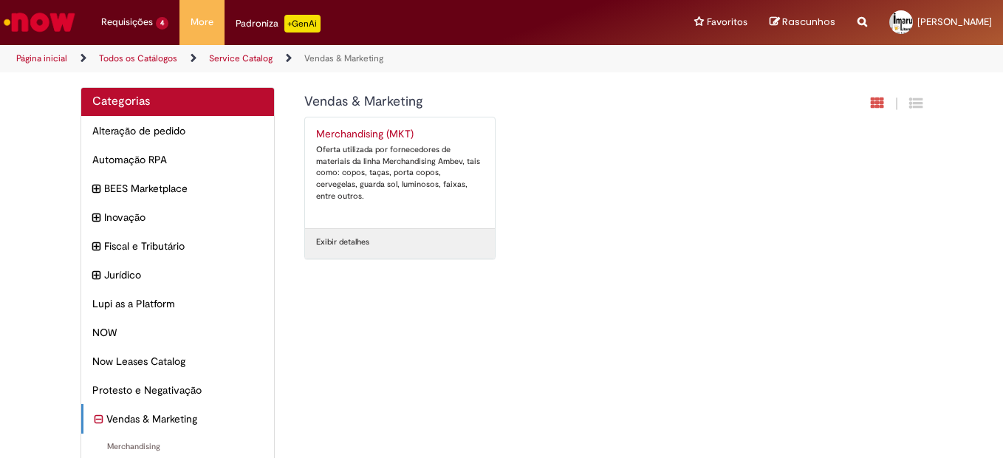
click at [341, 198] on div "Merchandising (MKT) Oferta utilizada por fornecedores de materiais da linha Mer…" at bounding box center [400, 173] width 168 height 89
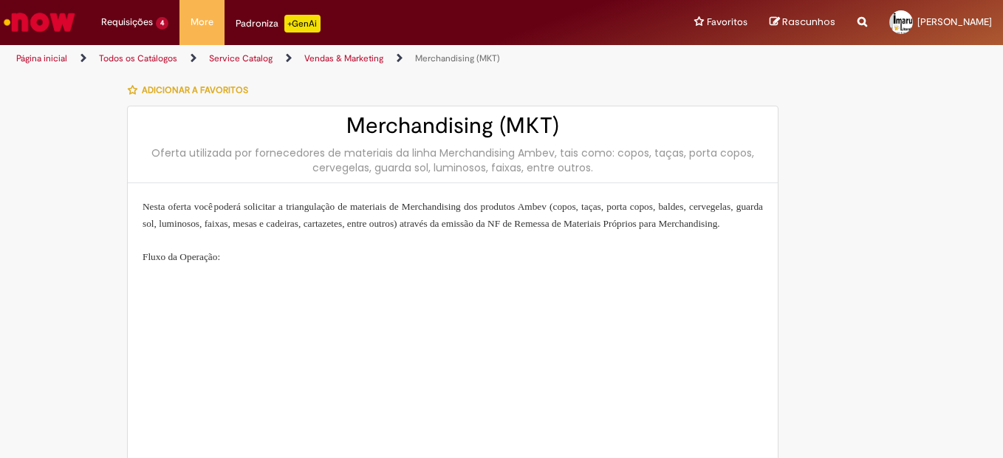
type input "**********"
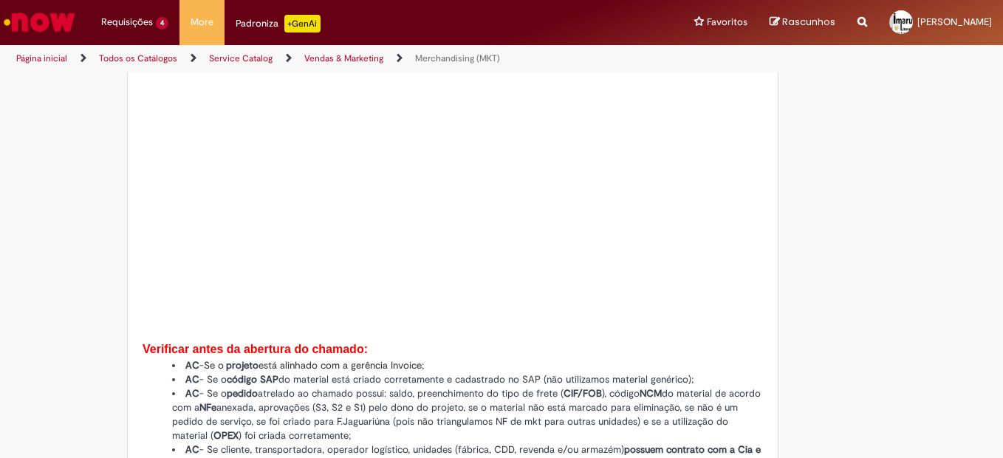
type input "**********"
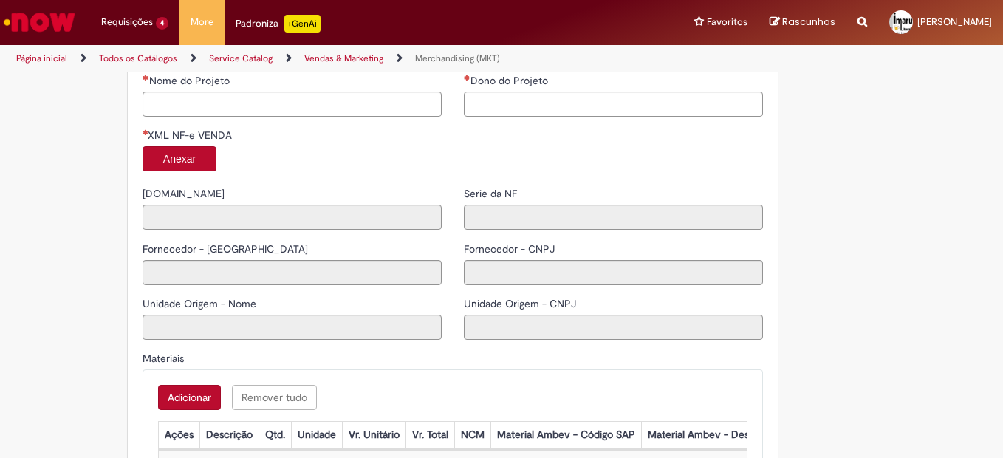
scroll to position [1256, 0]
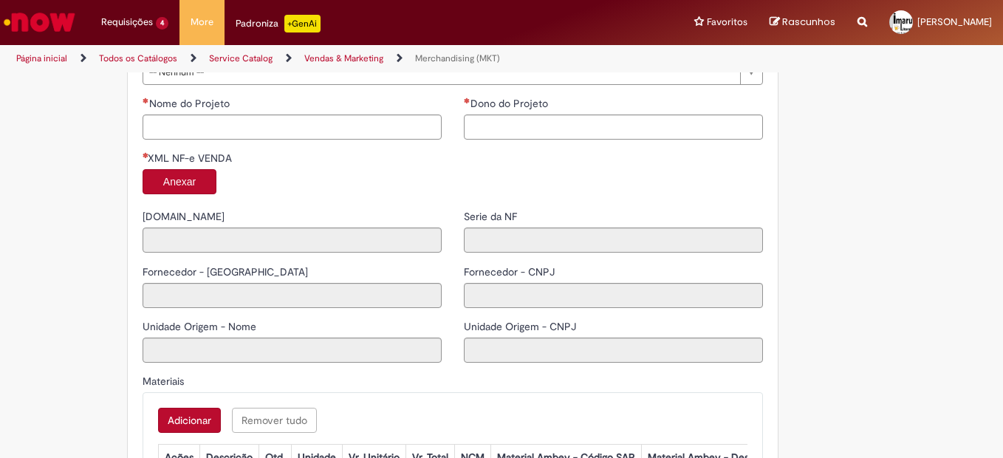
click at [314, 56] on link "Vendas & Marketing" at bounding box center [343, 58] width 79 height 12
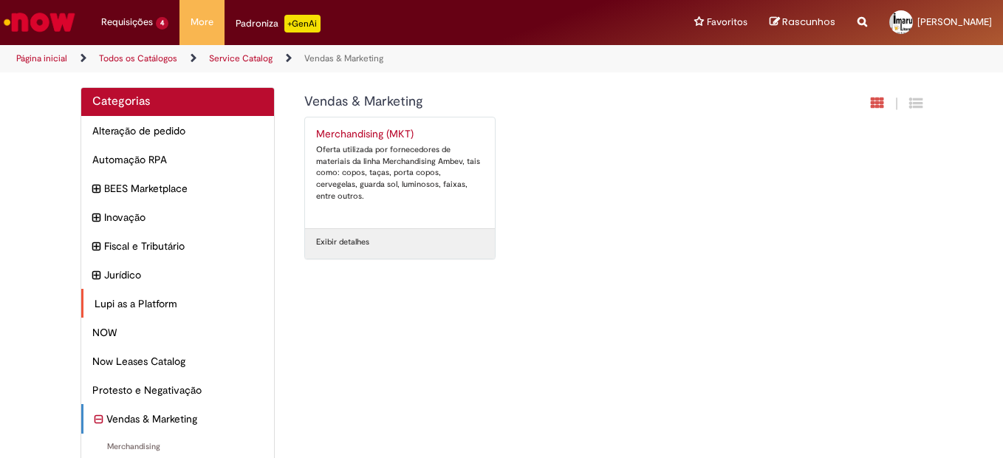
click at [102, 295] on div "Lupi as a Platform Itens" at bounding box center [177, 304] width 193 height 30
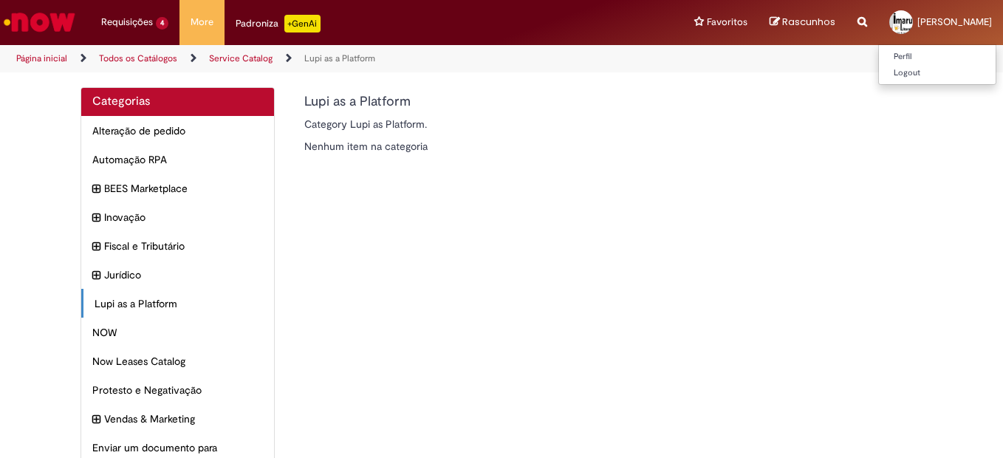
click at [961, 23] on span "[PERSON_NAME]" at bounding box center [955, 22] width 75 height 13
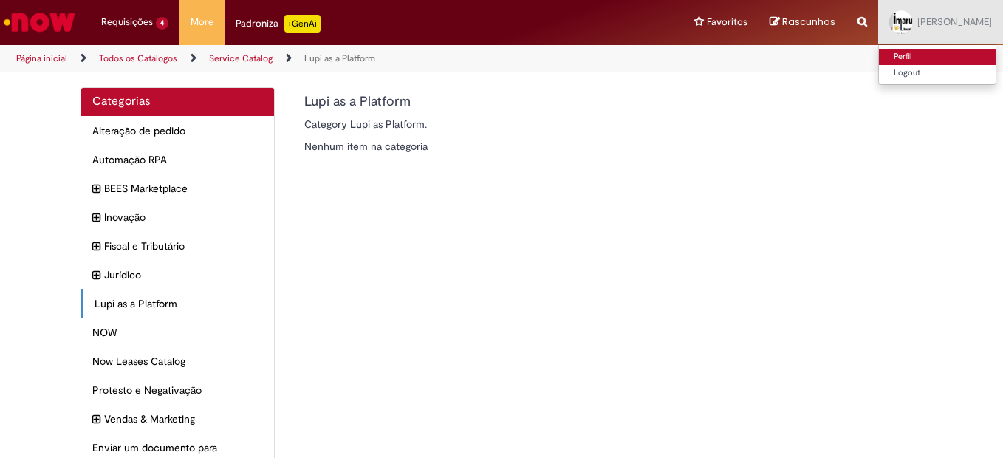
click at [925, 55] on link "Perfil" at bounding box center [937, 57] width 117 height 16
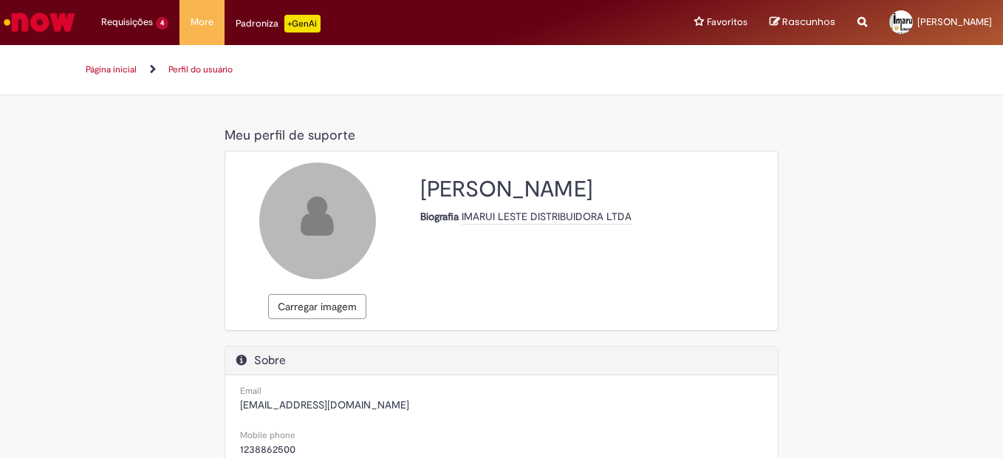
select select "**********"
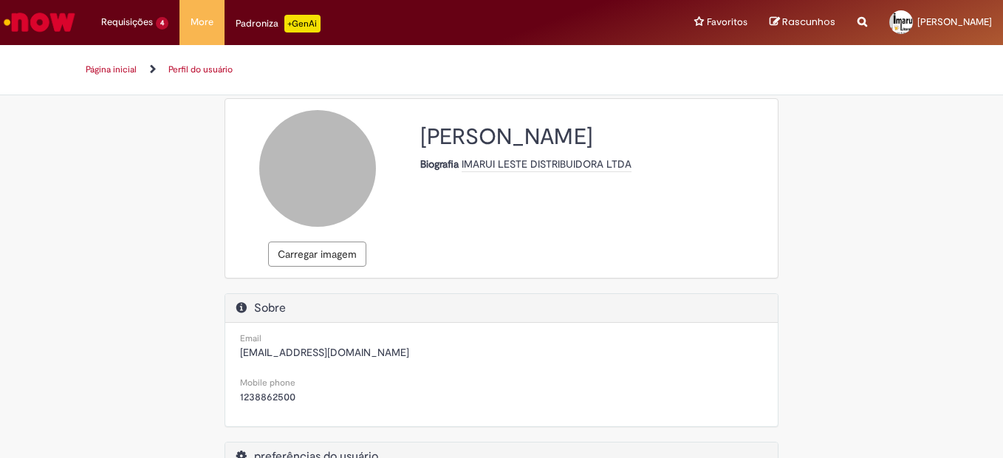
scroll to position [27, 0]
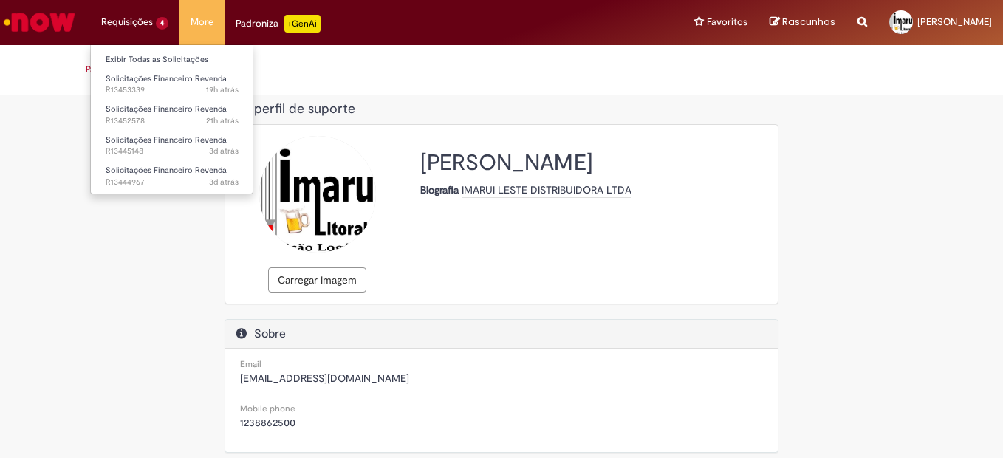
click at [123, 22] on li "Requisições 4 Exibir Todas as Solicitações Solicitações Financeiro Revenda 19h …" at bounding box center [134, 22] width 89 height 44
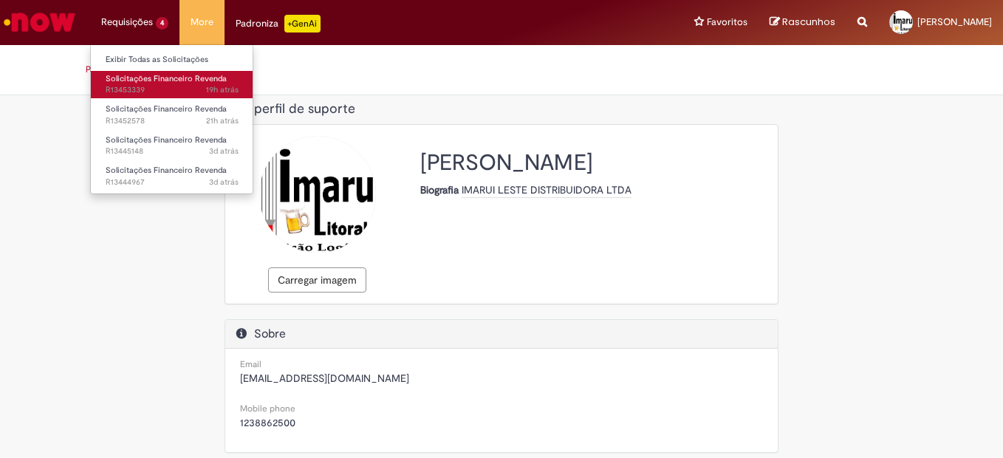
click at [140, 81] on span "Solicitações Financeiro Revenda" at bounding box center [166, 78] width 121 height 11
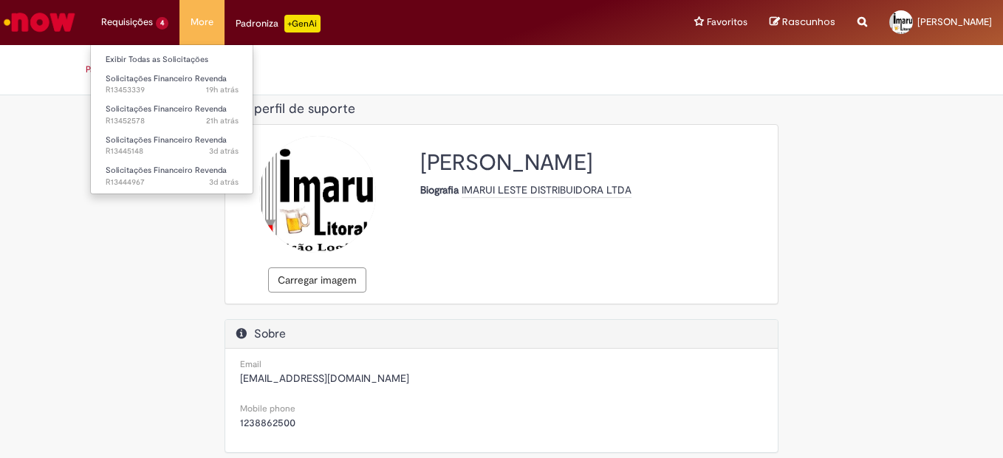
click at [140, 21] on li "Requisições 4 Exibir Todas as Solicitações Solicitações Financeiro Revenda 19h …" at bounding box center [134, 22] width 89 height 44
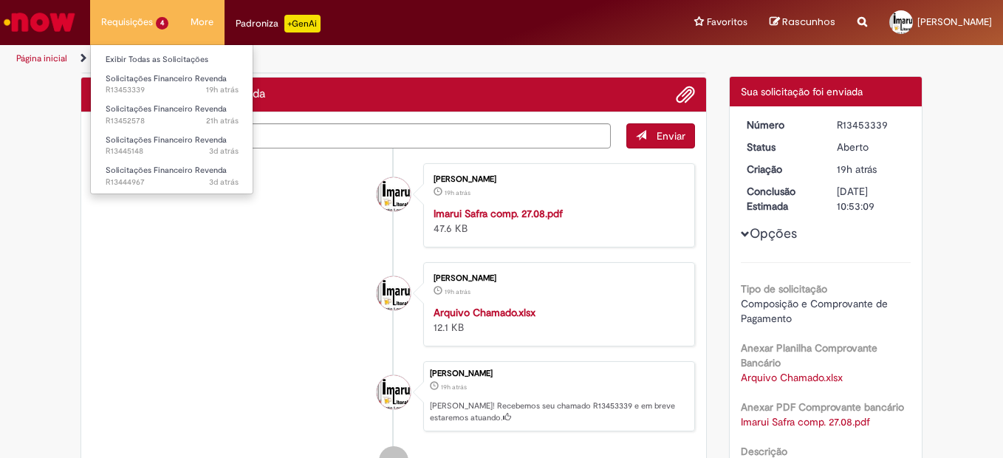
scroll to position [77, 0]
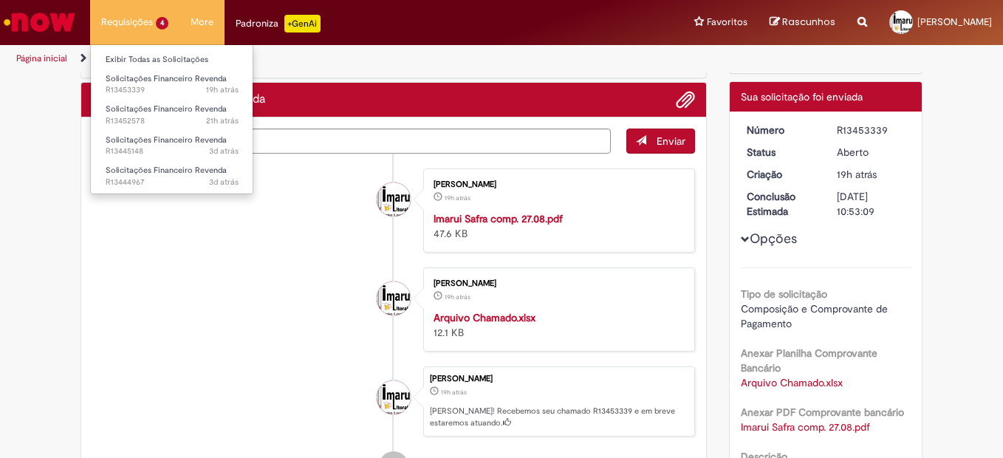
drag, startPoint x: 148, startPoint y: 27, endPoint x: 134, endPoint y: 33, distance: 14.9
click at [146, 27] on li "Requisições 4 Exibir Todas as Solicitações Solicitações Financeiro Revenda 19h …" at bounding box center [134, 22] width 89 height 44
click at [131, 61] on link "Exibir Todas as Solicitações" at bounding box center [172, 60] width 163 height 16
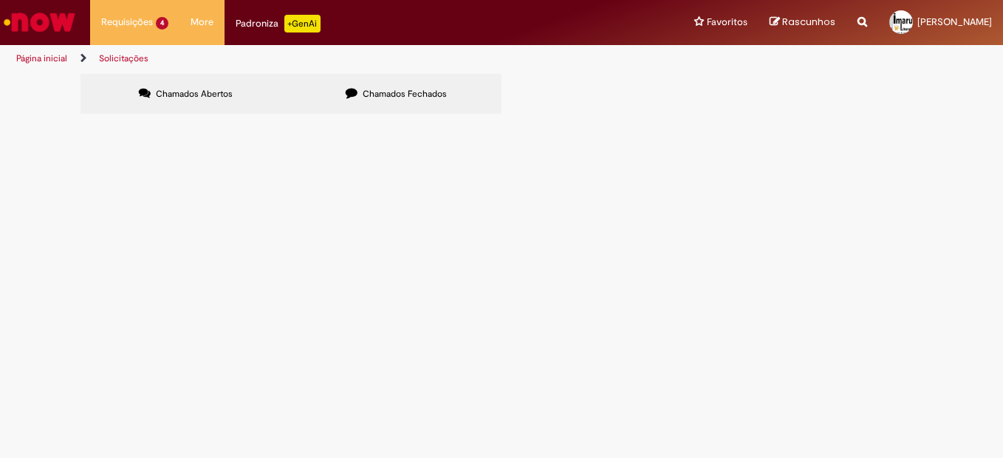
click at [0, 0] on span "Solicitações Financeiro Revenda" at bounding box center [0, 0] width 0 height 0
